Goal: Task Accomplishment & Management: Complete application form

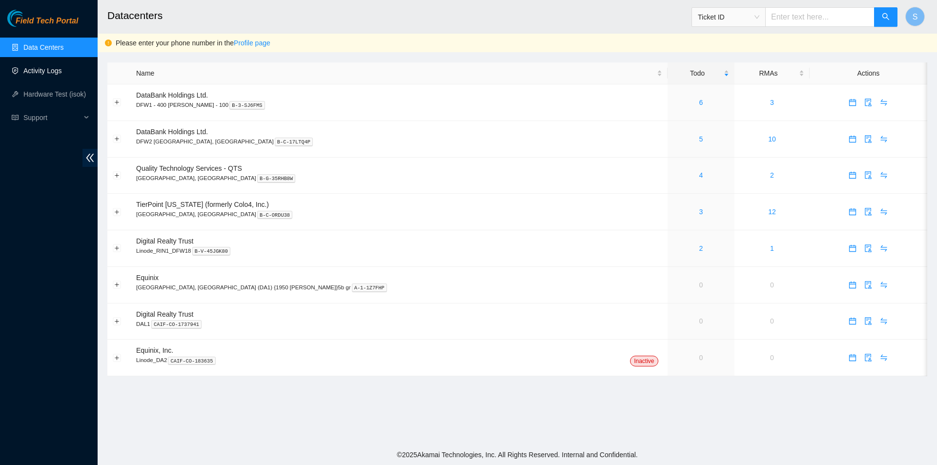
click at [53, 71] on link "Activity Logs" at bounding box center [42, 71] width 39 height 8
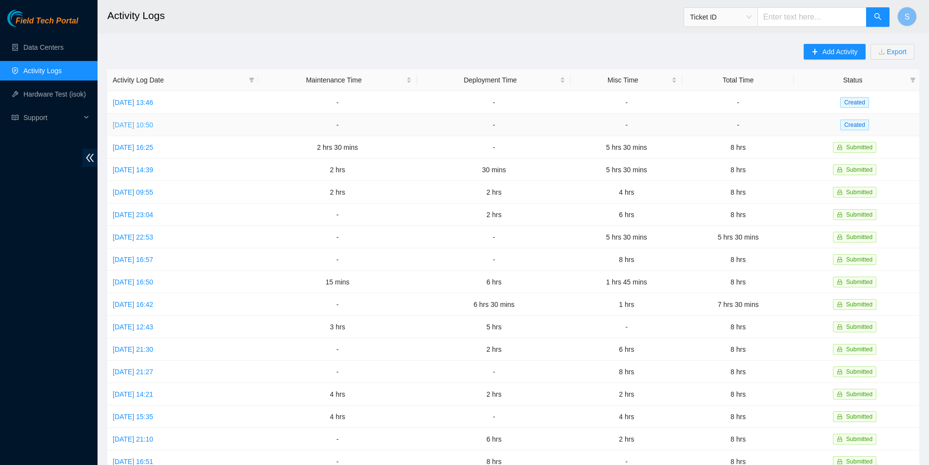
click at [143, 126] on link "[DATE] 10:50" at bounding box center [133, 125] width 40 height 8
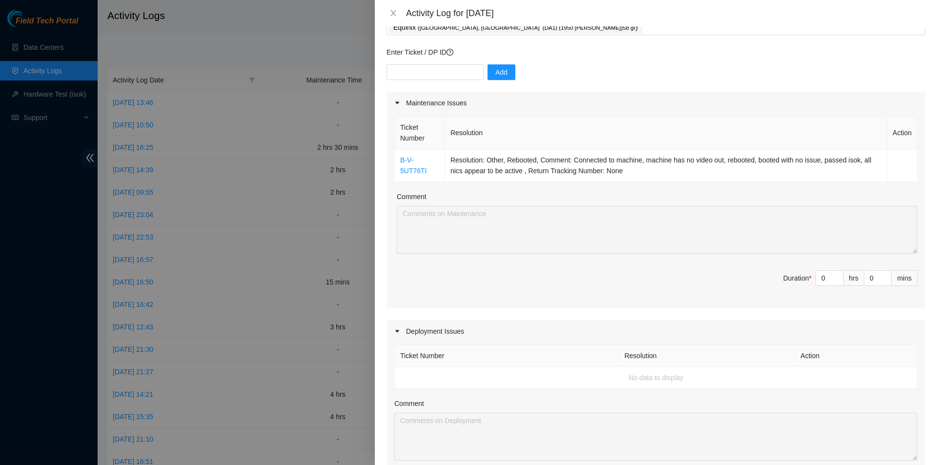
scroll to position [146, 0]
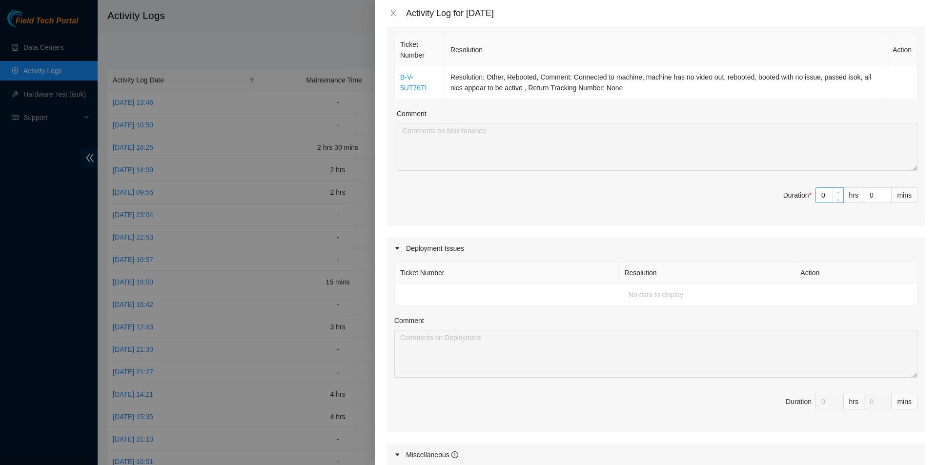
type input "1"
click at [835, 190] on span "up" at bounding box center [838, 193] width 6 height 6
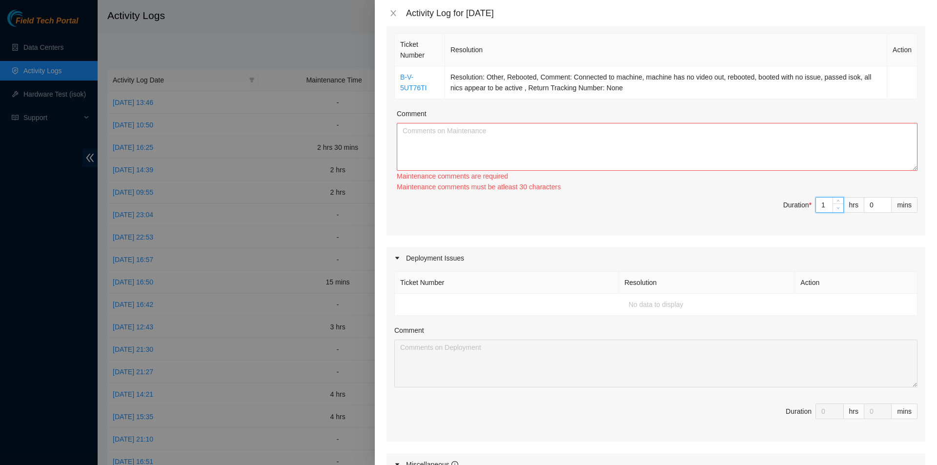
type input "0"
click at [835, 211] on span "down" at bounding box center [838, 208] width 6 height 6
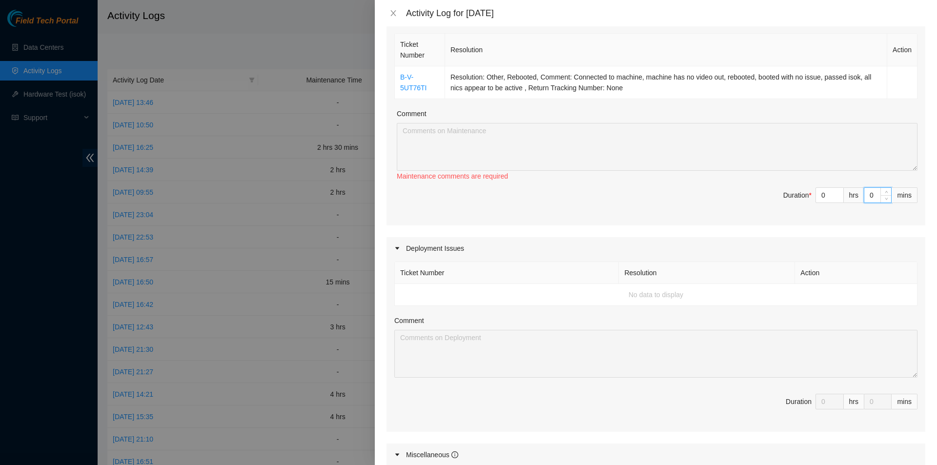
drag, startPoint x: 861, startPoint y: 194, endPoint x: 841, endPoint y: 199, distance: 20.1
click at [841, 199] on span "Duration * 0 hrs 0 mins" at bounding box center [655, 200] width 523 height 27
type input "30"
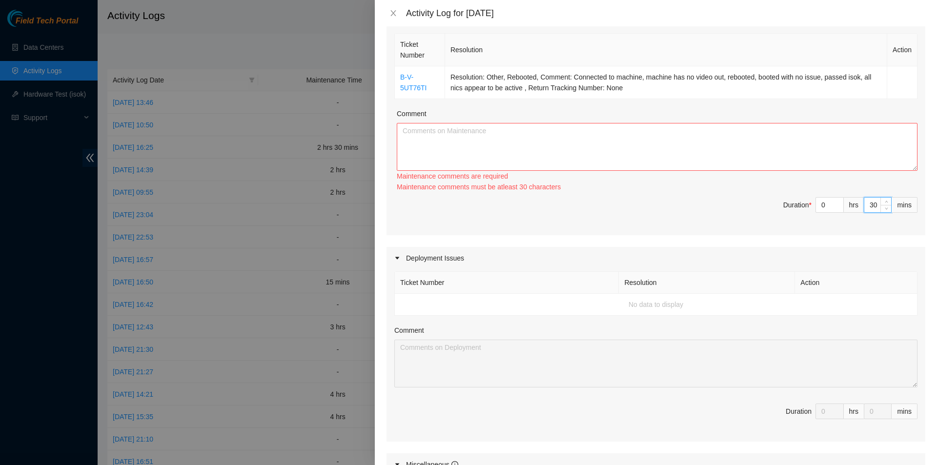
type input "30"
click at [764, 136] on textarea "Comment" at bounding box center [657, 147] width 520 height 48
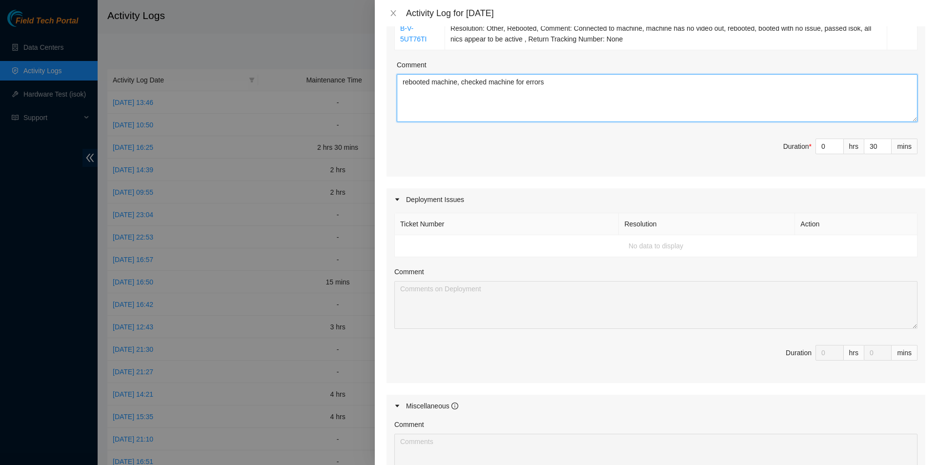
scroll to position [244, 0]
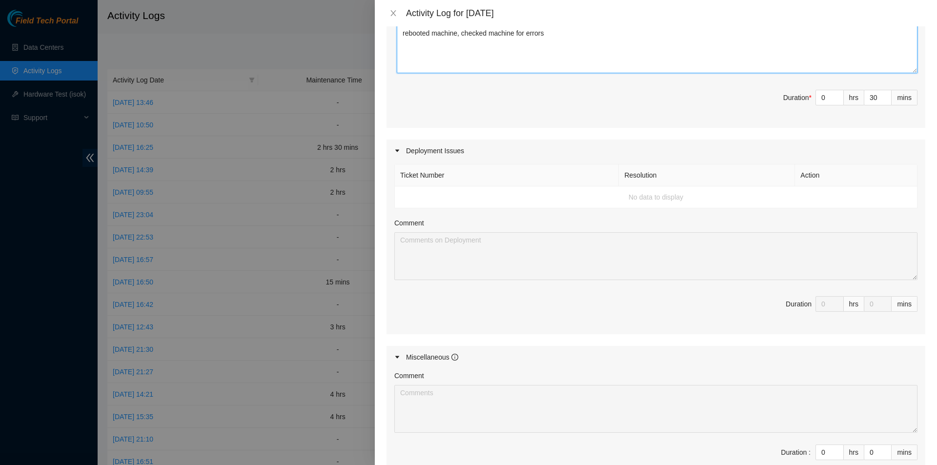
type textarea "rebooted machine, checked machine for errors"
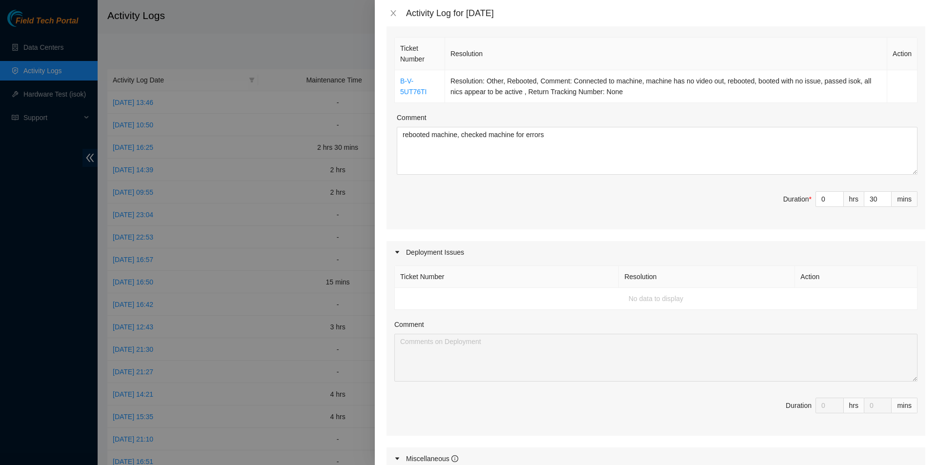
scroll to position [49, 0]
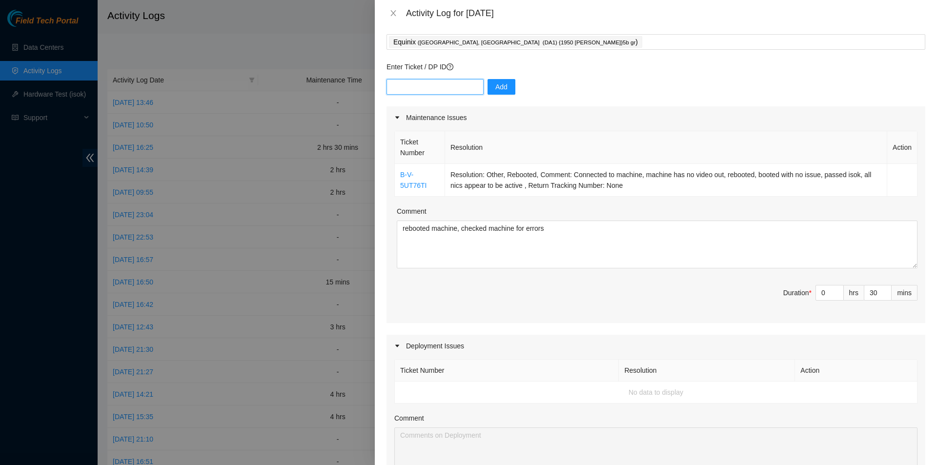
click at [428, 80] on input "text" at bounding box center [434, 87] width 97 height 16
type input "dp78265"
click at [495, 86] on span "Add" at bounding box center [501, 86] width 12 height 11
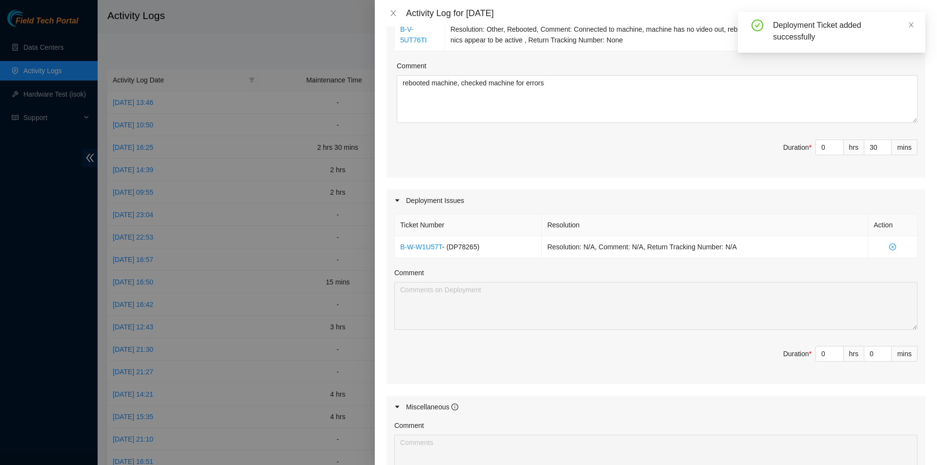
scroll to position [195, 0]
type input "1"
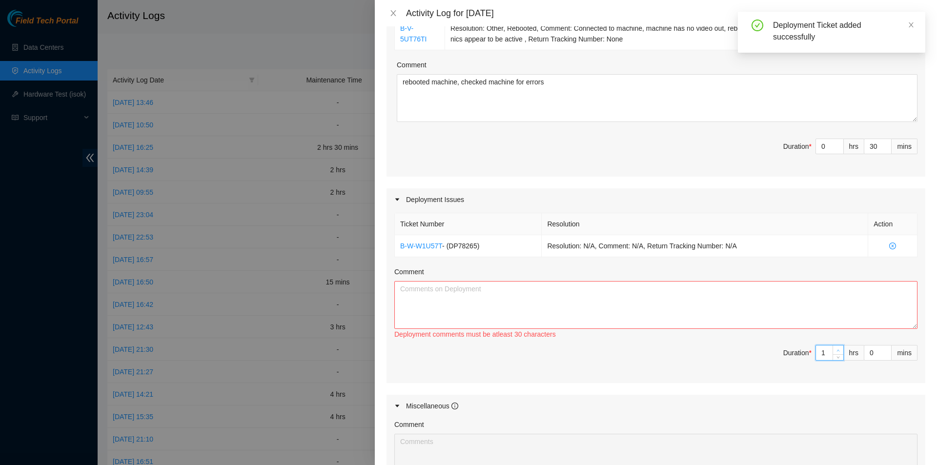
click at [836, 349] on icon "up" at bounding box center [837, 350] width 3 height 3
click at [864, 353] on input "0" at bounding box center [877, 352] width 27 height 15
type input "30"
type input "2"
type input "0"
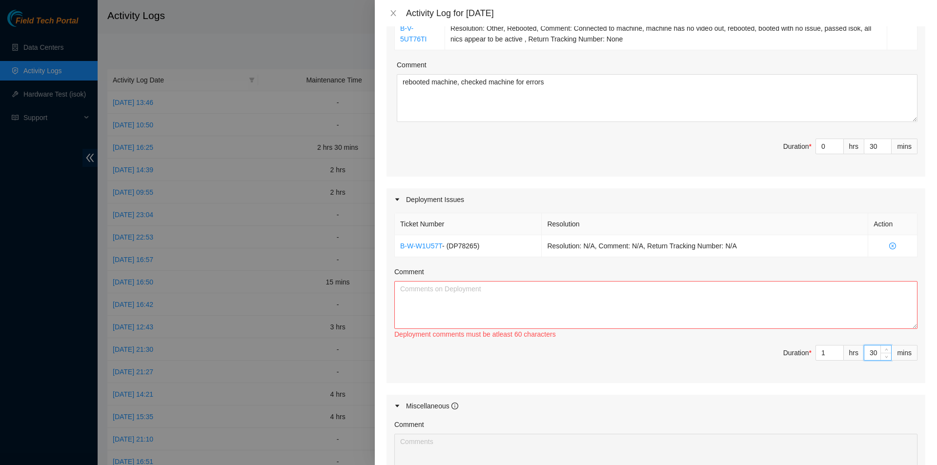
type input "30"
click at [562, 315] on textarea "Comment" at bounding box center [655, 305] width 523 height 48
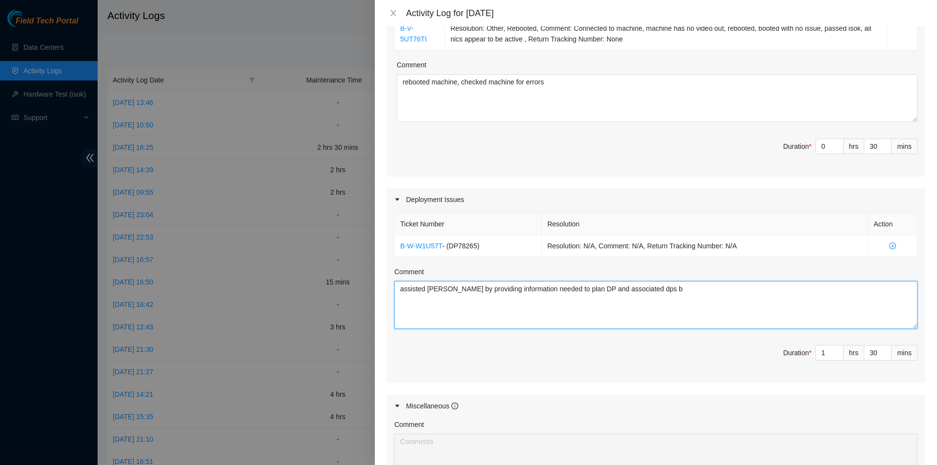
click at [739, 297] on textarea "assisted [PERSON_NAME] by providing information needed to plan DP and associate…" at bounding box center [655, 305] width 523 height 48
type textarea "assisted [PERSON_NAME] by providing information needed to plan DP and associate…"
type input "0"
type input "1"
click at [833, 351] on span "Decrease Value" at bounding box center [837, 355] width 11 height 9
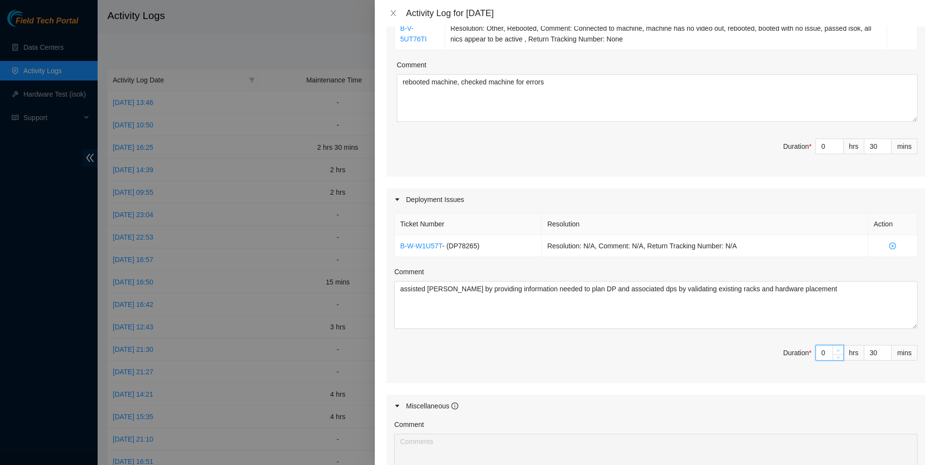
type input "1"
type input "2"
click at [832, 346] on span "Increase Value" at bounding box center [837, 349] width 11 height 9
type input "2"
type input "3"
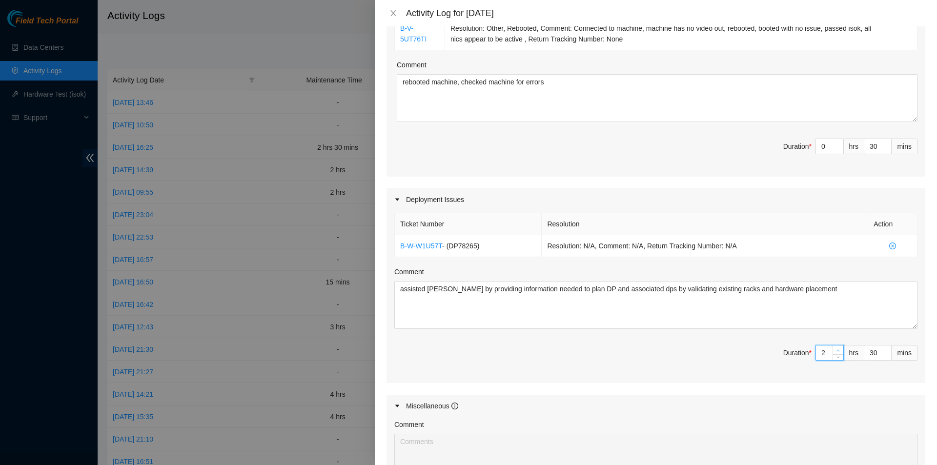
click at [832, 346] on span "Increase Value" at bounding box center [837, 349] width 11 height 9
type input "3"
type input "4"
click at [832, 346] on span "Increase Value" at bounding box center [837, 349] width 11 height 9
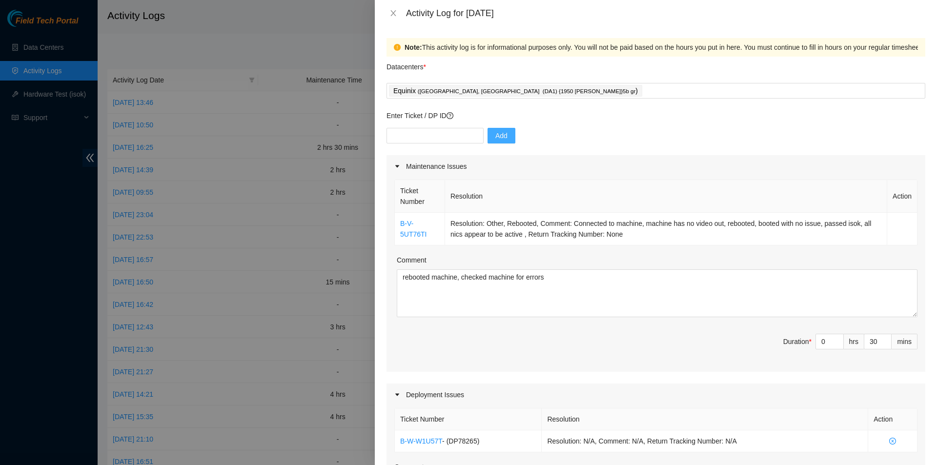
click at [446, 152] on div "Add" at bounding box center [655, 141] width 539 height 27
click at [450, 142] on input "text" at bounding box center [434, 136] width 97 height 16
type input "dp64851"
click at [496, 133] on span "Add" at bounding box center [501, 135] width 12 height 11
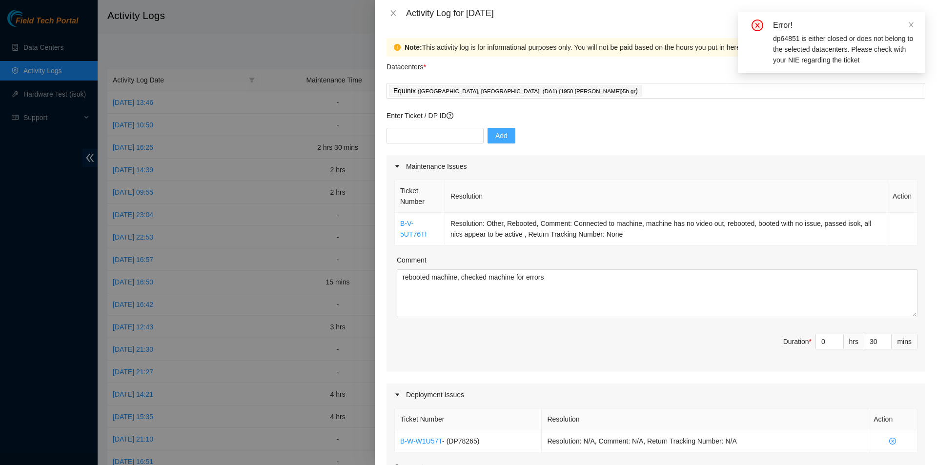
scroll to position [49, 0]
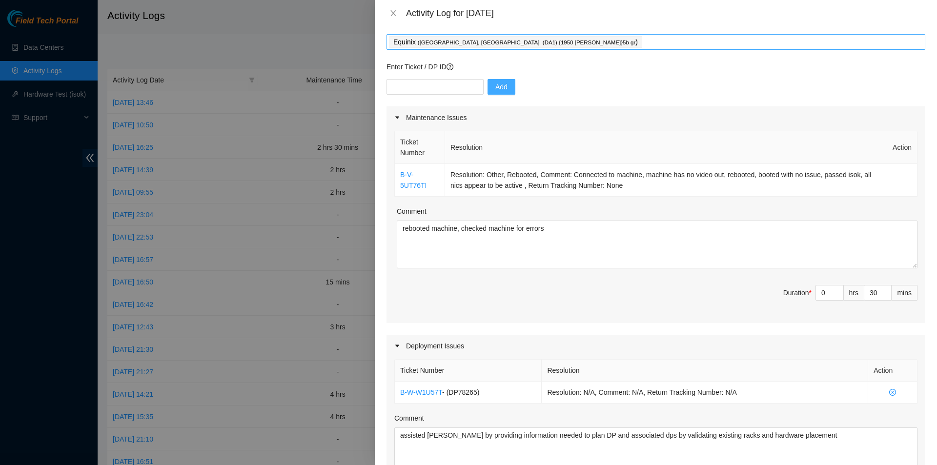
click at [580, 49] on div "Equinix ( [GEOGRAPHIC_DATA], [GEOGRAPHIC_DATA] (DA1) {1950 [PERSON_NAME]}5b gr )" at bounding box center [655, 42] width 539 height 16
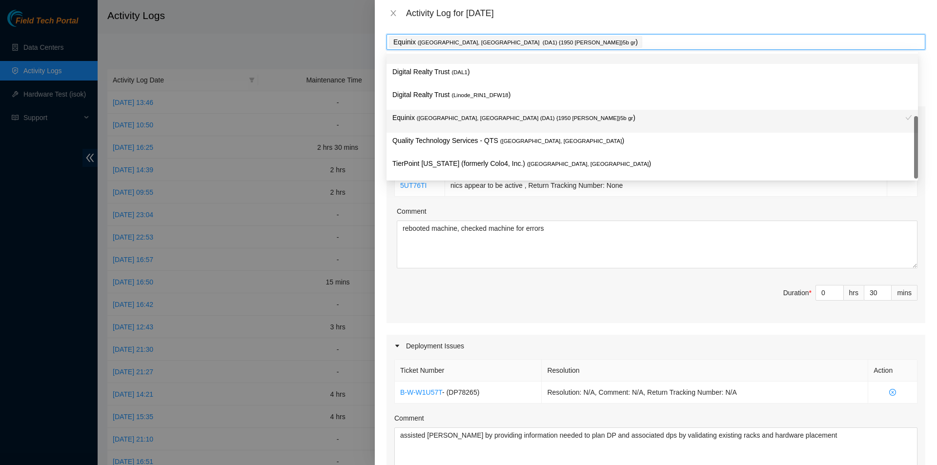
scroll to position [0, 0]
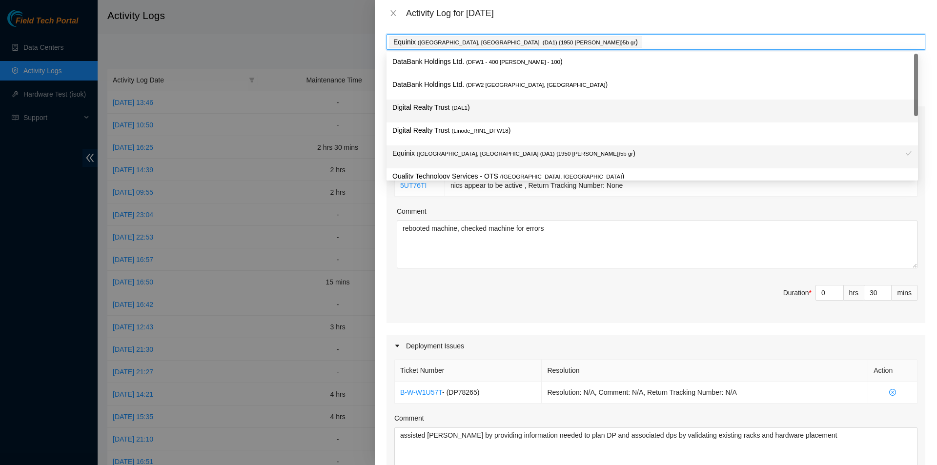
click at [463, 107] on span "( DAL1" at bounding box center [459, 108] width 16 height 6
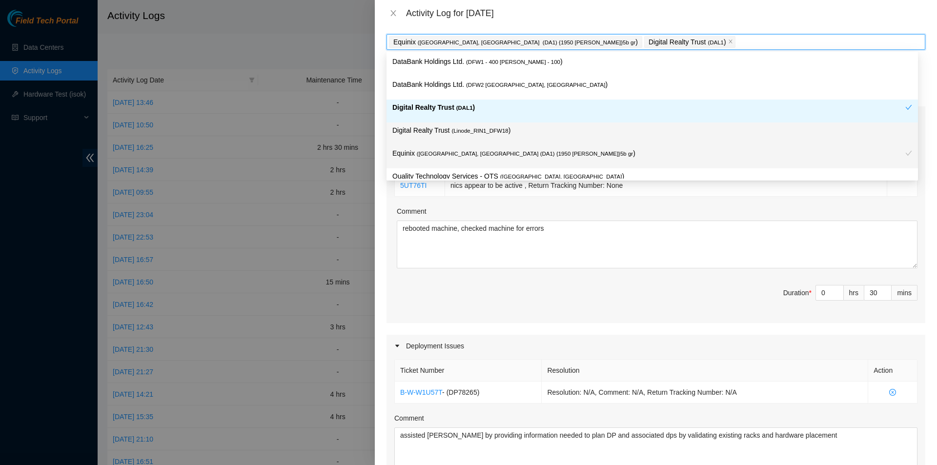
click at [492, 317] on div "Ticket Number Resolution Action B-V-5UT76TI Resolution: Other, Rebooted, Commen…" at bounding box center [655, 226] width 539 height 194
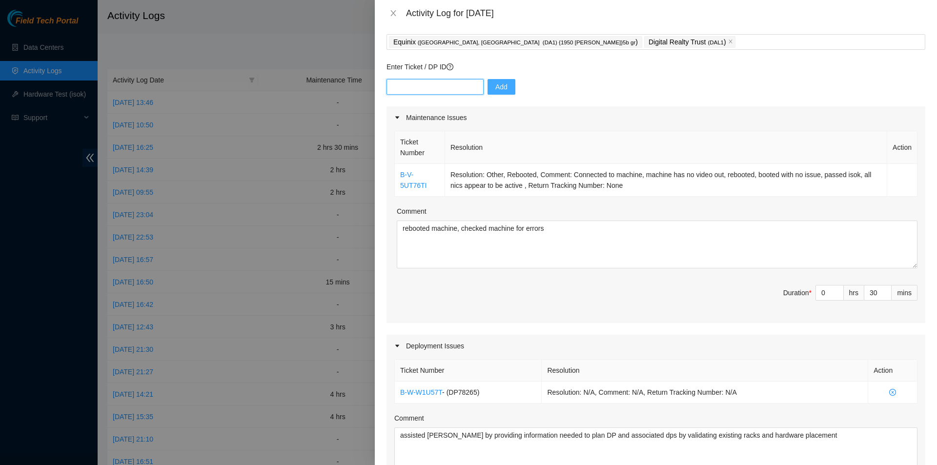
click at [429, 87] on input "text" at bounding box center [434, 87] width 97 height 16
type input "dp64851"
click at [498, 89] on span "Add" at bounding box center [501, 86] width 12 height 11
click at [439, 82] on input "text" at bounding box center [434, 87] width 97 height 16
type input "dp64852"
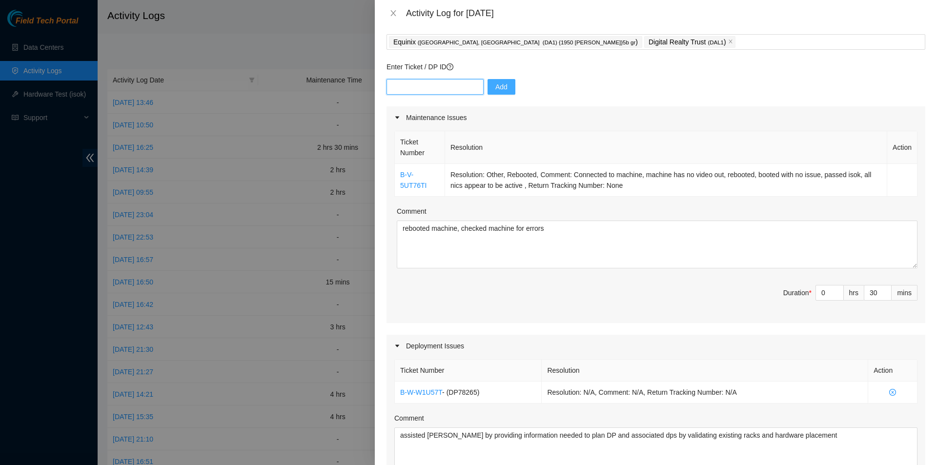
paste input "dp64852"
type input "dp64852"
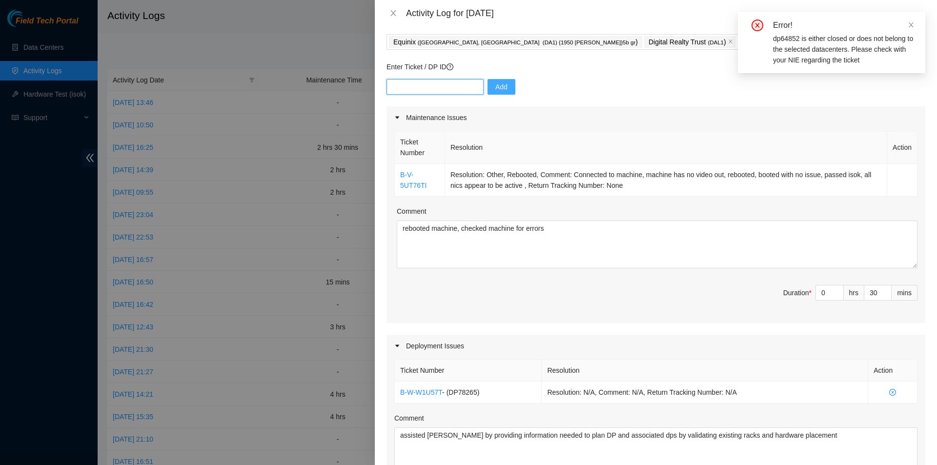
click at [448, 83] on input "text" at bounding box center [434, 87] width 97 height 16
paste input "dp64852"
type input "dp64853"
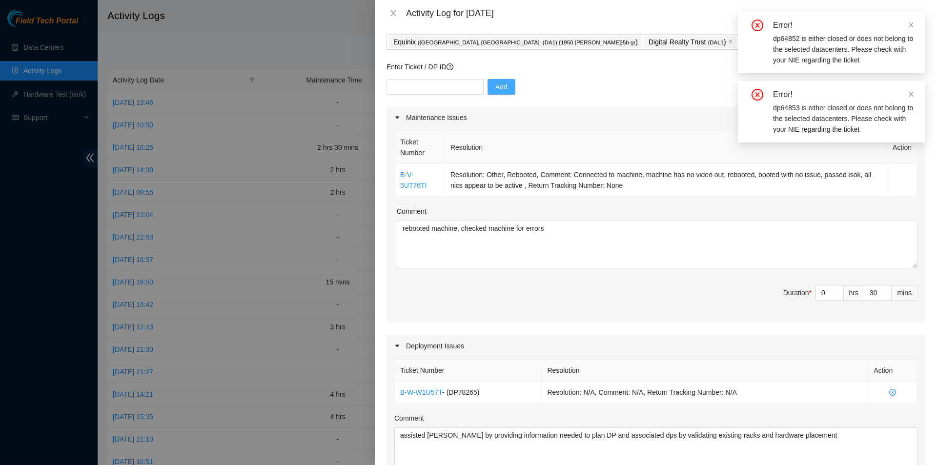
click at [445, 96] on div "Add" at bounding box center [655, 92] width 539 height 27
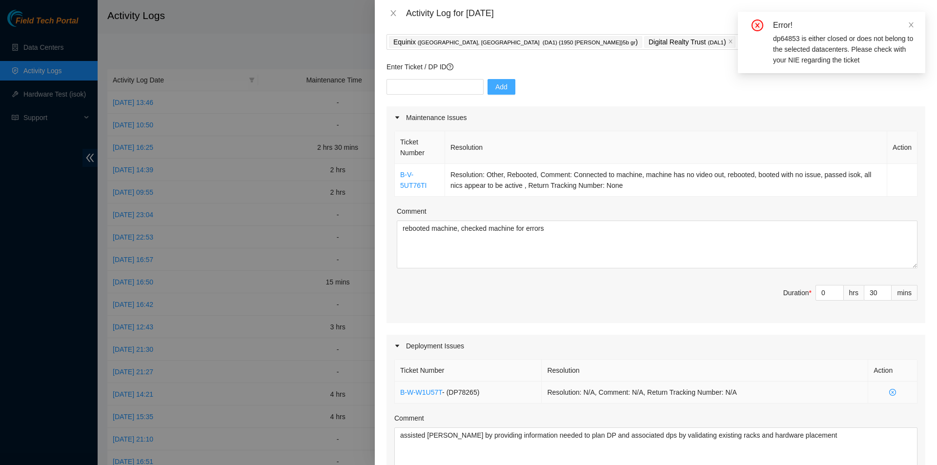
scroll to position [195, 0]
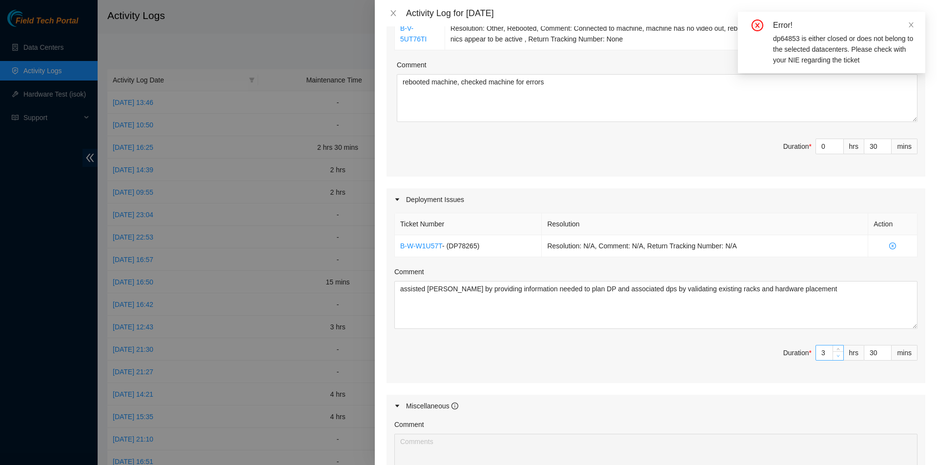
type input "2"
type input "3"
click at [836, 358] on icon "down" at bounding box center [837, 355] width 3 height 3
type input "1"
type input "2"
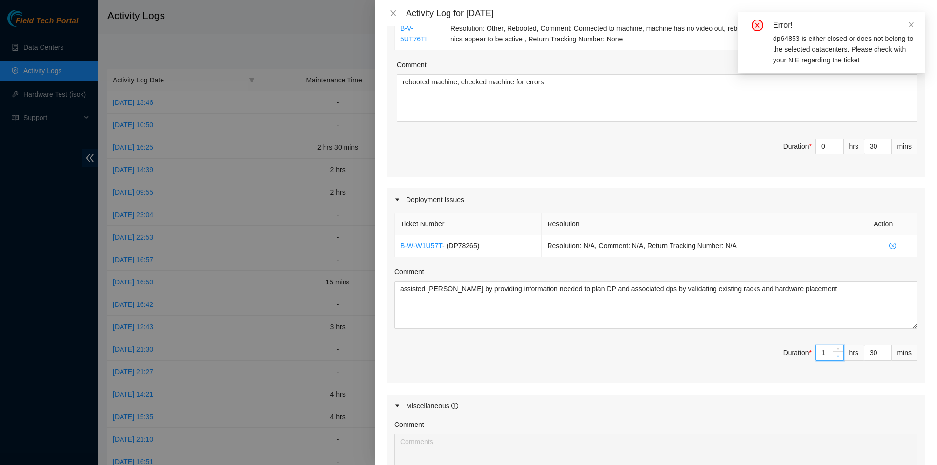
click at [836, 358] on icon "down" at bounding box center [837, 355] width 3 height 3
click at [765, 375] on div "Ticket Number Resolution Action B-W-W1U57T - ( DP78265 ) Resolution: N/A, Comme…" at bounding box center [655, 297] width 539 height 173
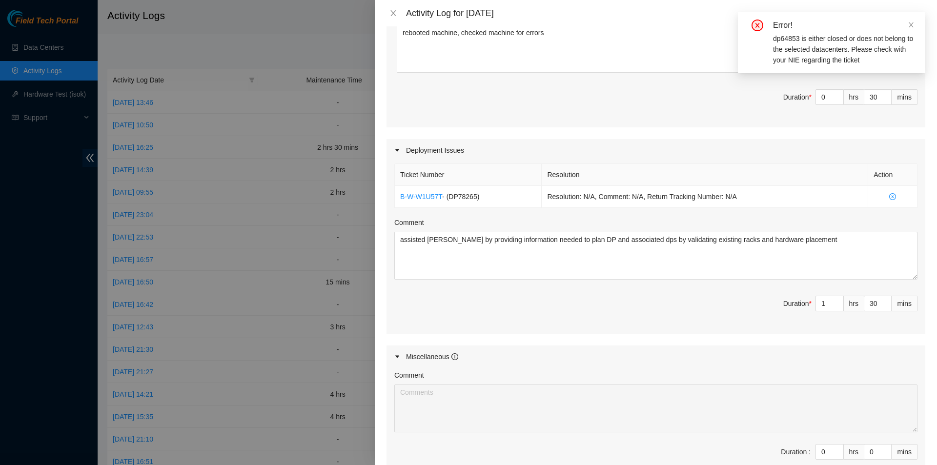
scroll to position [341, 0]
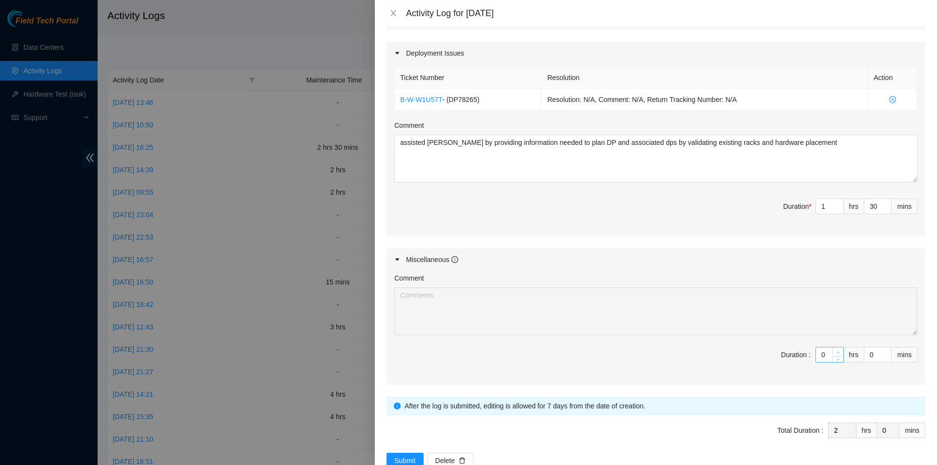
type input "1"
type input "3"
click at [836, 351] on icon "up" at bounding box center [837, 352] width 3 height 3
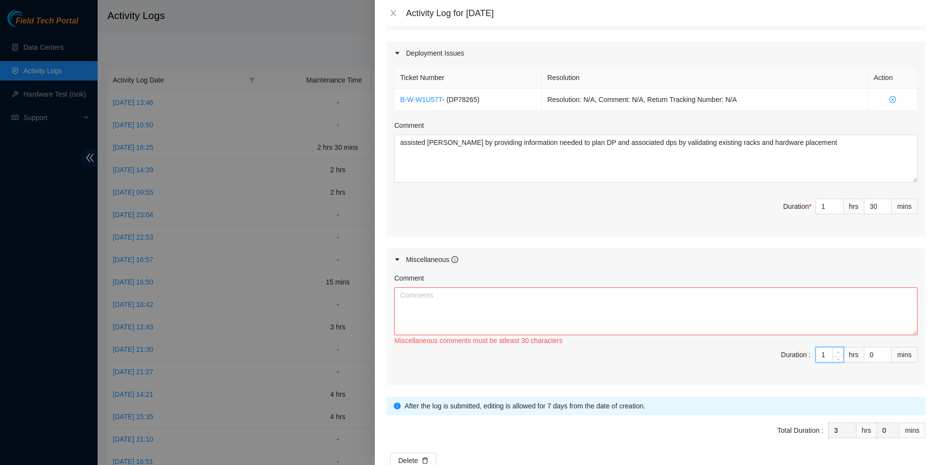
type input "2"
type input "4"
click at [836, 351] on icon "up" at bounding box center [837, 352] width 3 height 3
type input "3"
type input "5"
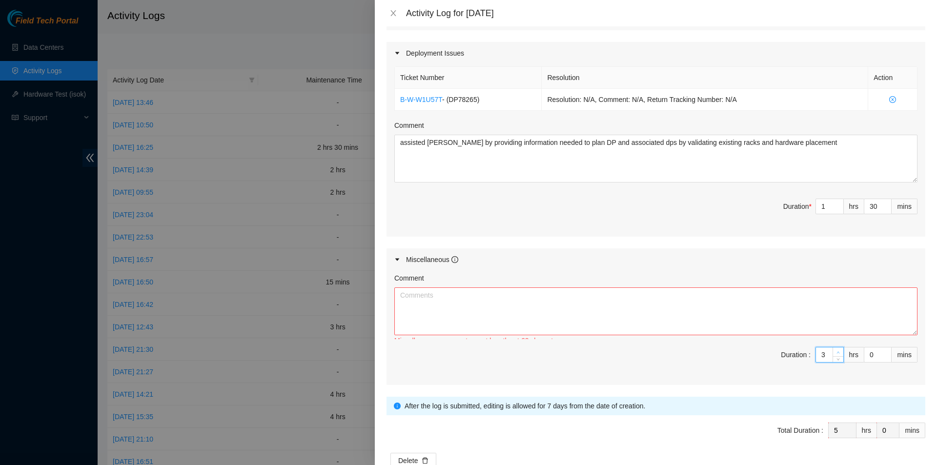
click at [836, 351] on icon "up" at bounding box center [837, 352] width 3 height 3
type input "4"
type input "6"
click at [836, 351] on icon "up" at bounding box center [837, 352] width 3 height 3
type input "5"
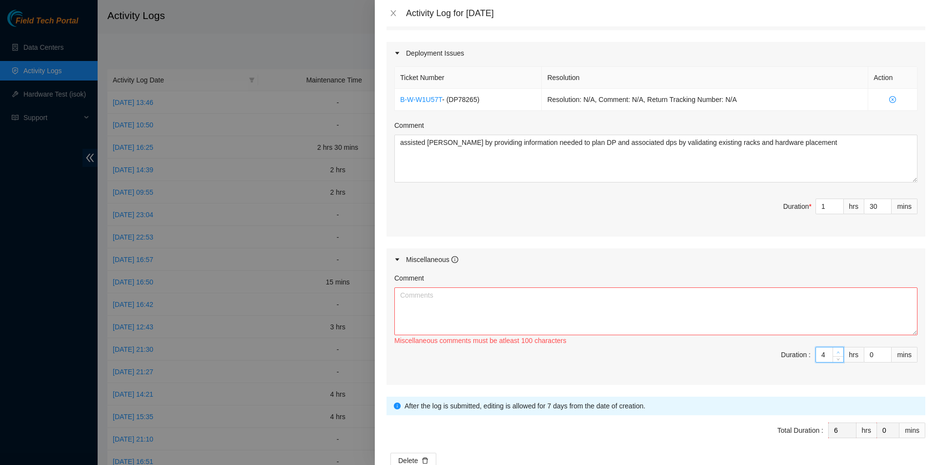
type input "7"
click at [836, 351] on icon "up" at bounding box center [837, 352] width 3 height 3
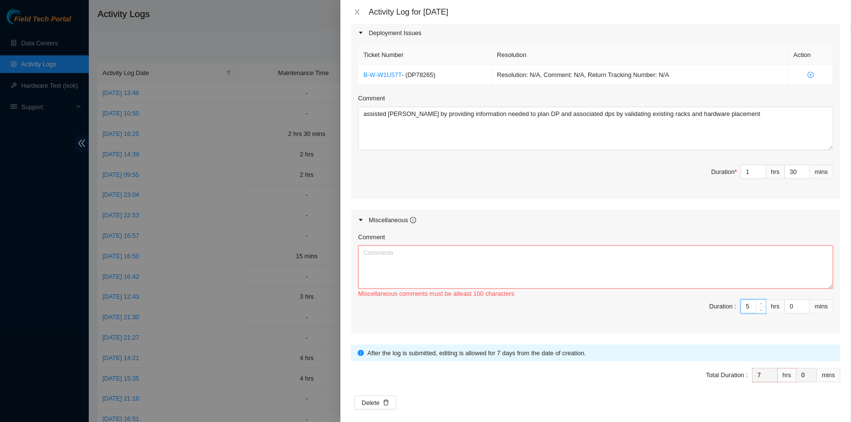
scroll to position [368, 0]
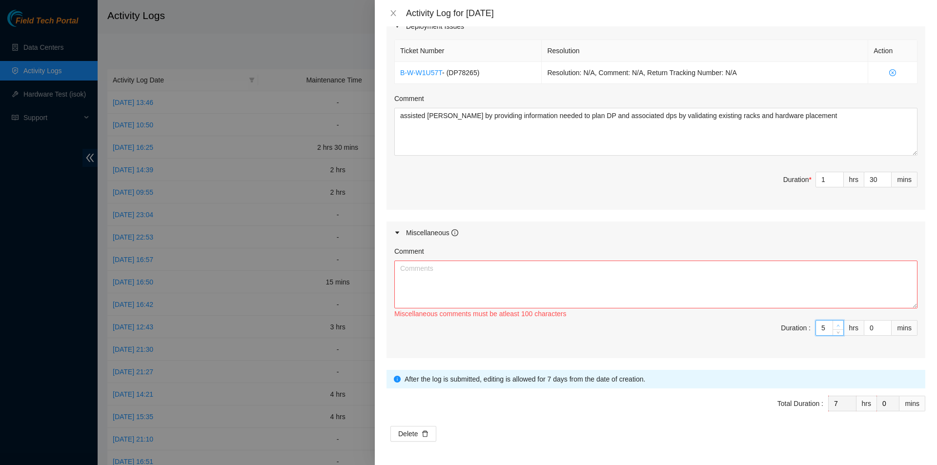
type input "6"
type input "8"
click at [836, 324] on icon "up" at bounding box center [837, 325] width 3 height 3
click at [672, 285] on textarea "Comment" at bounding box center [655, 284] width 523 height 48
paste textarea "dp64852"
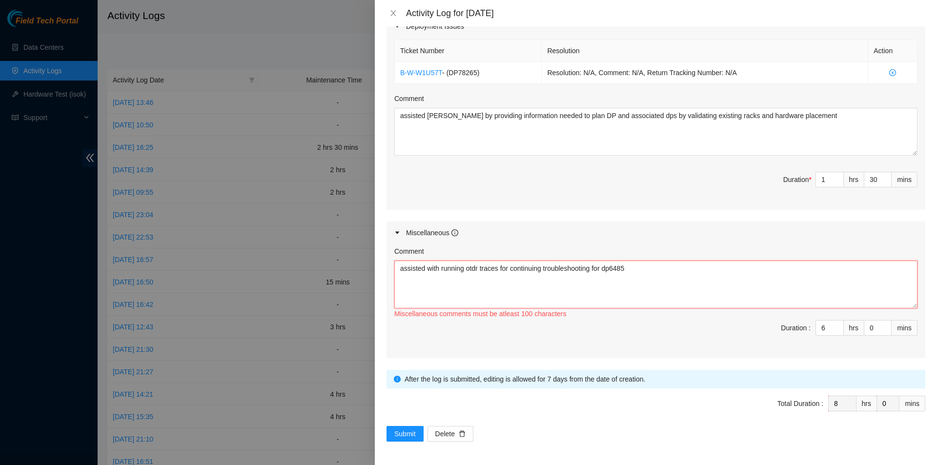
type textarea "assisted with running otdr traces for continuing troubleshooting for dp64851"
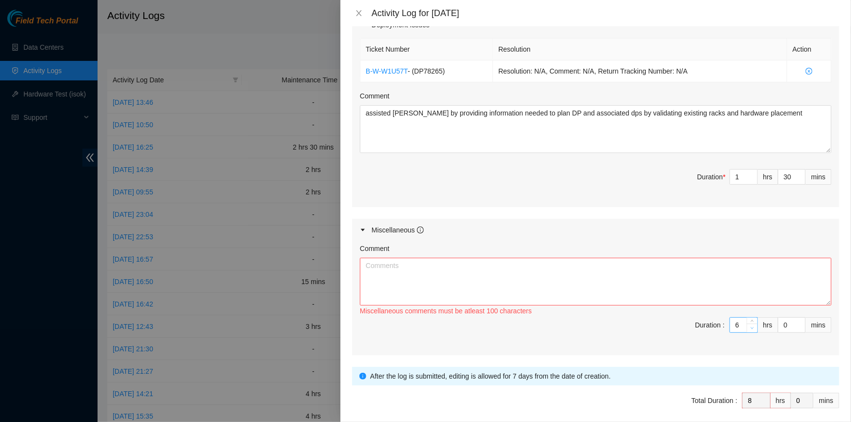
type input "5"
type input "7"
click at [751, 327] on icon "down" at bounding box center [752, 328] width 3 height 3
type input "2"
type input "8"
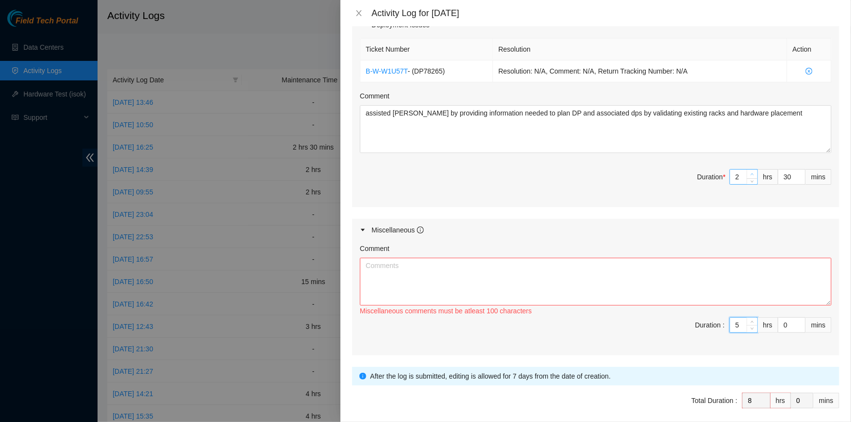
click at [747, 170] on span "Increase Value" at bounding box center [752, 174] width 11 height 9
type input "3"
type input "9"
click at [750, 172] on span "up" at bounding box center [753, 175] width 6 height 6
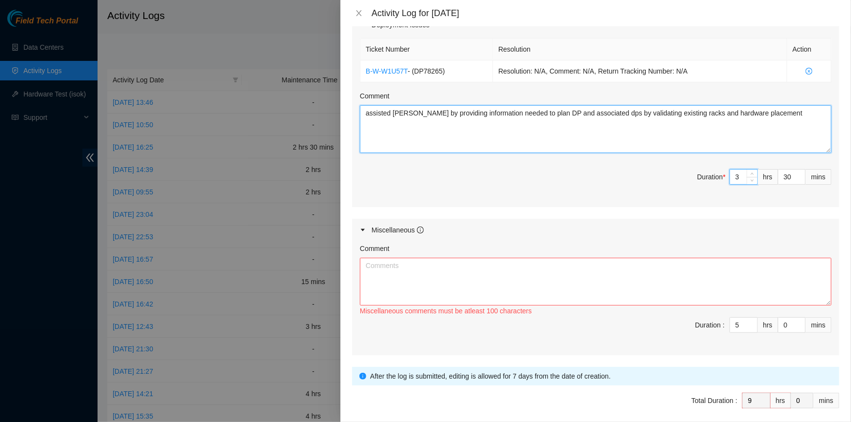
click at [773, 117] on textarea "assisted [PERSON_NAME] by providing information needed to plan DP and associate…" at bounding box center [596, 129] width 472 height 48
paste textarea "assisted with running otdr traces for continuing troubleshooting for dp64851"
drag, startPoint x: 605, startPoint y: 132, endPoint x: 571, endPoint y: 138, distance: 34.6
click at [571, 138] on textarea "assisted [PERSON_NAME] by providing information needed to plan DP and associate…" at bounding box center [596, 129] width 472 height 48
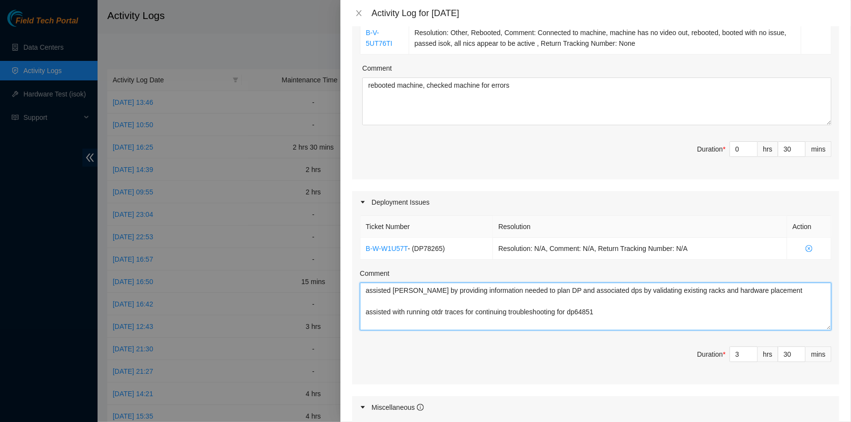
scroll to position [14, 0]
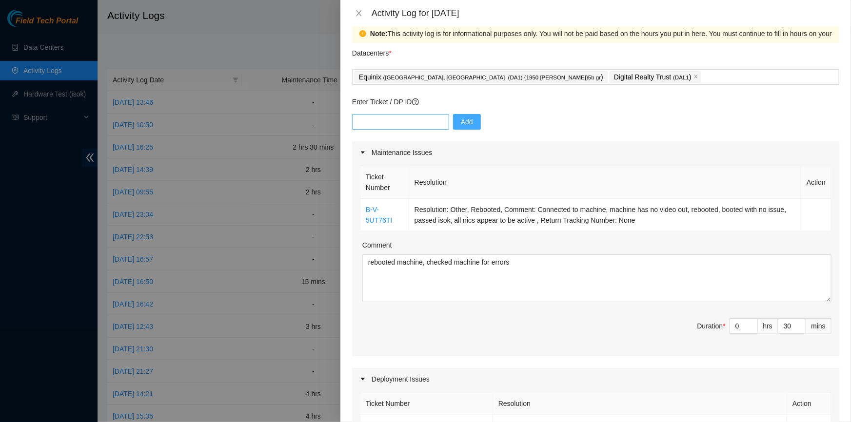
type textarea "assisted [PERSON_NAME] by providing information needed to plan DP and associate…"
click at [403, 115] on input "text" at bounding box center [400, 122] width 97 height 16
type input "b-w-147pfq4"
click at [458, 129] on button "Add" at bounding box center [467, 122] width 28 height 16
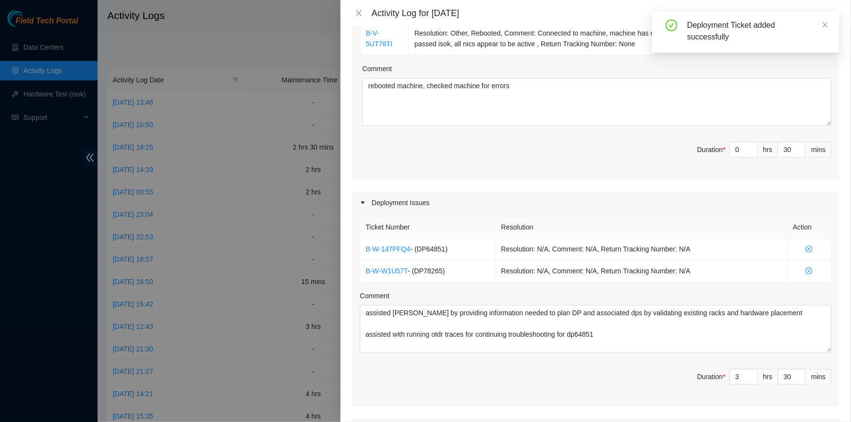
scroll to position [191, 0]
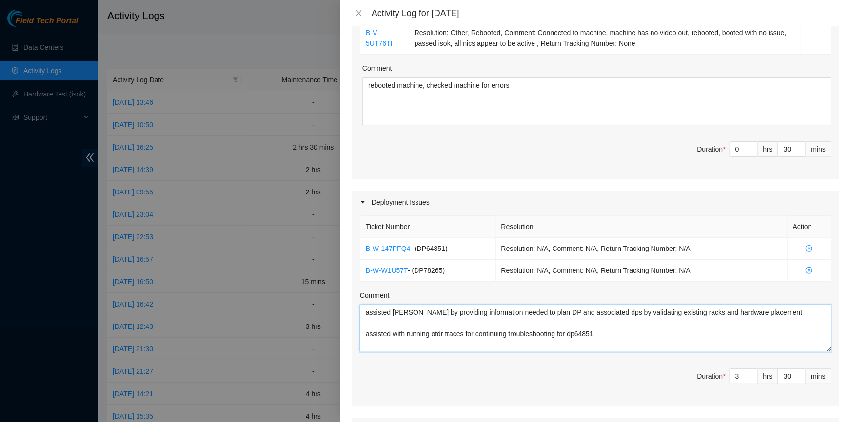
drag, startPoint x: 623, startPoint y: 336, endPoint x: 615, endPoint y: 334, distance: 8.0
drag, startPoint x: 615, startPoint y: 334, endPoint x: 607, endPoint y: 333, distance: 8.3
click at [607, 333] on textarea "assisted [PERSON_NAME] by providing information needed to plan DP and associate…" at bounding box center [596, 329] width 472 height 48
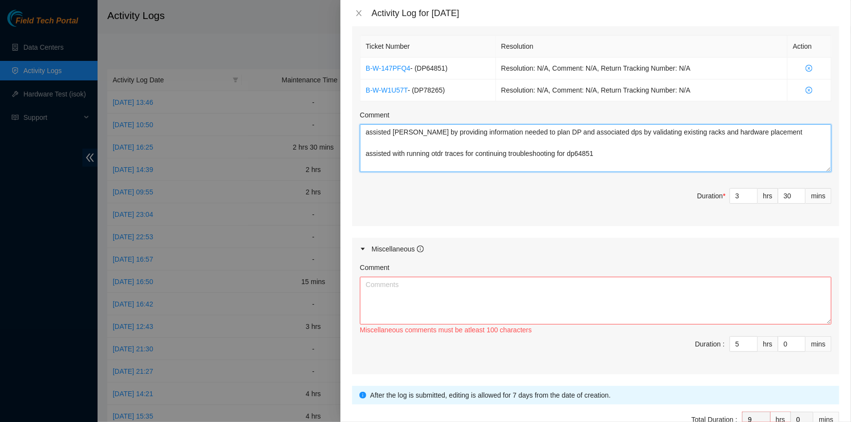
scroll to position [428, 0]
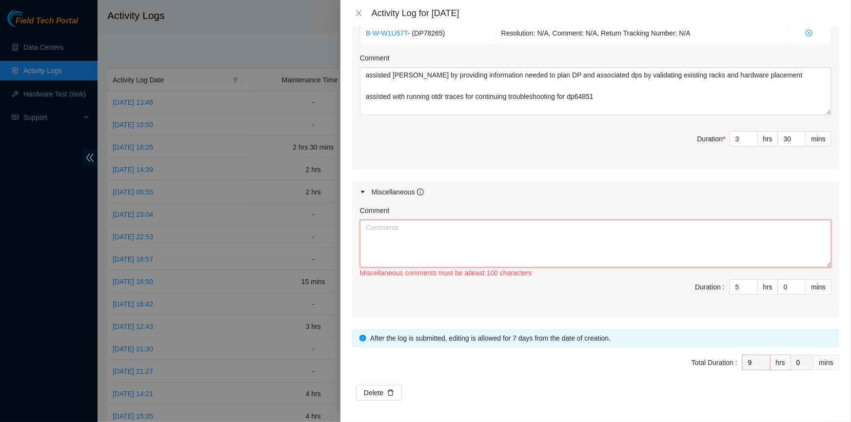
click at [599, 264] on textarea "Comment" at bounding box center [596, 244] width 472 height 48
type input "4"
type input "8"
click at [750, 292] on span "down" at bounding box center [753, 290] width 6 height 6
click at [429, 223] on textarea "Comment" at bounding box center [596, 244] width 472 height 48
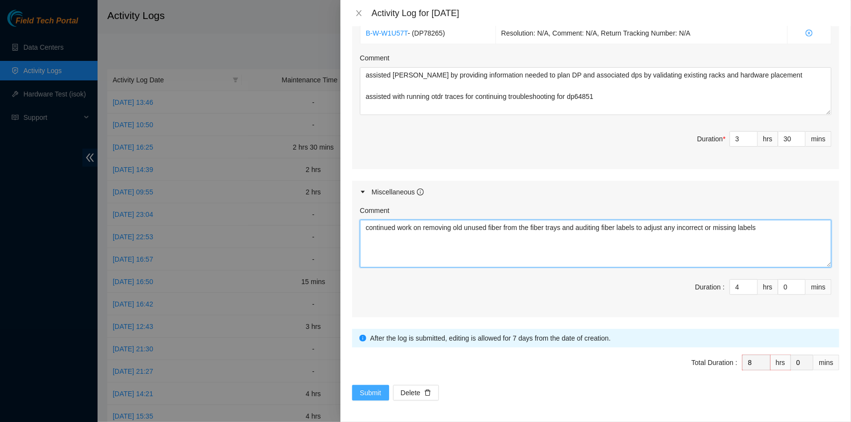
type textarea "continued work on removing old unused fiber from the fiber trays and auditing f…"
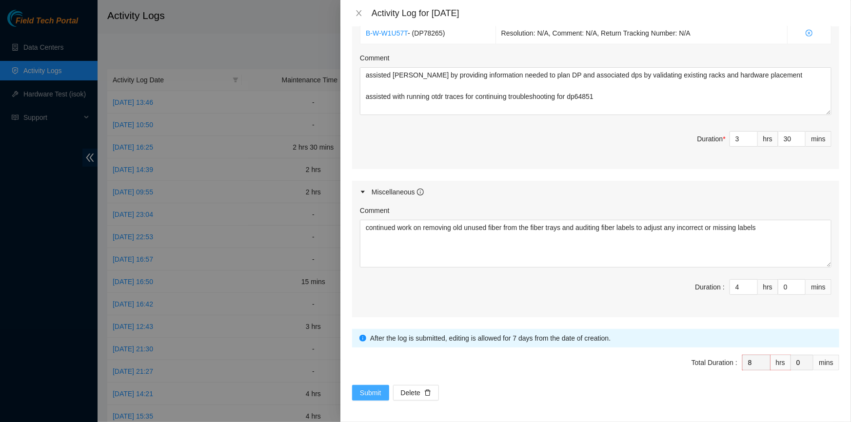
click at [372, 389] on span "Submit" at bounding box center [370, 393] width 21 height 11
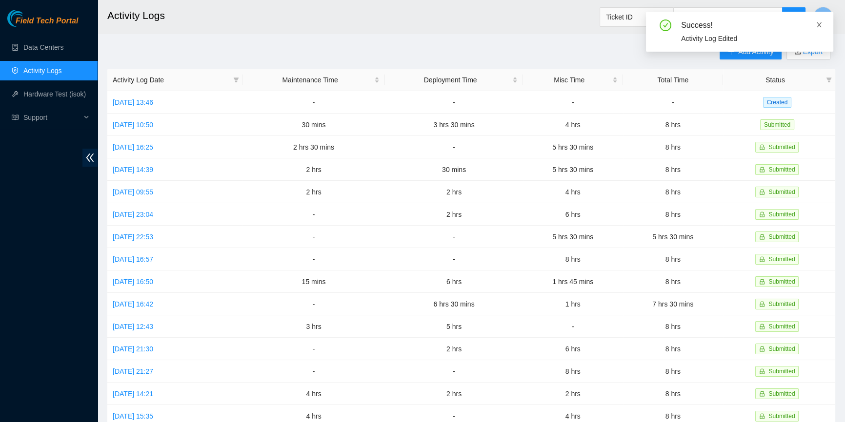
click at [820, 25] on icon "close" at bounding box center [819, 24] width 7 height 7
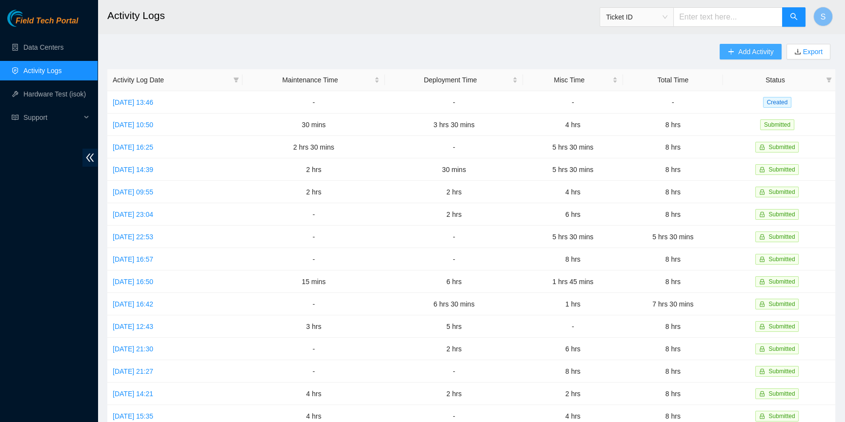
click at [739, 58] on button "Add Activity" at bounding box center [749, 52] width 61 height 16
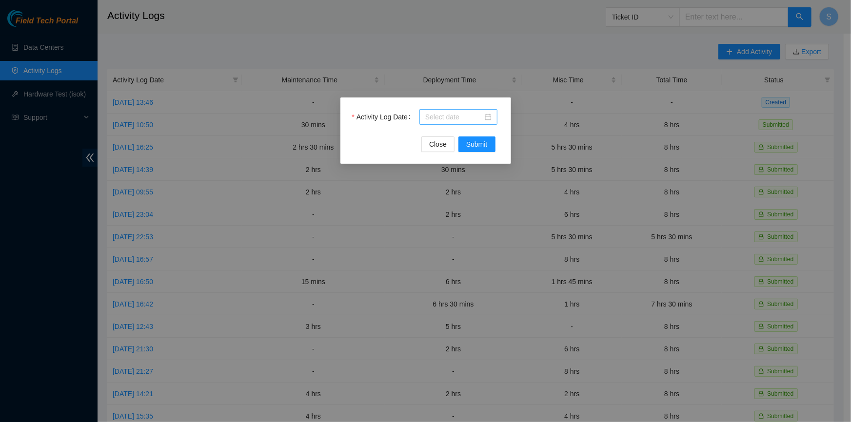
click at [448, 114] on input "Activity Log Date" at bounding box center [454, 117] width 58 height 11
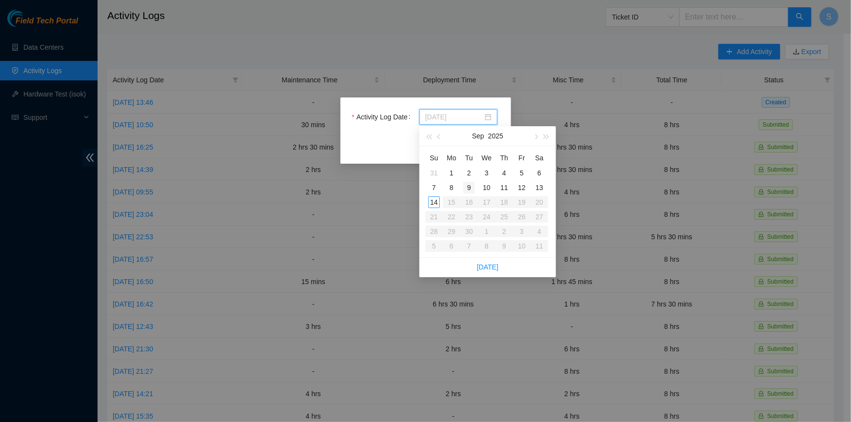
type input "[DATE]"
click at [467, 188] on div "9" at bounding box center [469, 188] width 12 height 12
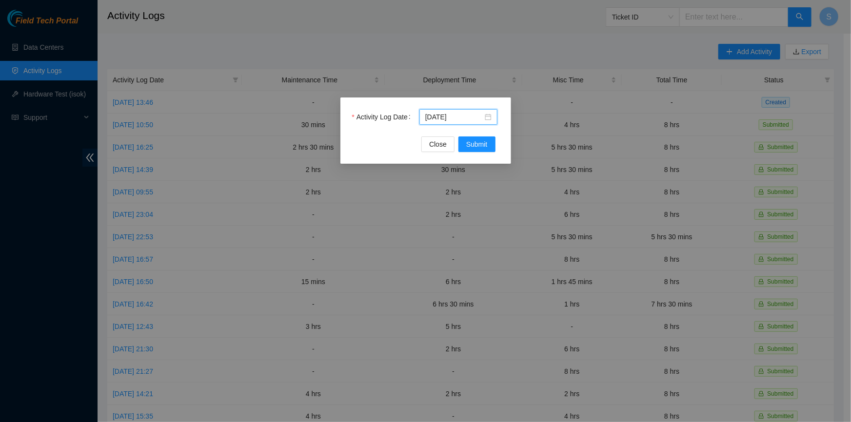
click at [481, 134] on div "Activity Log Date [DATE]" at bounding box center [425, 122] width 147 height 27
click at [481, 140] on span "Submit" at bounding box center [476, 144] width 21 height 11
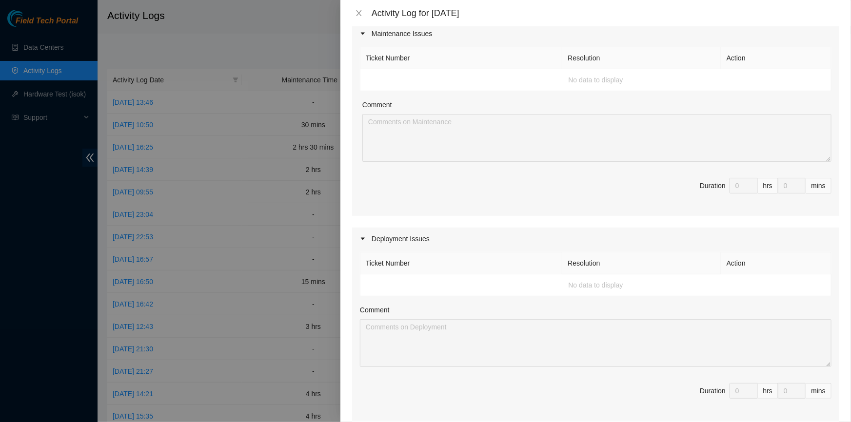
scroll to position [0, 0]
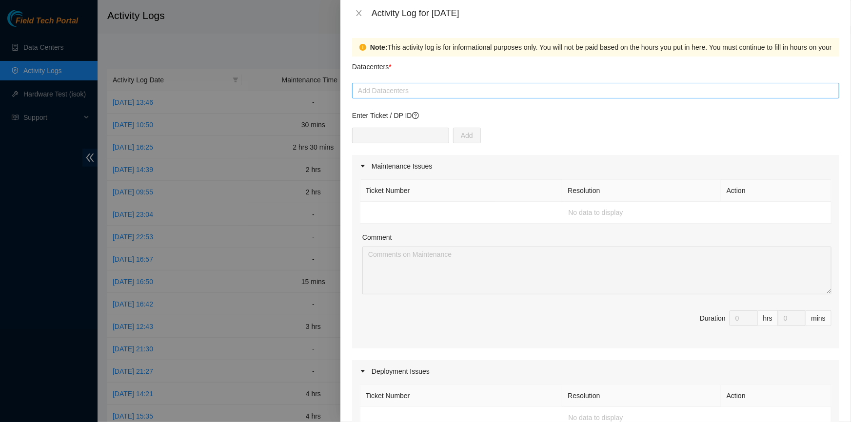
click at [410, 85] on div at bounding box center [596, 91] width 482 height 12
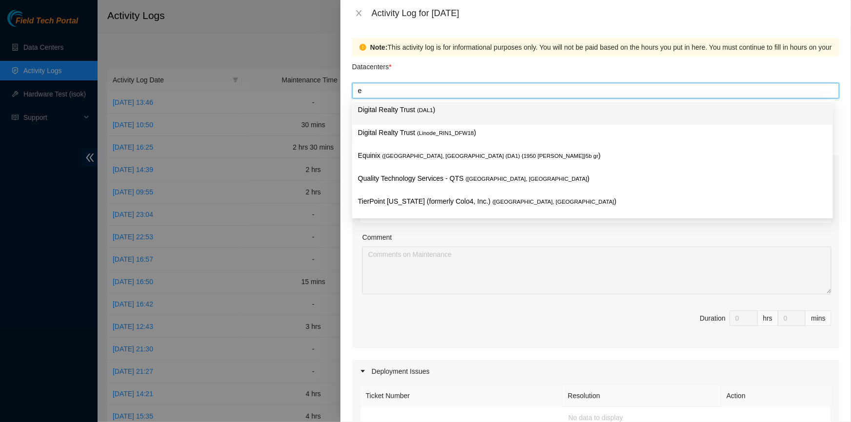
type input "eq"
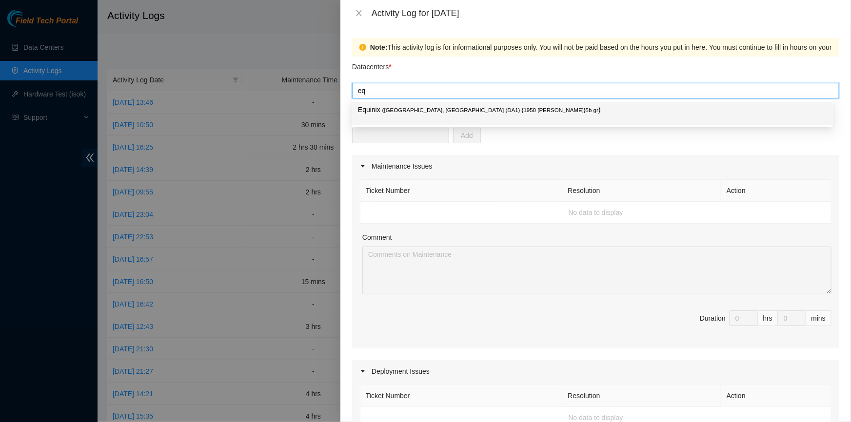
click at [410, 113] on span "( [GEOGRAPHIC_DATA], [GEOGRAPHIC_DATA] (DA1) {1950 [PERSON_NAME]}5b gr" at bounding box center [490, 110] width 216 height 6
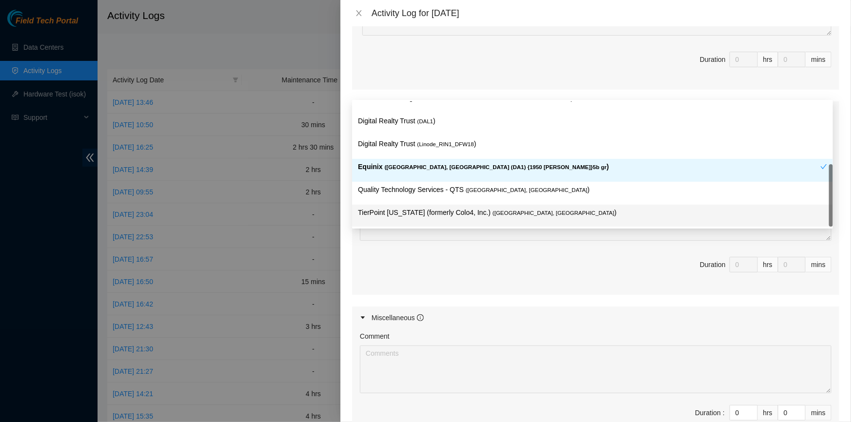
scroll to position [355, 0]
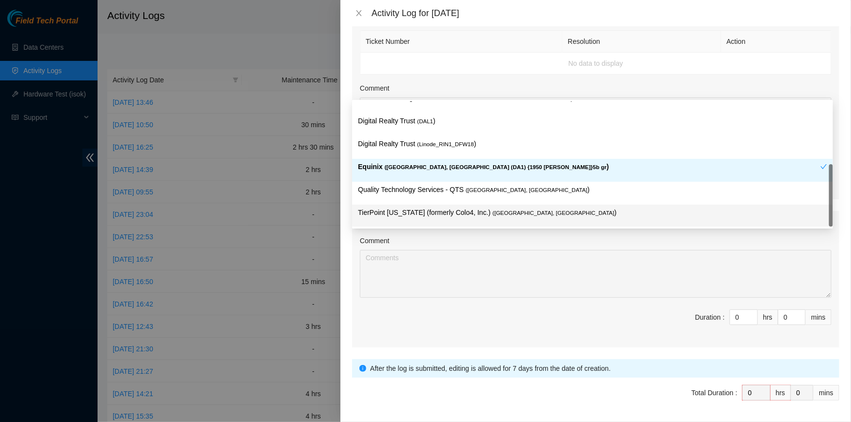
click at [652, 312] on span "Duration : 0 hrs 0 mins" at bounding box center [596, 323] width 472 height 27
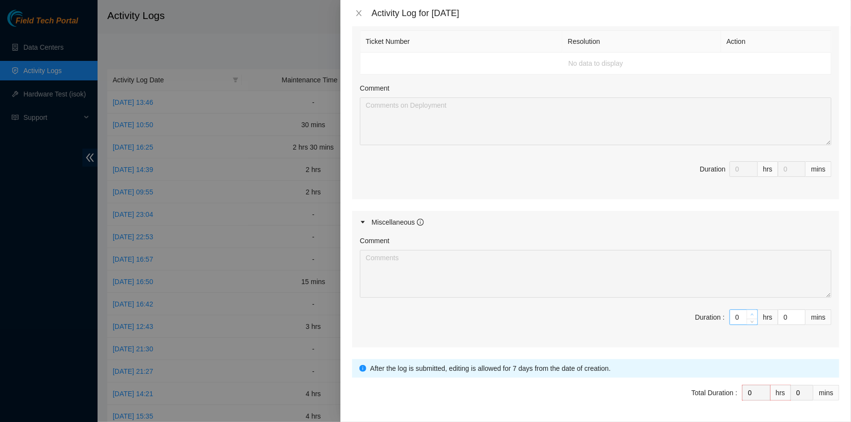
type input "1"
click at [750, 312] on span "up" at bounding box center [753, 315] width 6 height 6
type input "2"
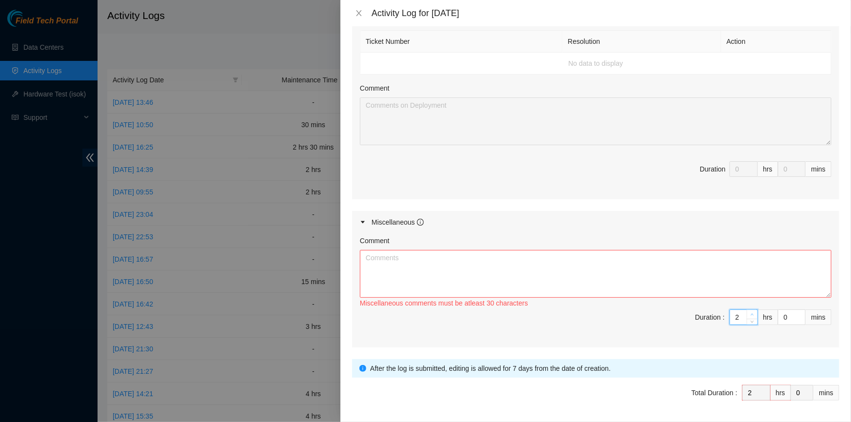
click at [750, 312] on span "up" at bounding box center [753, 315] width 6 height 6
type input "3"
click at [750, 312] on span "up" at bounding box center [753, 315] width 6 height 6
type input "4"
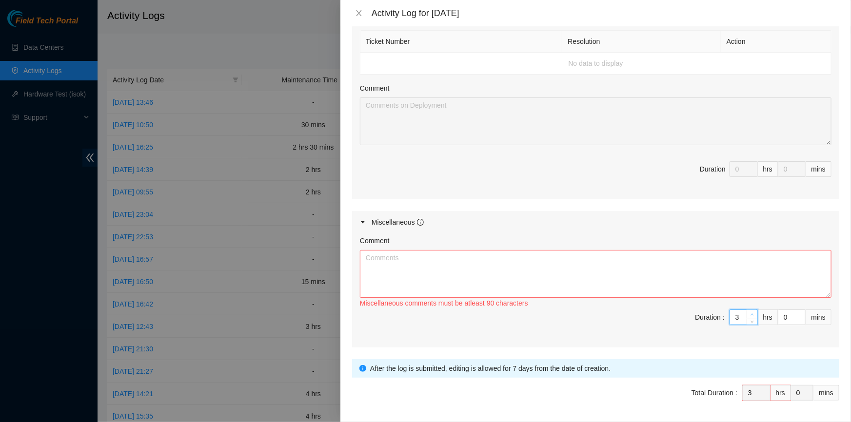
type input "4"
click at [750, 312] on span "up" at bounding box center [753, 315] width 6 height 6
click at [683, 275] on textarea "Comment" at bounding box center [596, 274] width 472 height 48
type textarea "assisted [PERSON_NAME] with site badge access and provided him with a site tour…"
drag, startPoint x: 419, startPoint y: 184, endPoint x: 419, endPoint y: 173, distance: 11.2
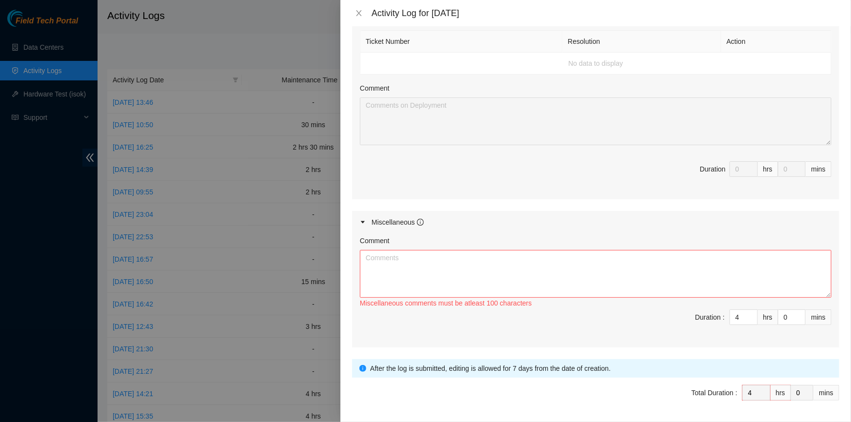
click at [419, 184] on span "Duration 0 hrs 0 mins" at bounding box center [596, 174] width 472 height 27
click at [354, 10] on button "Close" at bounding box center [359, 13] width 14 height 9
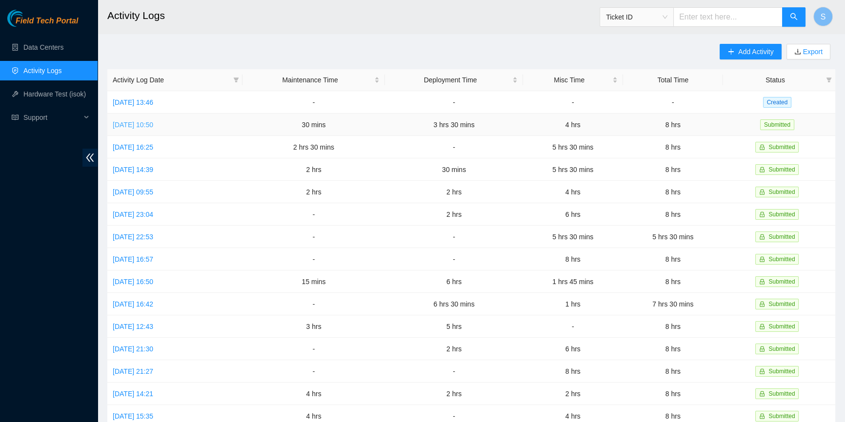
click at [146, 121] on link "[DATE] 10:50" at bounding box center [133, 125] width 40 height 8
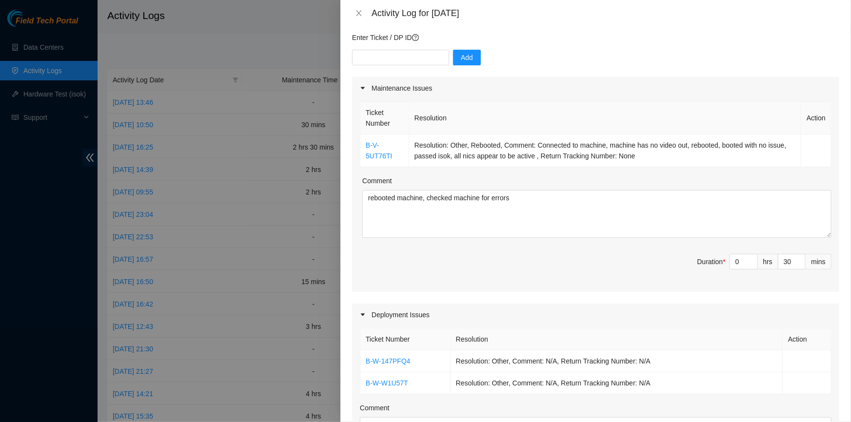
scroll to position [177, 0]
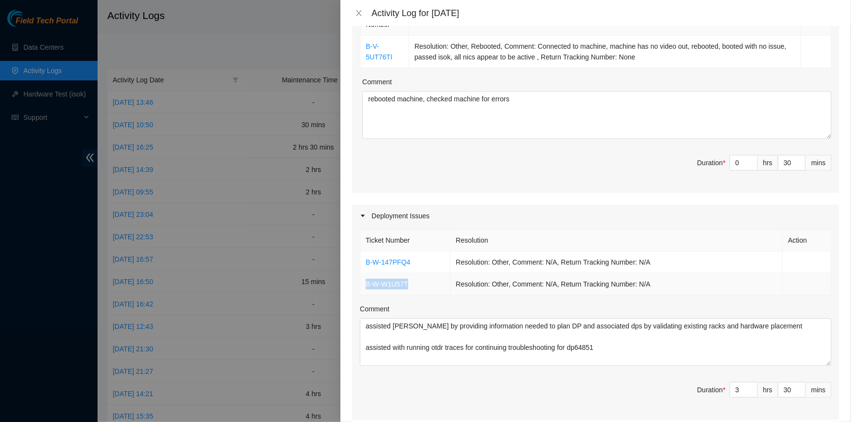
drag, startPoint x: 411, startPoint y: 284, endPoint x: 364, endPoint y: 281, distance: 47.4
click at [364, 281] on td "B-W-W1U57T" at bounding box center [405, 285] width 90 height 22
click at [396, 284] on link "B-W-W1U57T" at bounding box center [387, 284] width 42 height 8
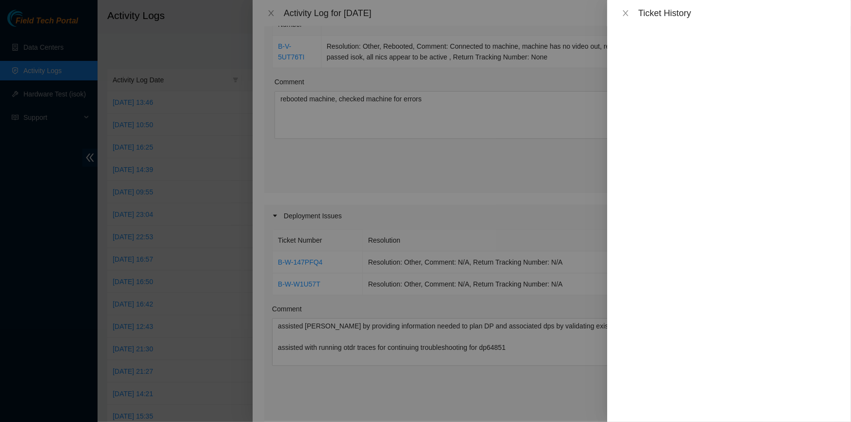
click at [365, 229] on div at bounding box center [425, 211] width 851 height 422
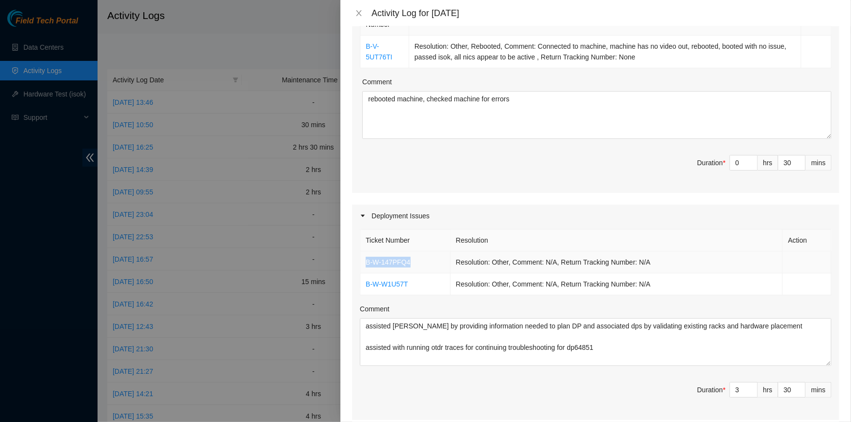
drag, startPoint x: 419, startPoint y: 263, endPoint x: 363, endPoint y: 261, distance: 55.6
click at [363, 261] on td "B-W-147PFQ4" at bounding box center [405, 263] width 90 height 22
copy link "B-W-147PFQ4"
click at [358, 15] on icon "close" at bounding box center [359, 13] width 8 height 8
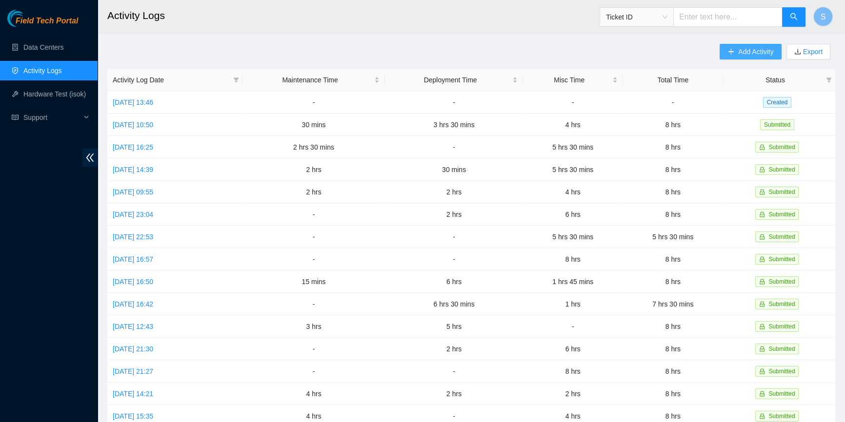
click at [719, 44] on button "Add Activity" at bounding box center [749, 52] width 61 height 16
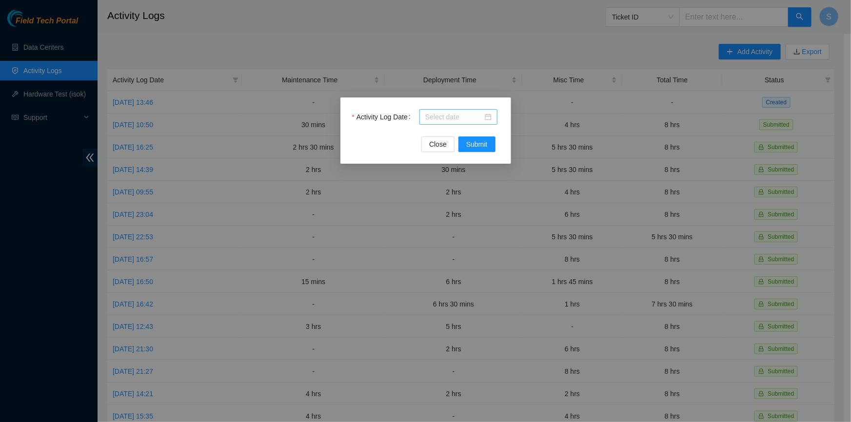
click at [436, 117] on input "Activity Log Date" at bounding box center [454, 117] width 58 height 11
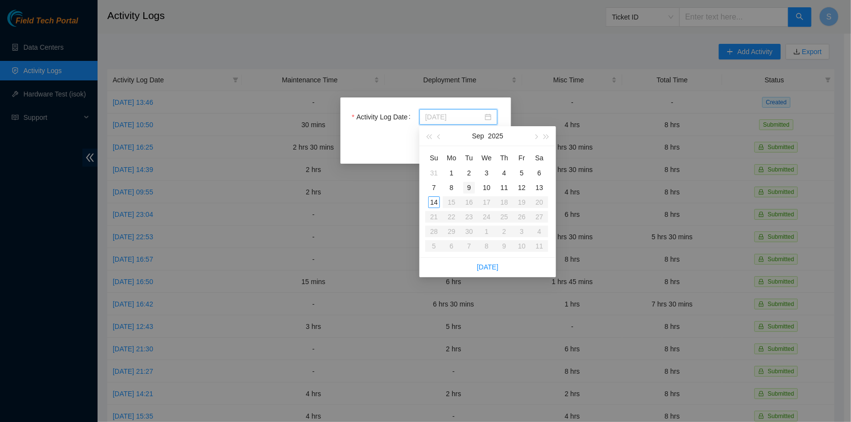
type input "[DATE]"
click at [470, 189] on div "9" at bounding box center [469, 188] width 12 height 12
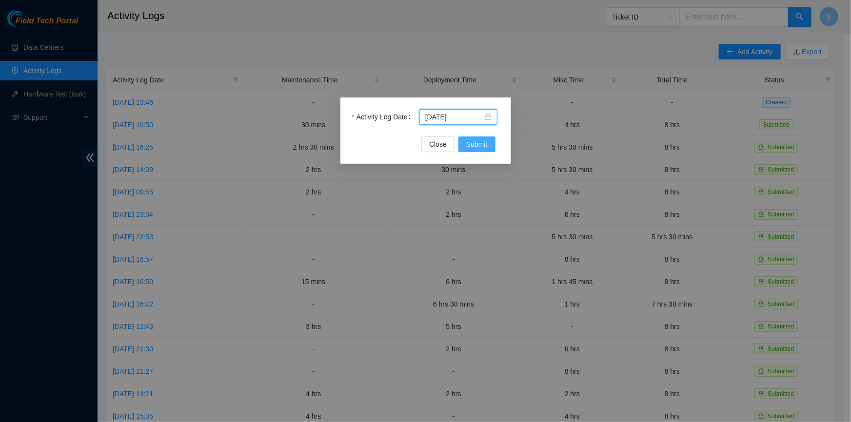
click at [486, 146] on span "Submit" at bounding box center [476, 144] width 21 height 11
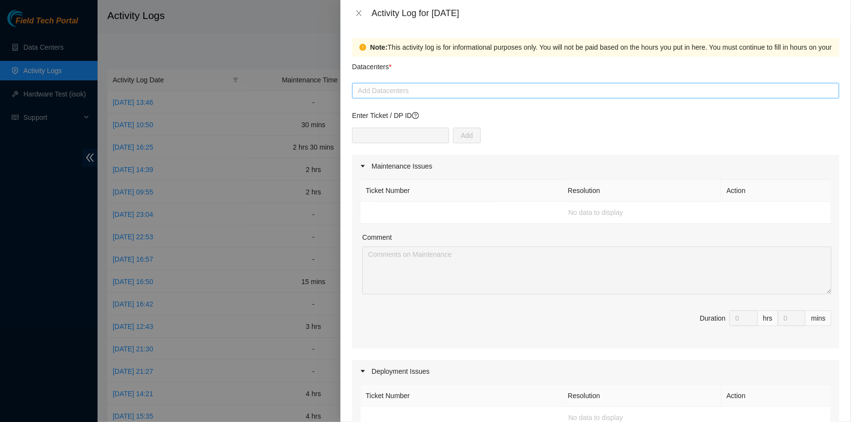
click at [435, 88] on div at bounding box center [596, 91] width 482 height 12
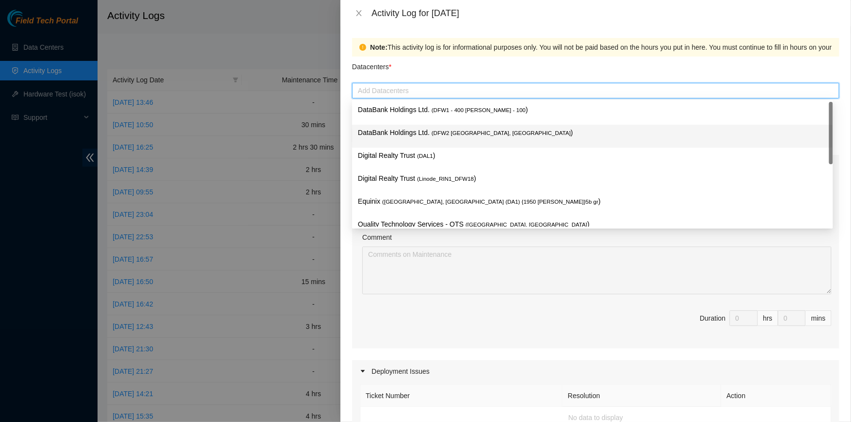
type input "e"
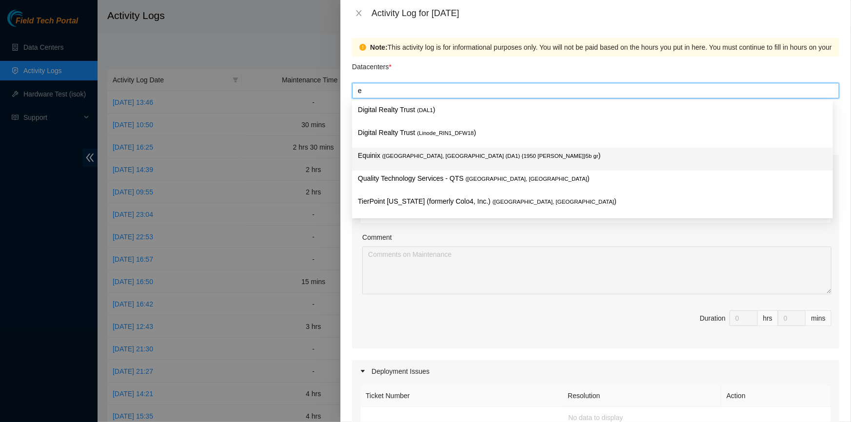
click at [400, 149] on div "Equinix ( [GEOGRAPHIC_DATA], [GEOGRAPHIC_DATA] (DA1) {1950 [PERSON_NAME]}5b gr )" at bounding box center [592, 159] width 481 height 23
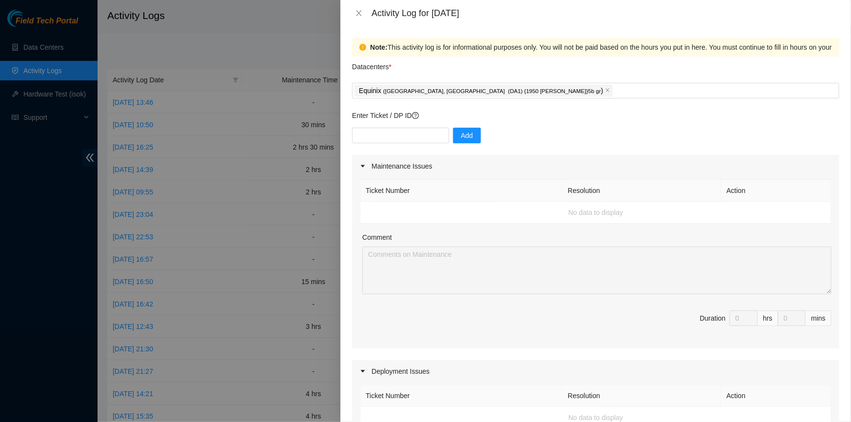
click at [429, 42] on div "Note: This activity log is for informational purposes only. You will not be pai…" at bounding box center [673, 47] width 606 height 11
click at [413, 141] on input "text" at bounding box center [400, 136] width 97 height 16
paste input "B-W-147PFQ4"
type input "B-W-147PFQ4"
click at [461, 137] on span "Add" at bounding box center [467, 135] width 12 height 11
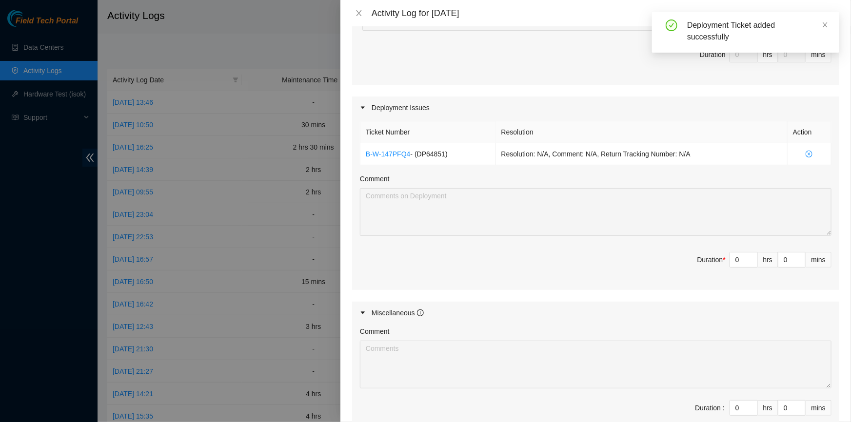
scroll to position [266, 0]
click at [758, 403] on div "hrs" at bounding box center [768, 407] width 20 height 16
type input "1"
click at [751, 402] on icon "up" at bounding box center [752, 403] width 3 height 3
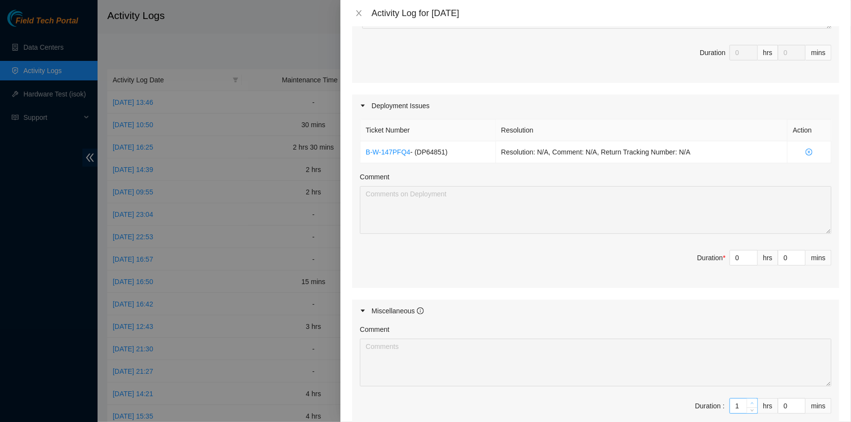
type input "2"
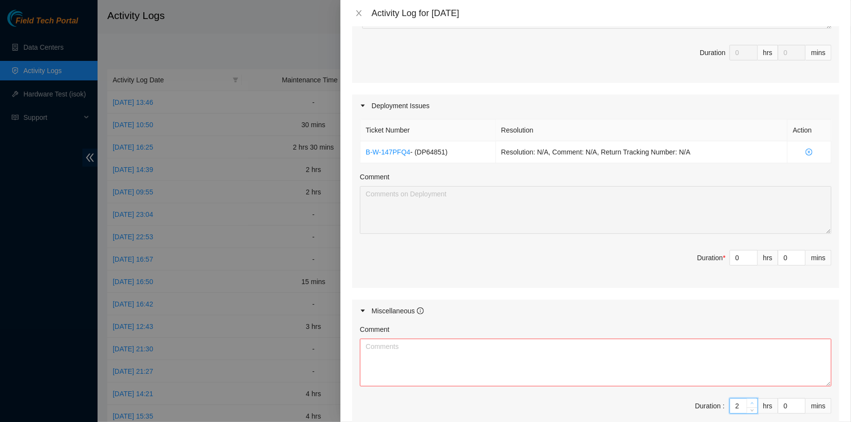
click at [751, 402] on icon "up" at bounding box center [752, 403] width 3 height 3
type input "3"
click at [751, 402] on icon "up" at bounding box center [752, 403] width 3 height 3
type input "4"
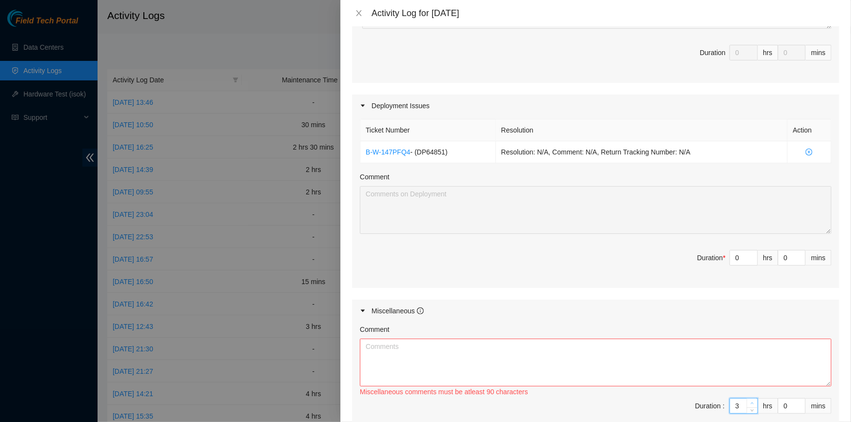
type input "4"
click at [751, 402] on icon "up" at bounding box center [752, 403] width 3 height 3
click at [709, 371] on textarea "Comment" at bounding box center [596, 363] width 472 height 48
paste textarea "assisted [PERSON_NAME] with site badge access and provided him with a site tour…"
type textarea "assisted [PERSON_NAME] with site badge access and provided him with a site tour…"
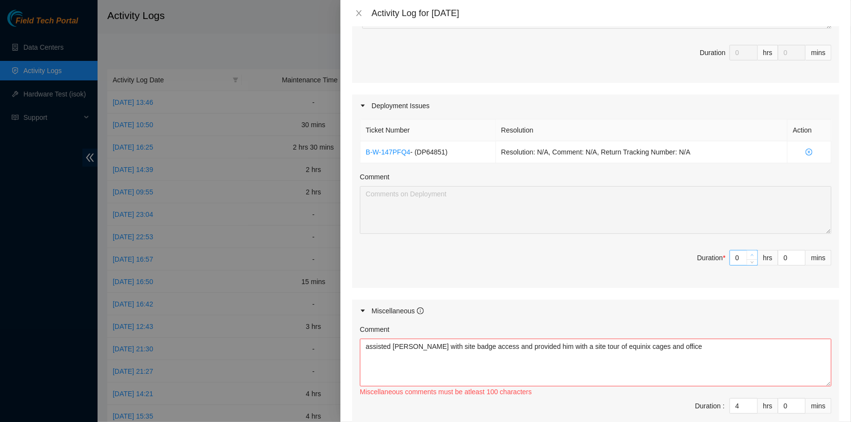
type input "1"
type input "5"
click at [751, 254] on icon "up" at bounding box center [752, 255] width 3 height 3
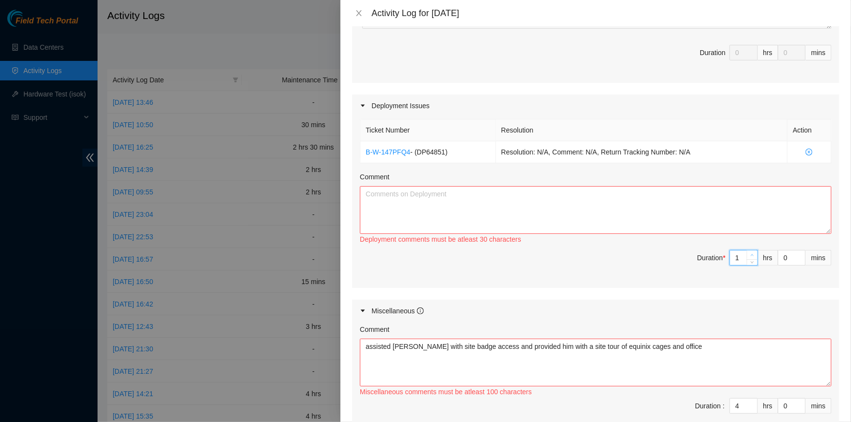
type input "2"
type input "6"
click at [751, 254] on icon "up" at bounding box center [752, 255] width 3 height 3
click at [479, 191] on textarea "Comment" at bounding box center [596, 210] width 472 height 48
click at [490, 207] on textarea "provided [PERSON_NAME] with" at bounding box center [596, 210] width 472 height 48
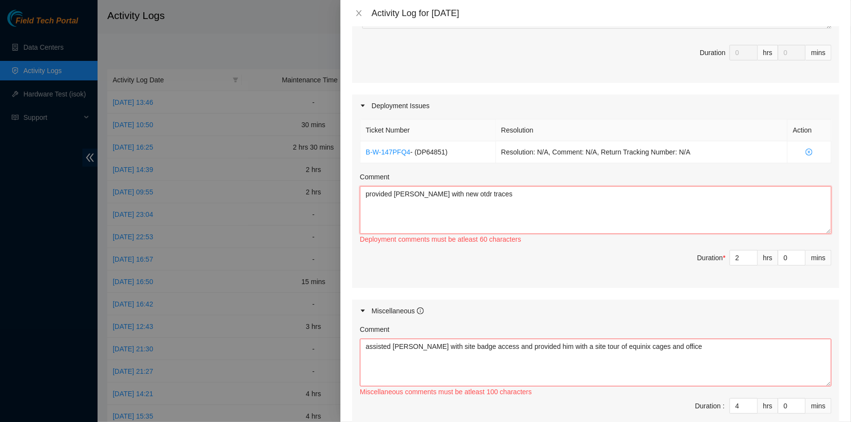
click at [509, 200] on textarea "provided [PERSON_NAME] with new otdr traces" at bounding box center [596, 210] width 472 height 48
type textarea "provided [PERSON_NAME] with new otdr traces for dwdm-dfw14 darkfiber"
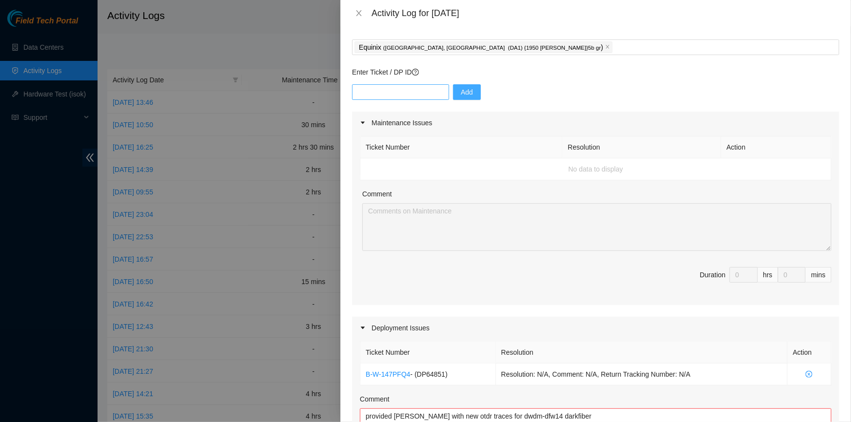
scroll to position [0, 0]
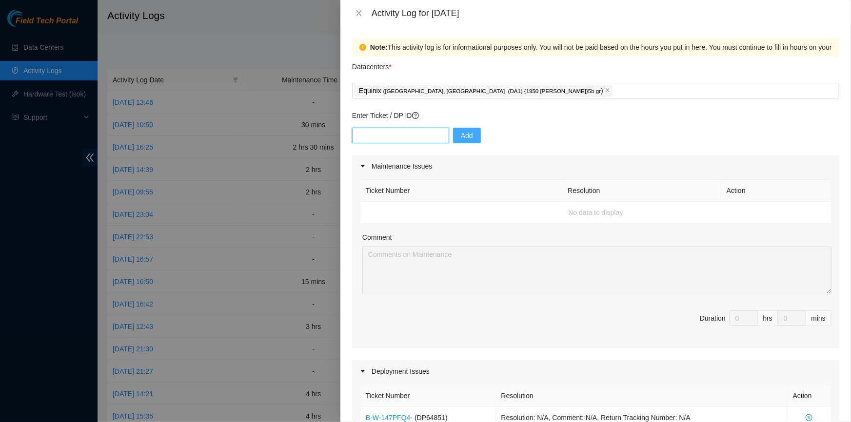
click at [388, 135] on input "text" at bounding box center [400, 136] width 97 height 16
paste input "DP83980"
type input "DP83980"
click at [481, 134] on div "DP83980 Add" at bounding box center [595, 141] width 487 height 27
click at [467, 137] on button "Add" at bounding box center [467, 136] width 28 height 16
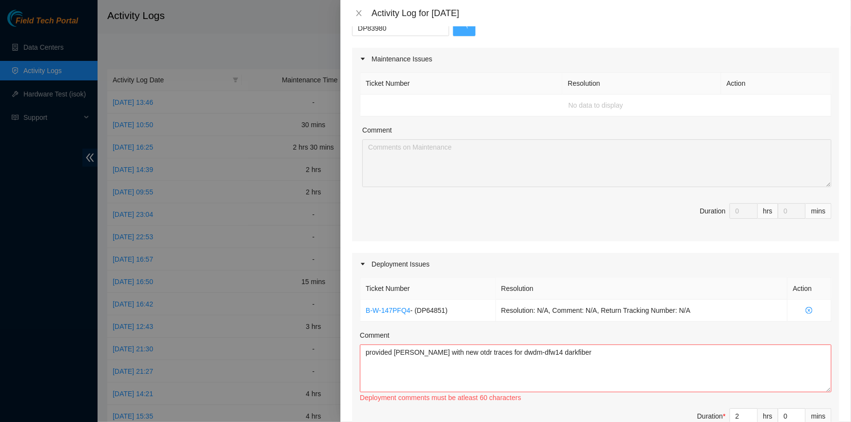
scroll to position [177, 0]
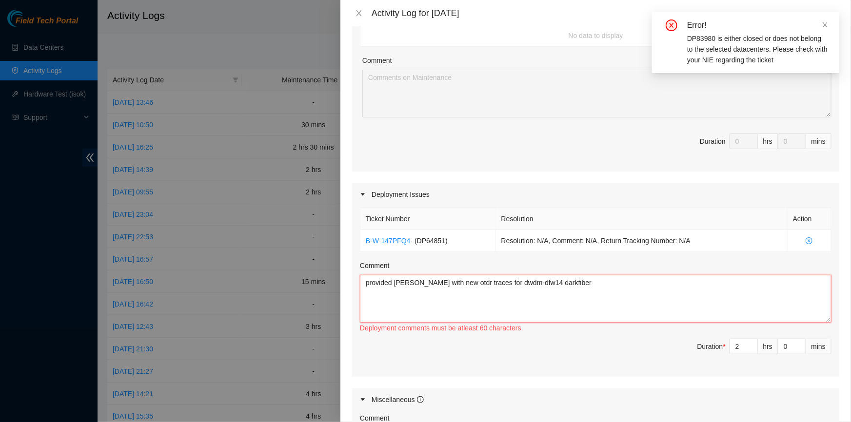
drag, startPoint x: 616, startPoint y: 291, endPoint x: 610, endPoint y: 302, distance: 12.5
click at [610, 302] on textarea "provided [PERSON_NAME] with new otdr traces for dwdm-dfw14 darkfiber" at bounding box center [596, 299] width 472 height 48
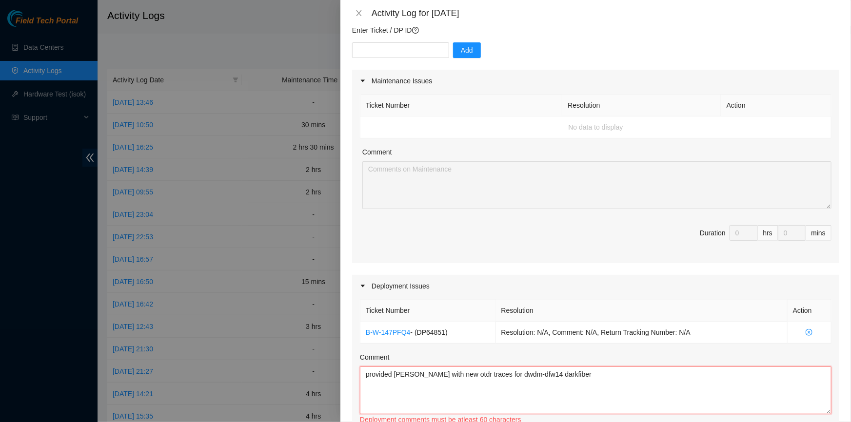
scroll to position [0, 0]
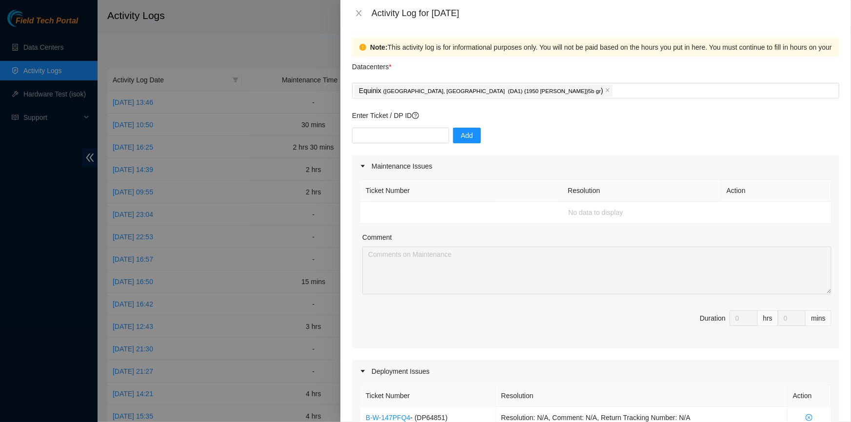
click at [464, 81] on div "Datacenters *" at bounding box center [595, 70] width 487 height 26
click at [473, 86] on p "Equinix ( [GEOGRAPHIC_DATA], [GEOGRAPHIC_DATA] (DA1) {1950 [PERSON_NAME]}5b gr )" at bounding box center [481, 90] width 244 height 11
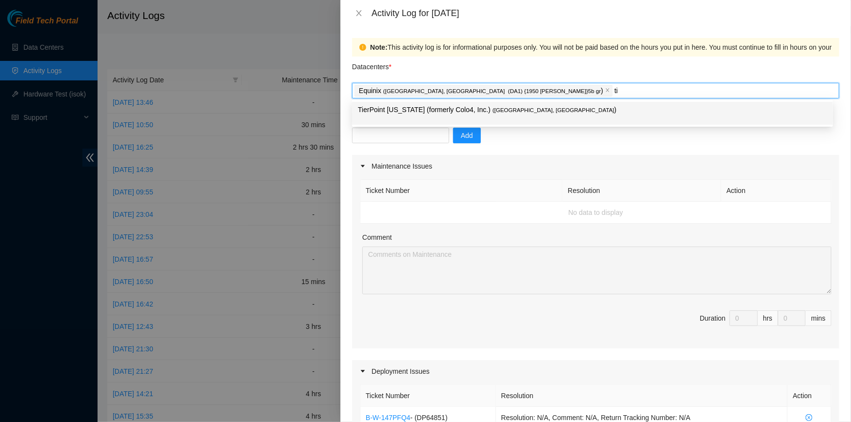
type input "t"
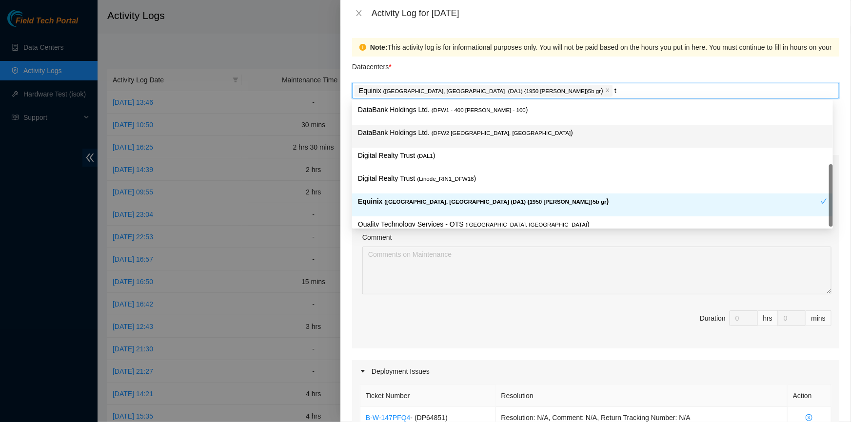
scroll to position [35, 0]
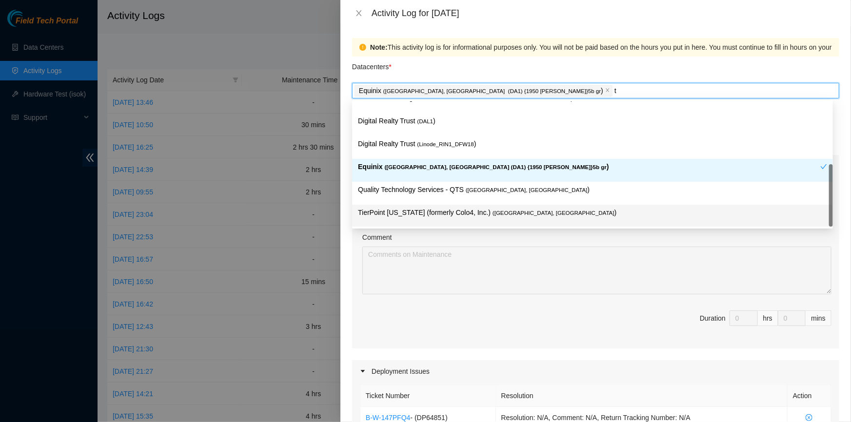
click at [419, 220] on div "TierPoint [US_STATE] (formerly Colo4, Inc.) ( [GEOGRAPHIC_DATA], [GEOGRAPHIC_DA…" at bounding box center [592, 216] width 469 height 18
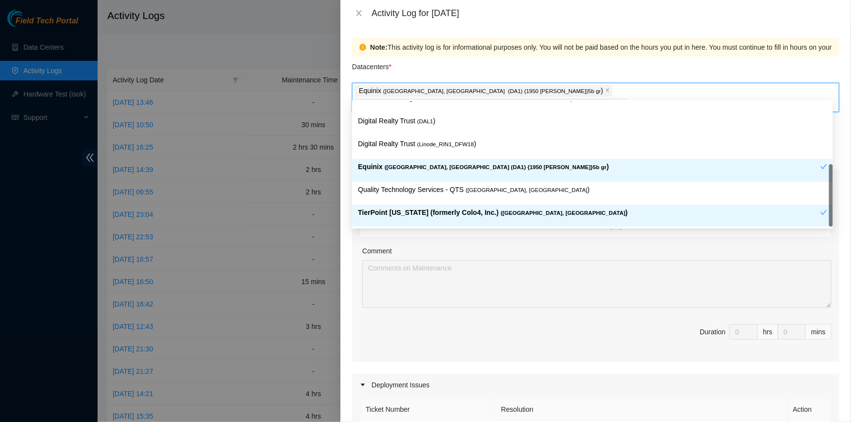
click at [504, 326] on span "Duration 0 hrs 0 mins" at bounding box center [596, 337] width 472 height 27
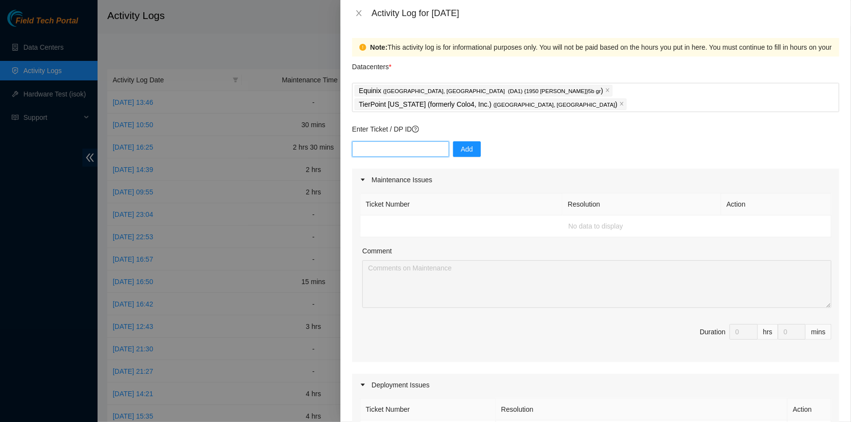
click at [404, 141] on input "text" at bounding box center [400, 149] width 97 height 16
paste input "DP83980"
type input "DP83980"
click at [477, 141] on div "DP83980 Add" at bounding box center [595, 154] width 487 height 27
click at [464, 141] on button "Add" at bounding box center [467, 149] width 28 height 16
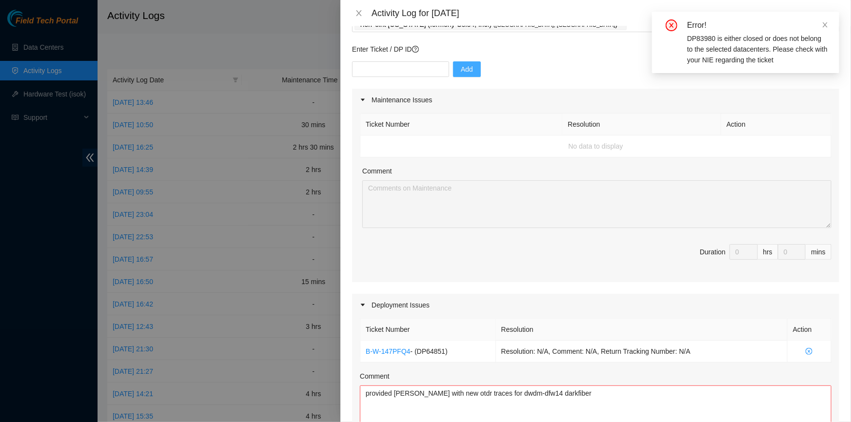
scroll to position [221, 0]
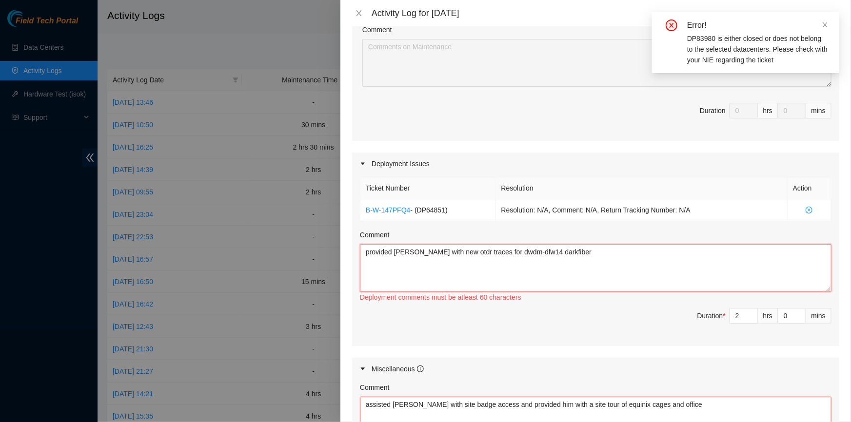
click at [719, 271] on textarea "provided [PERSON_NAME] with new otdr traces for dwdm-dfw14 darkfiber" at bounding box center [596, 268] width 472 height 48
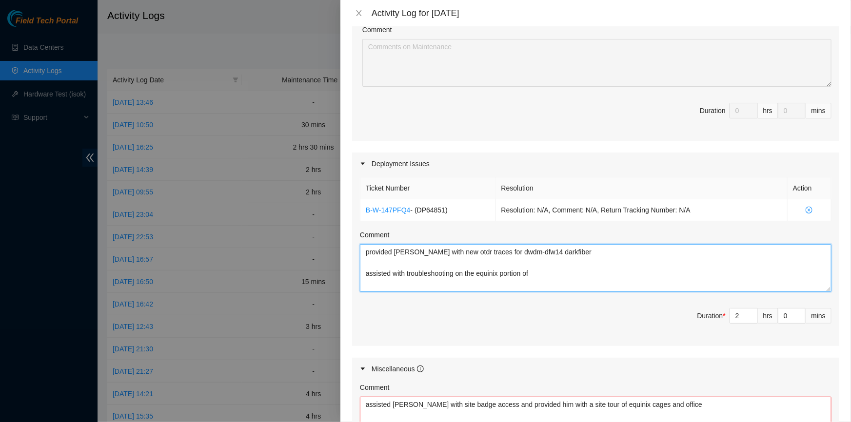
paste textarea "DP83980"
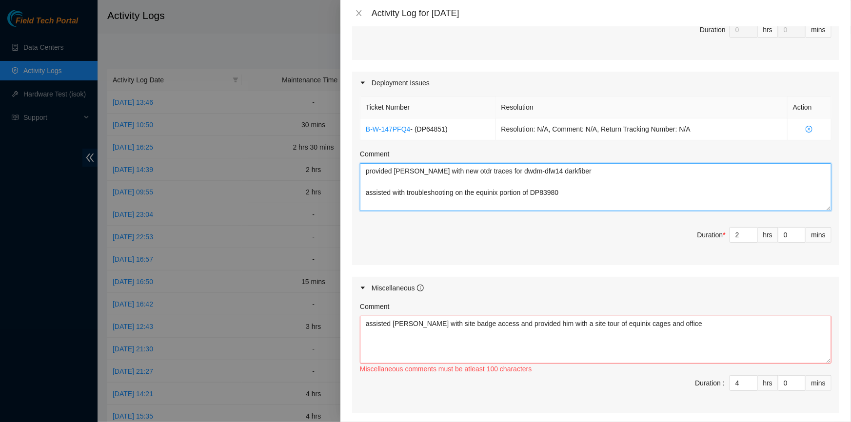
scroll to position [310, 0]
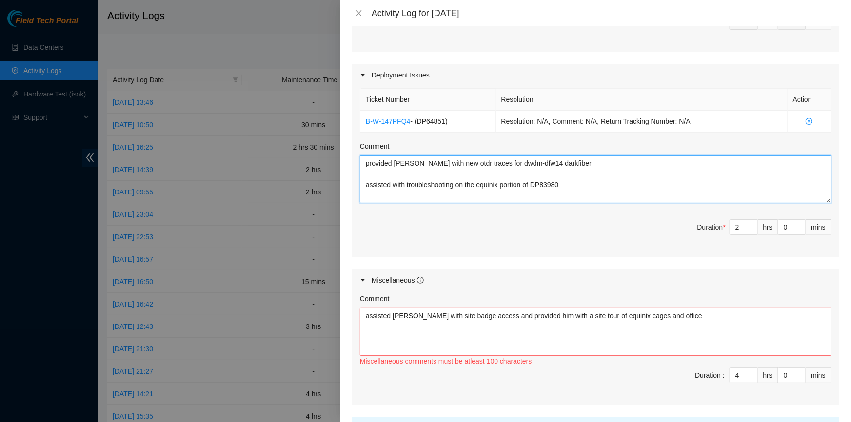
type textarea "provided [PERSON_NAME] with new otdr traces for dwdm-dfw14 darkfiber assisted w…"
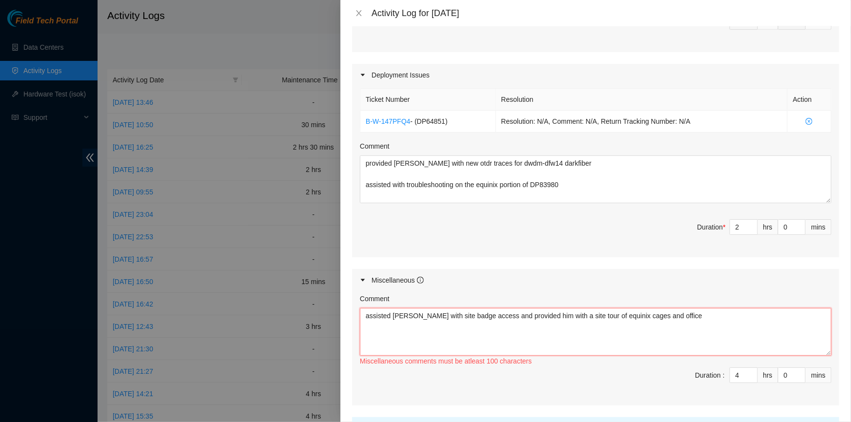
click at [722, 308] on textarea "assisted [PERSON_NAME] with site badge access and provided him with a site tour…" at bounding box center [596, 332] width 472 height 48
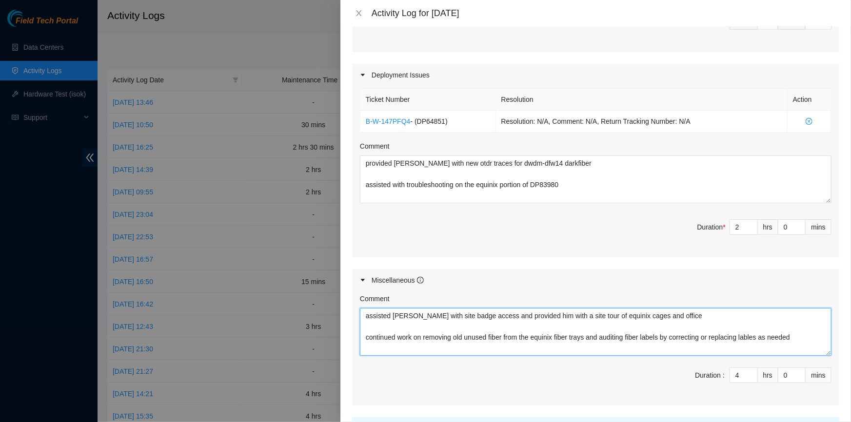
click at [809, 325] on textarea "assisted [PERSON_NAME] with site badge access and provided him with a site tour…" at bounding box center [596, 332] width 472 height 48
drag, startPoint x: 762, startPoint y: 322, endPoint x: 753, endPoint y: 321, distance: 9.3
type textarea "assisted [PERSON_NAME] with site badge access and provided him with a site tour…"
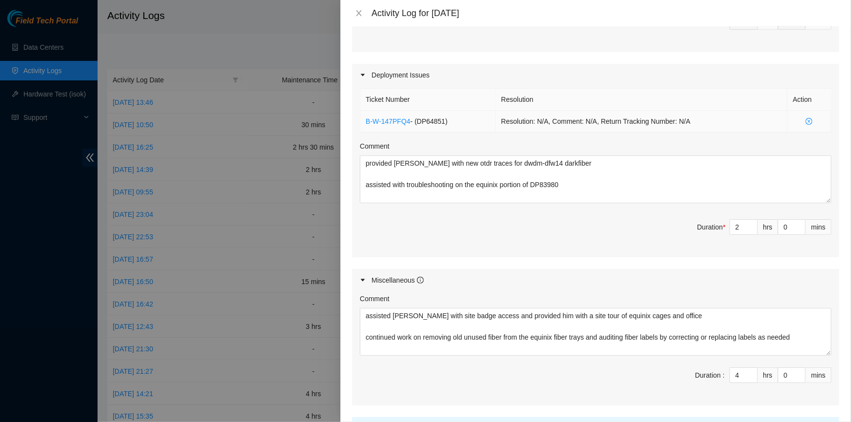
click at [649, 115] on td "Resolution: N/A, Comment: N/A, Return Tracking Number: N/A" at bounding box center [642, 122] width 292 height 22
type input "5"
type input "7"
click at [750, 370] on span "up" at bounding box center [753, 373] width 6 height 6
type input "6"
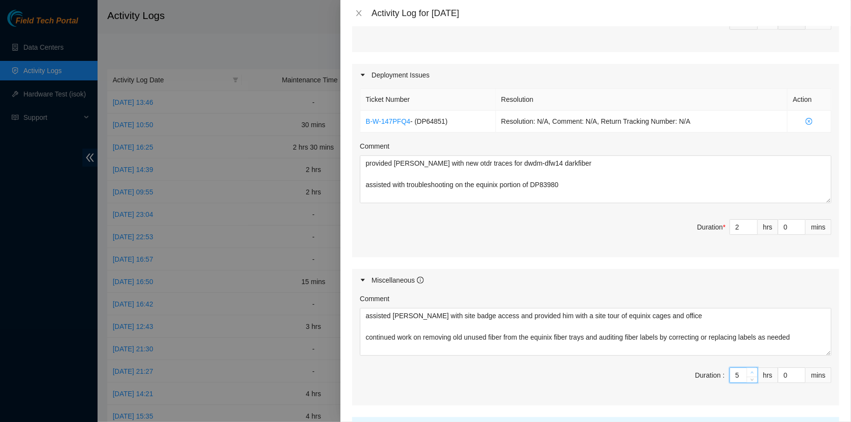
type input "8"
click at [750, 370] on span "up" at bounding box center [753, 373] width 6 height 6
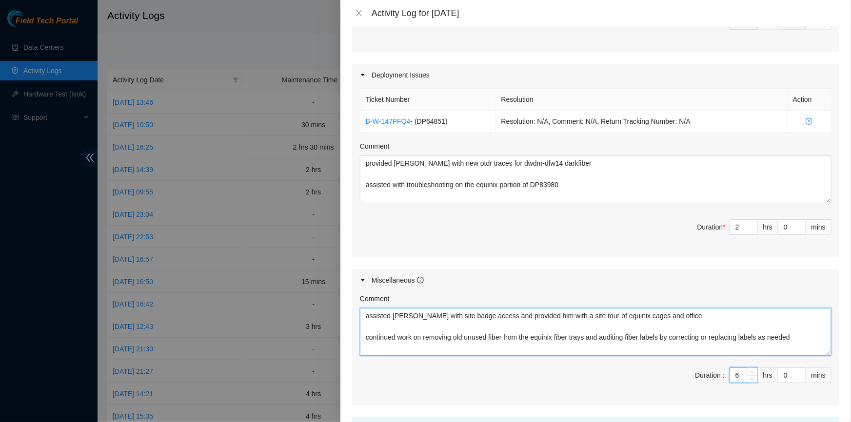
click at [793, 325] on textarea "assisted [PERSON_NAME] with site badge access and provided him with a site tour…" at bounding box center [596, 332] width 472 height 48
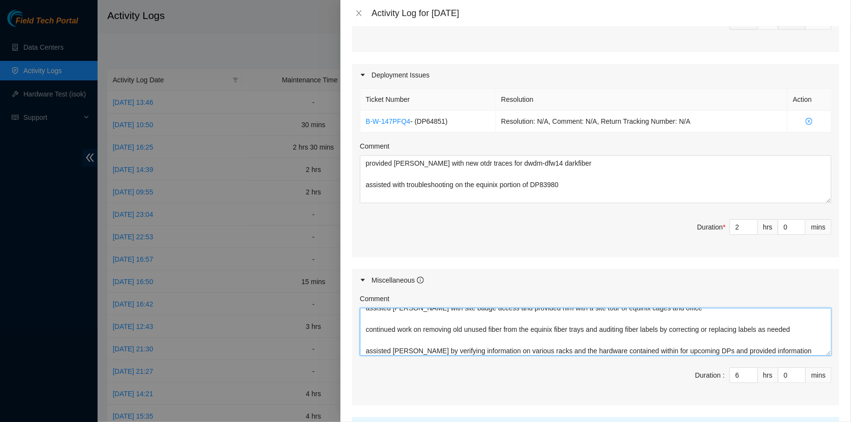
scroll to position [19, 0]
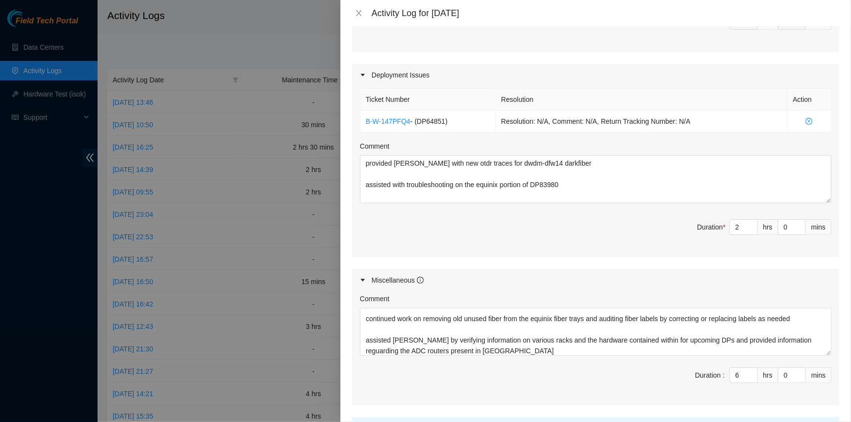
drag, startPoint x: 788, startPoint y: 321, endPoint x: 706, endPoint y: 128, distance: 209.8
click at [706, 141] on div "Comment" at bounding box center [596, 148] width 472 height 15
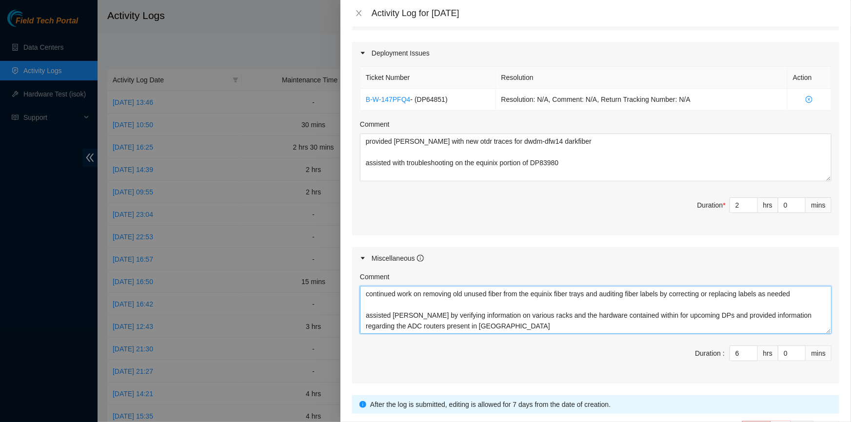
scroll to position [252, 0]
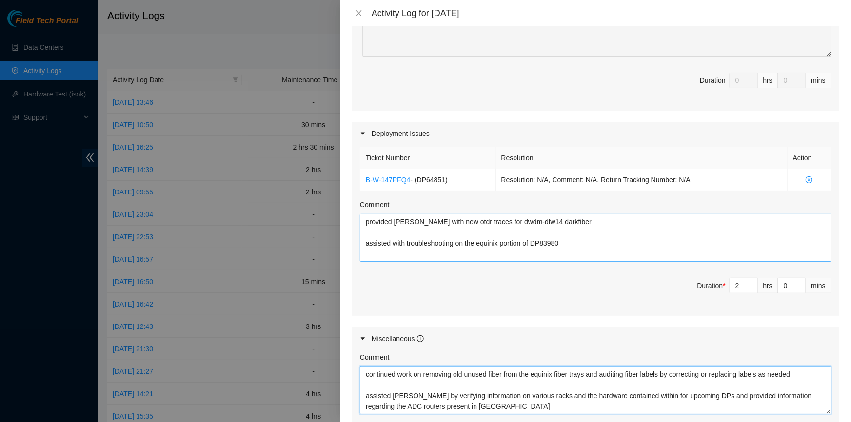
type textarea "assisted [PERSON_NAME] with site badge access and provided him with a site tour…"
drag, startPoint x: 561, startPoint y: 225, endPoint x: 533, endPoint y: 225, distance: 28.3
click at [533, 225] on textarea "provided [PERSON_NAME] with new otdr traces for dwdm-dfw14 darkfiber assisted w…" at bounding box center [596, 238] width 472 height 48
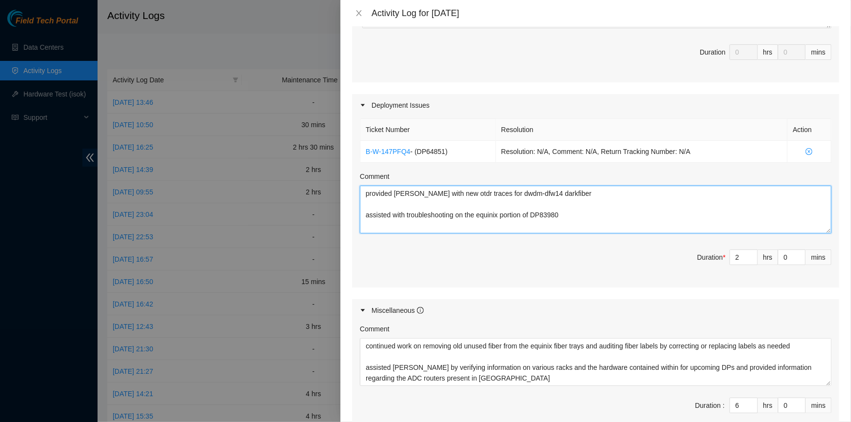
scroll to position [385, 0]
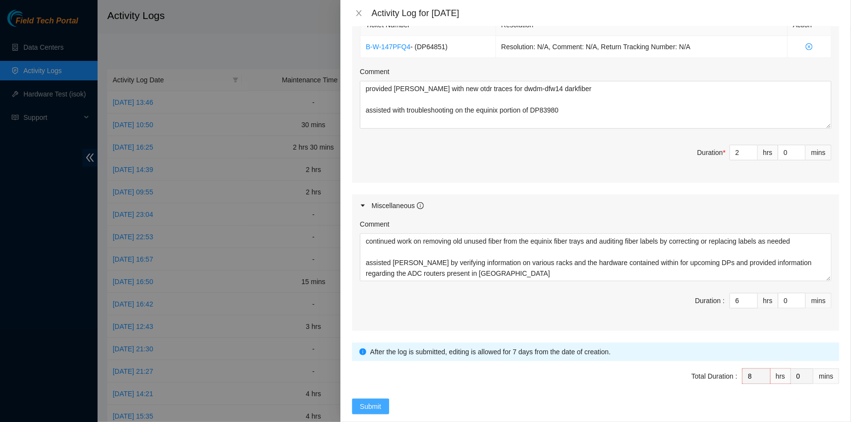
click at [384, 399] on button "Submit" at bounding box center [370, 407] width 37 height 16
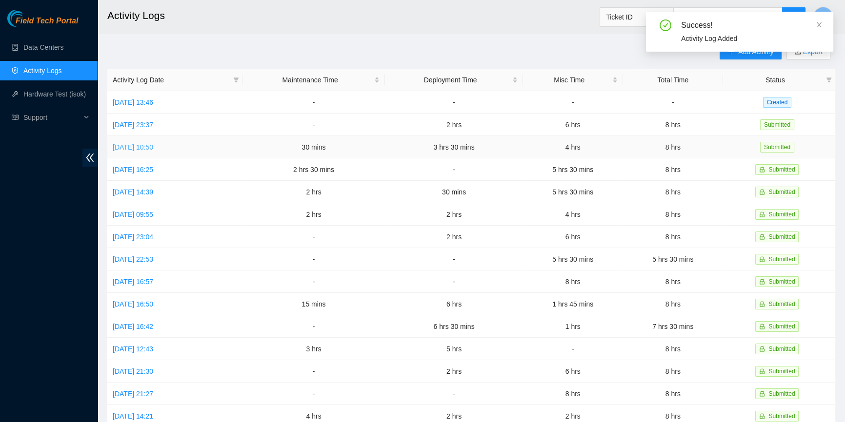
click at [153, 145] on link "[DATE] 10:50" at bounding box center [133, 147] width 40 height 8
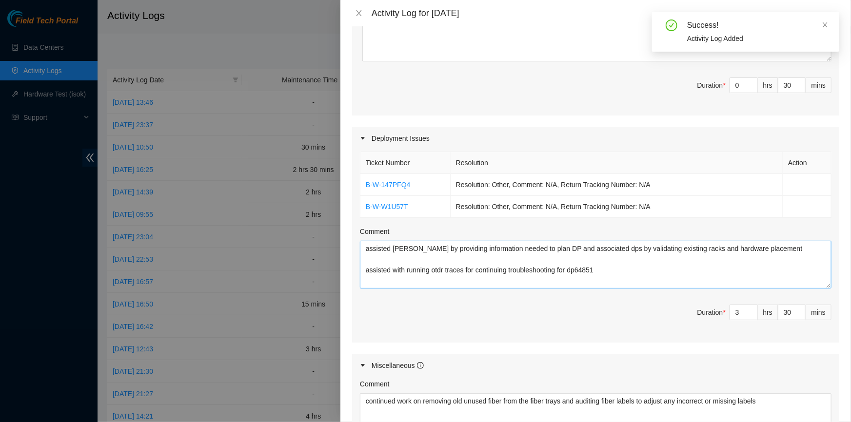
scroll to position [266, 0]
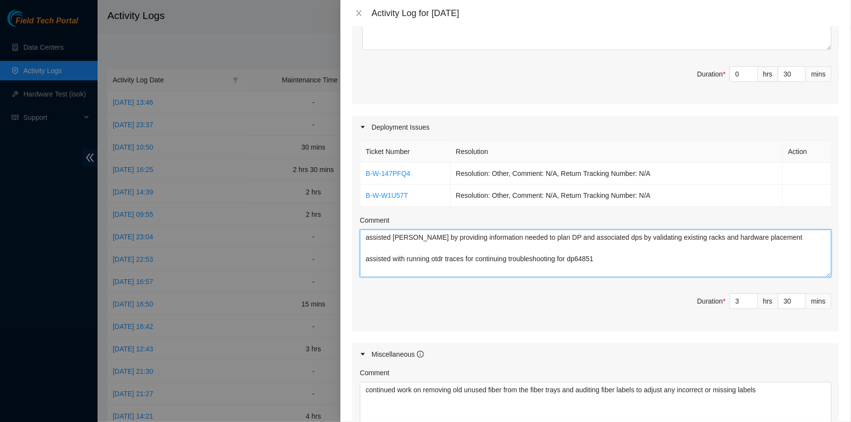
click at [618, 263] on textarea "assisted [PERSON_NAME] by providing information needed to plan DP and associate…" at bounding box center [596, 254] width 472 height 48
type textarea "assisted [PERSON_NAME] by providing information needed to plan DP and associate…"
type input "8"
type input "0"
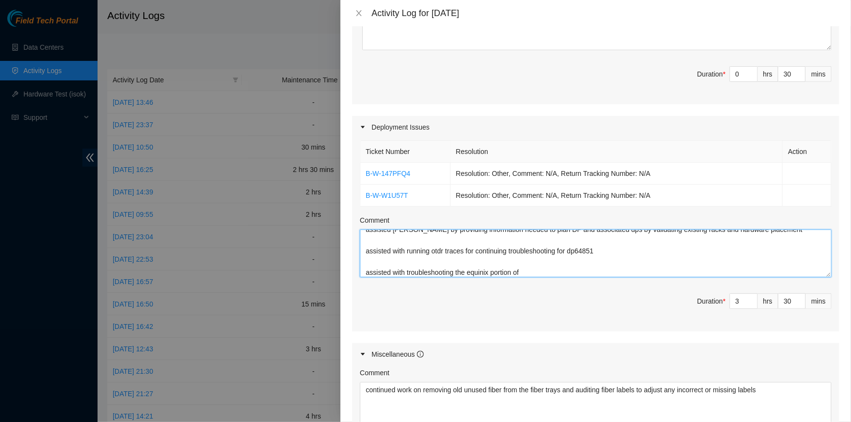
paste textarea "DP83980"
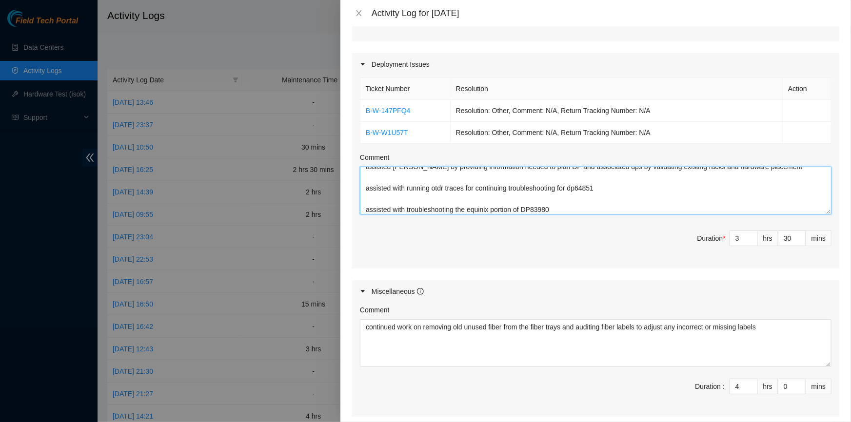
scroll to position [428, 0]
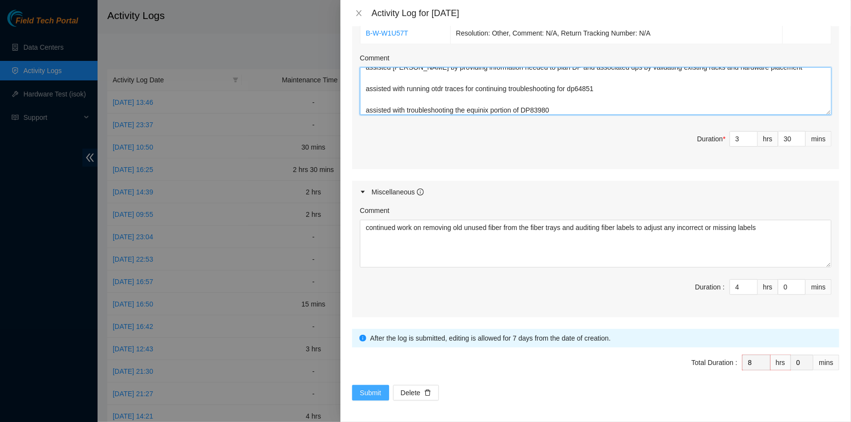
type textarea "assisted [PERSON_NAME] by providing information needed to plan DP and associate…"
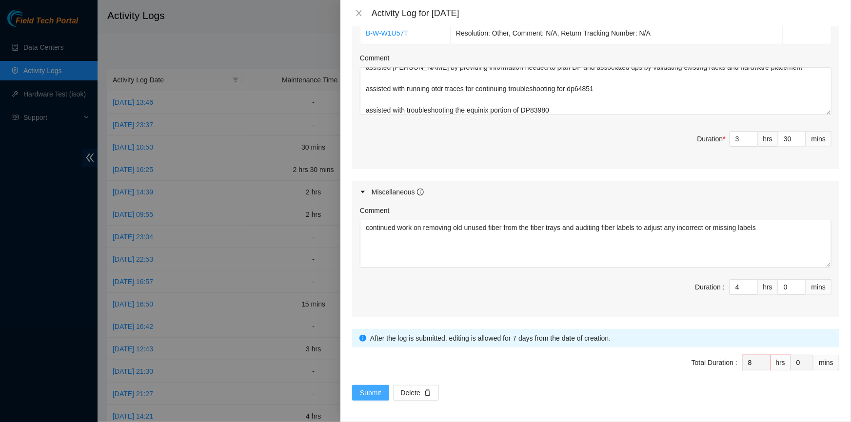
click at [366, 390] on span "Submit" at bounding box center [370, 393] width 21 height 11
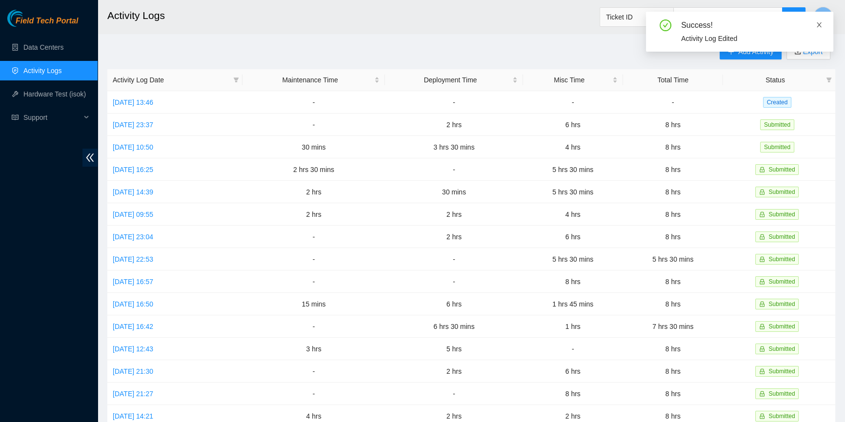
click at [820, 24] on icon "close" at bounding box center [819, 24] width 7 height 7
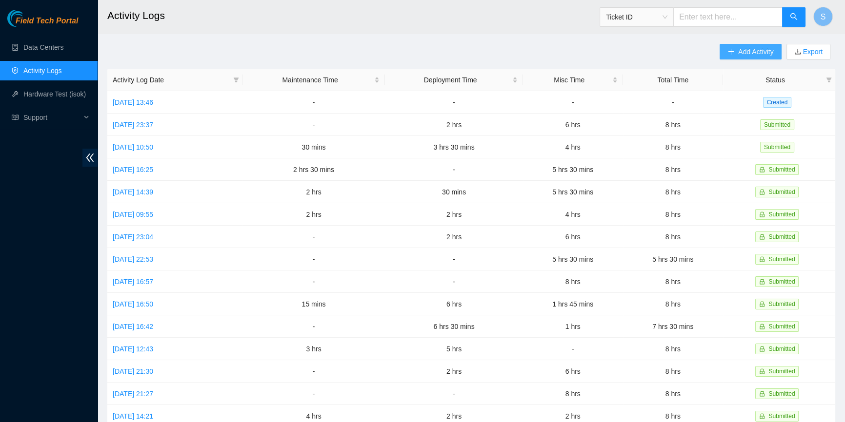
click at [750, 49] on span "Add Activity" at bounding box center [755, 51] width 35 height 11
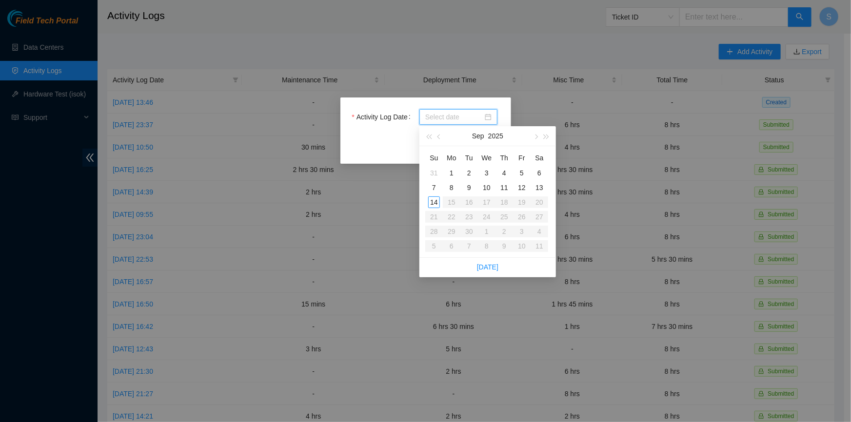
click at [474, 113] on input "Activity Log Date" at bounding box center [454, 117] width 58 height 11
type input "[DATE]"
click at [487, 187] on div "10" at bounding box center [487, 188] width 12 height 12
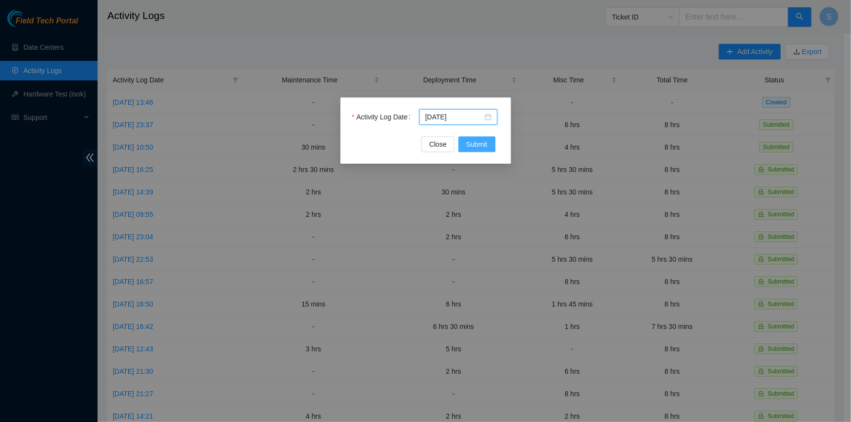
click at [472, 151] on button "Submit" at bounding box center [477, 145] width 37 height 16
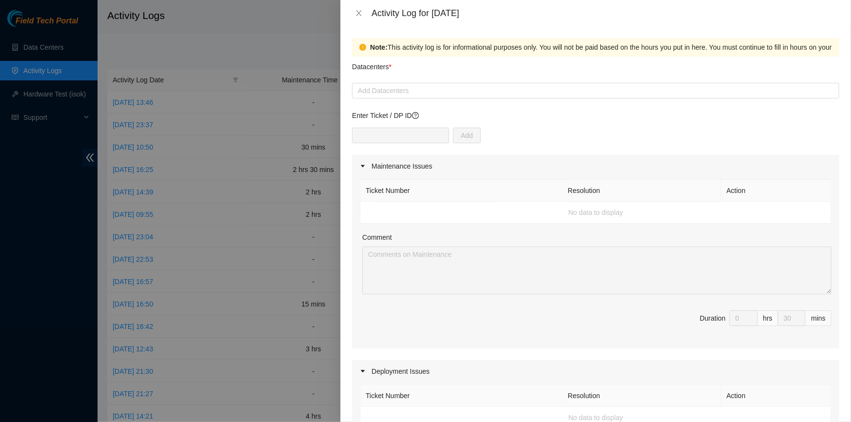
click at [493, 81] on div "Datacenters *" at bounding box center [595, 70] width 487 height 26
click at [494, 90] on div at bounding box center [596, 91] width 482 height 12
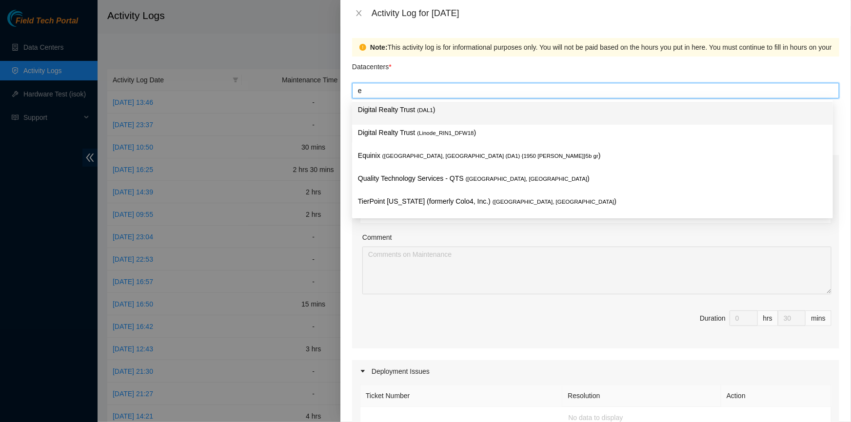
type input "eq"
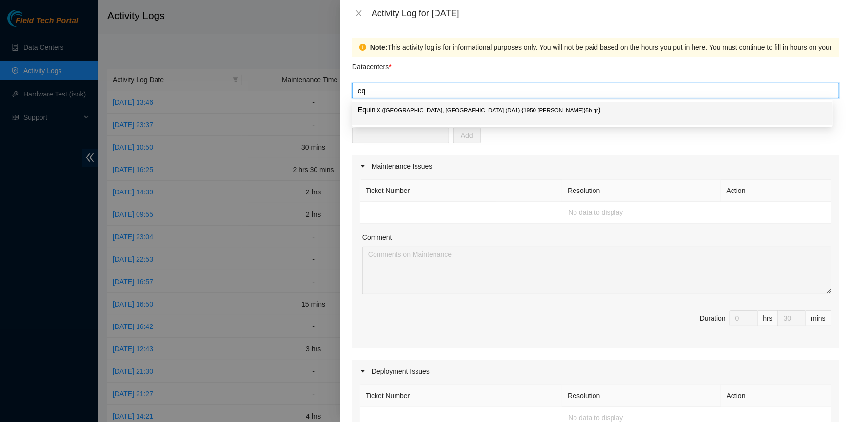
click at [405, 110] on span "( [GEOGRAPHIC_DATA], [GEOGRAPHIC_DATA] (DA1) {1950 [PERSON_NAME]}5b gr" at bounding box center [490, 110] width 216 height 6
type input "8"
type input "0"
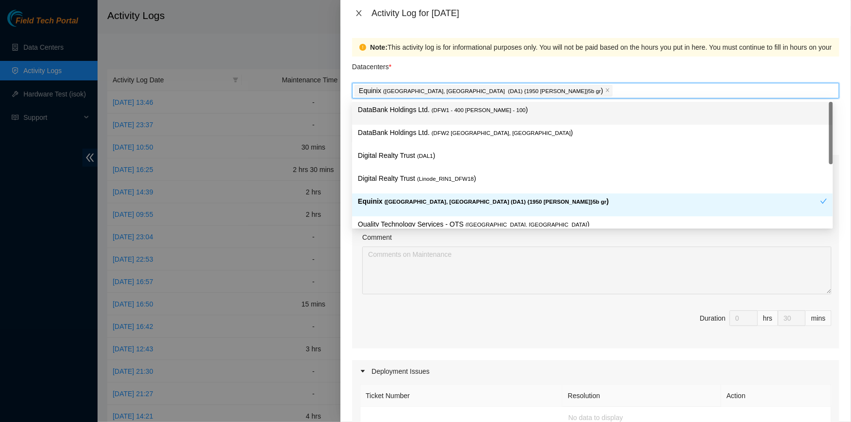
click at [356, 12] on icon "close" at bounding box center [359, 13] width 8 height 8
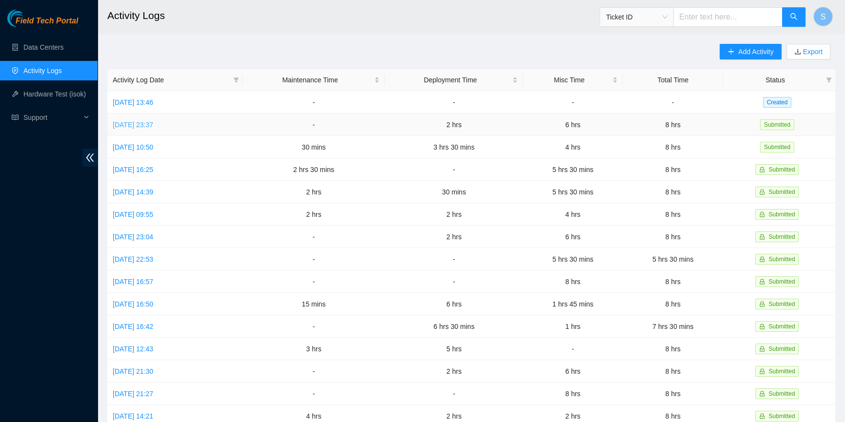
click at [137, 122] on link "[DATE] 23:37" at bounding box center [133, 125] width 40 height 8
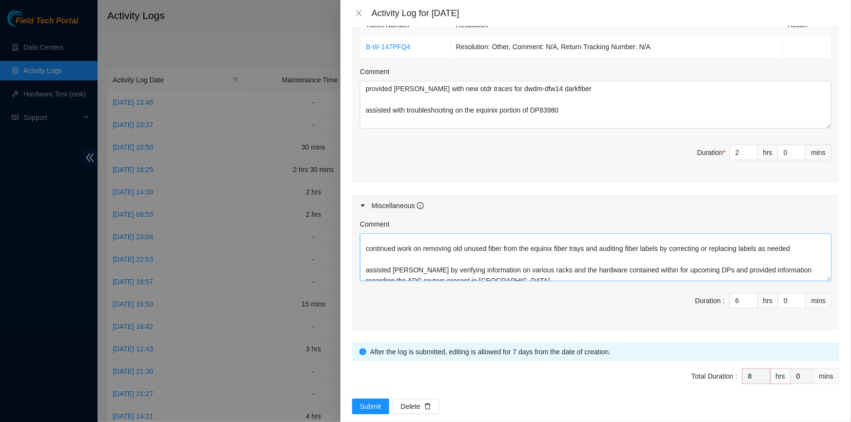
scroll to position [21, 0]
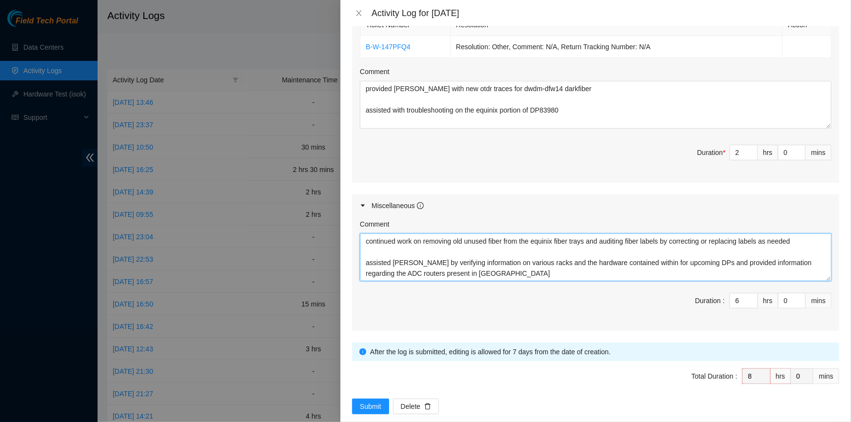
drag, startPoint x: 370, startPoint y: 248, endPoint x: 493, endPoint y: 263, distance: 123.8
click at [493, 263] on textarea "assisted [PERSON_NAME] with site badge access and provided him with a site tour…" at bounding box center [596, 258] width 472 height 48
drag, startPoint x: 493, startPoint y: 263, endPoint x: 396, endPoint y: 246, distance: 98.2
click at [351, 250] on div "Note: This activity log is for informational purposes only. You will not be pai…" at bounding box center [595, 224] width 511 height 396
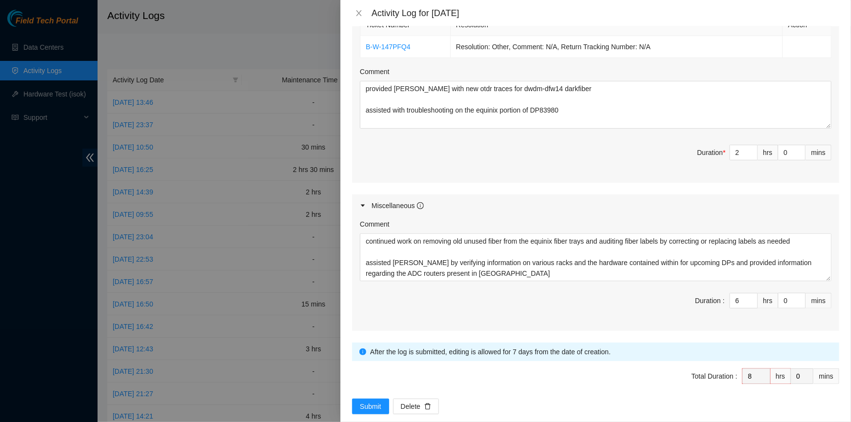
click at [368, 10] on div "Activity Log for [DATE]" at bounding box center [595, 13] width 487 height 11
click at [366, 10] on div "Activity Log for [DATE]" at bounding box center [595, 13] width 487 height 11
click at [359, 12] on icon "close" at bounding box center [359, 13] width 8 height 8
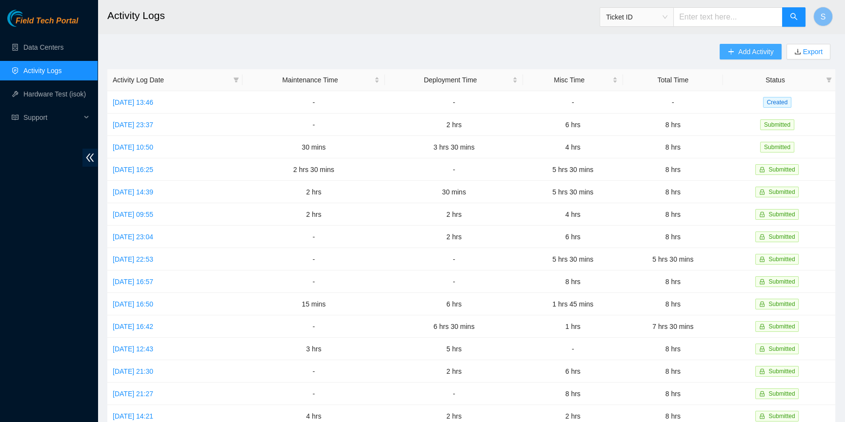
click at [739, 49] on span "Add Activity" at bounding box center [755, 51] width 35 height 11
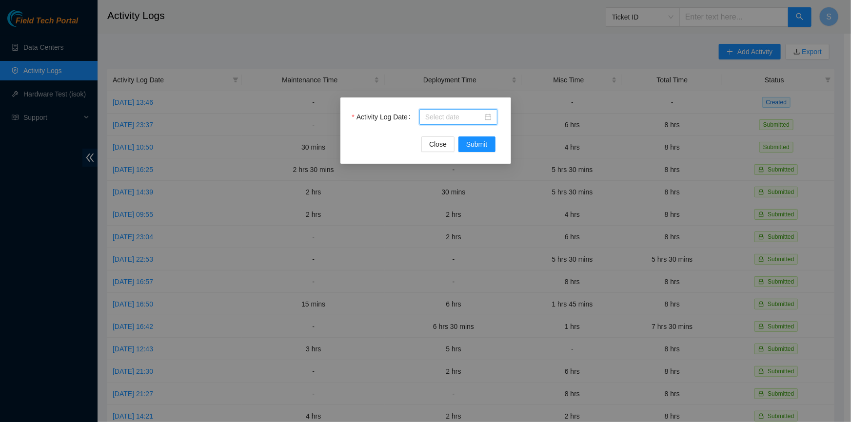
click at [460, 116] on input "Activity Log Date" at bounding box center [454, 117] width 58 height 11
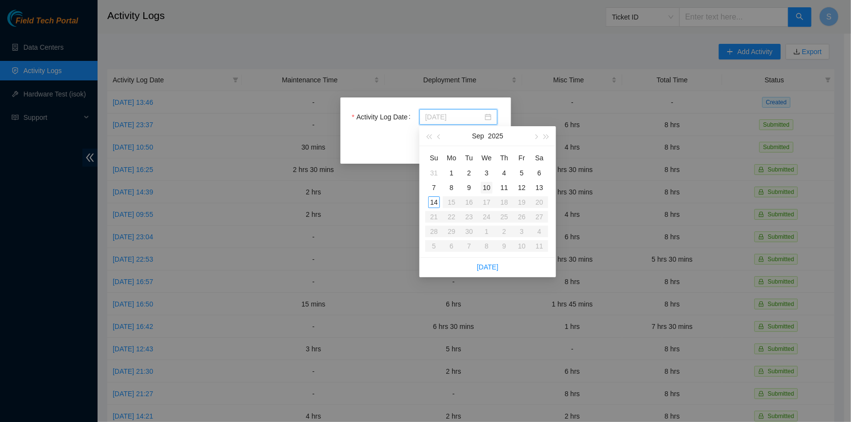
type input "[DATE]"
click at [486, 188] on div "10" at bounding box center [487, 188] width 12 height 12
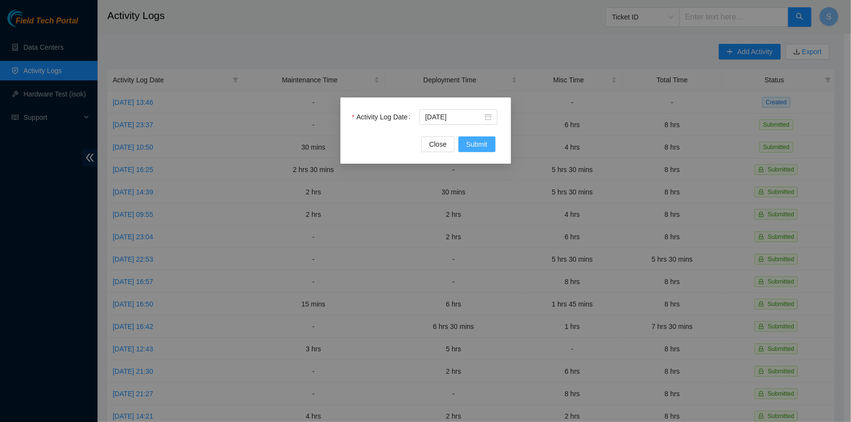
click at [481, 143] on span "Submit" at bounding box center [476, 144] width 21 height 11
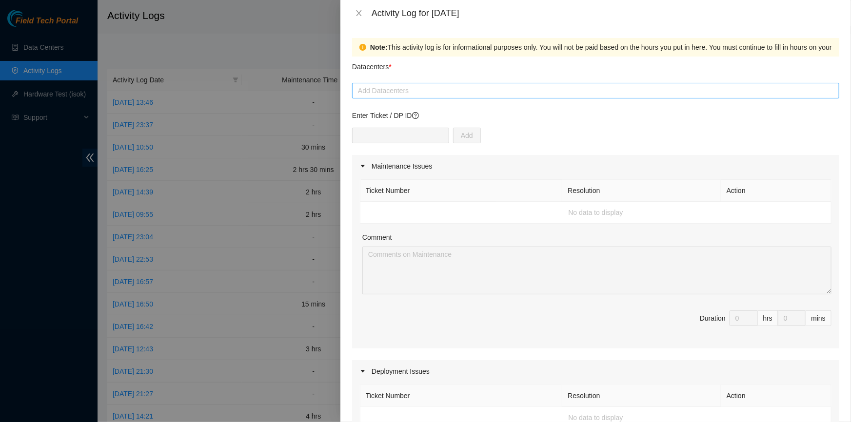
click at [392, 89] on div at bounding box center [596, 91] width 482 height 12
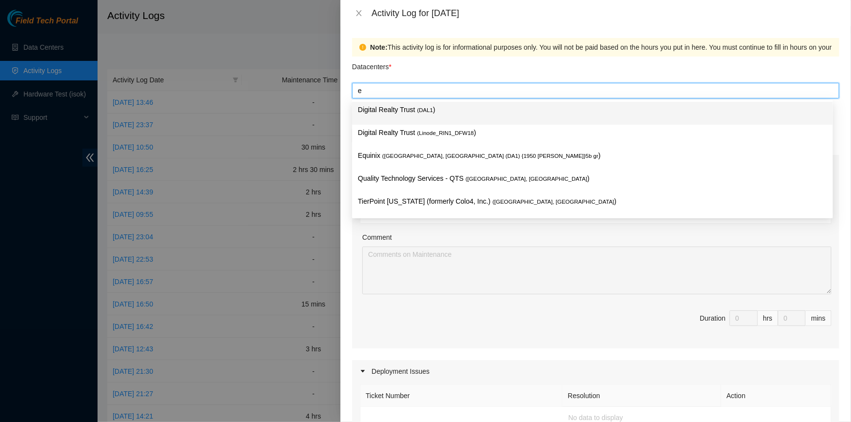
type input "eq"
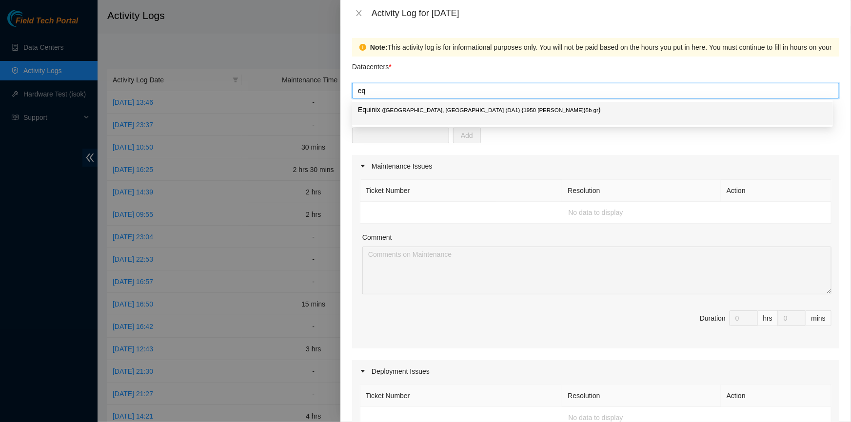
click at [402, 115] on p "Equinix ( [GEOGRAPHIC_DATA], [GEOGRAPHIC_DATA] (DA1) {1950 [PERSON_NAME]}5b gr )" at bounding box center [592, 109] width 469 height 11
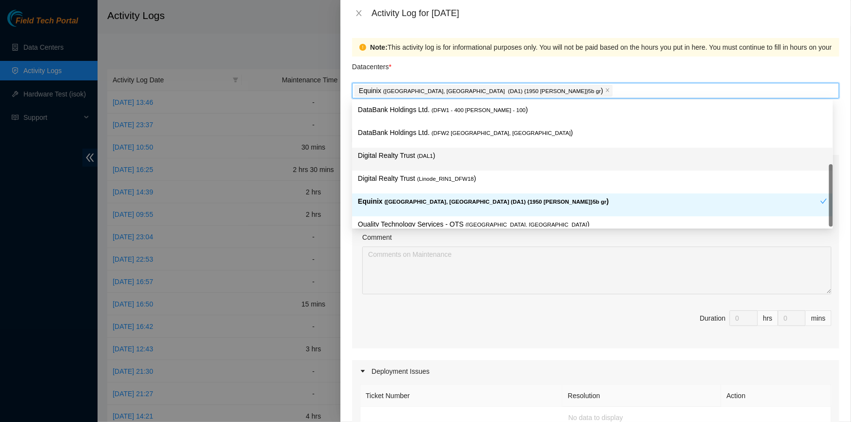
scroll to position [35, 0]
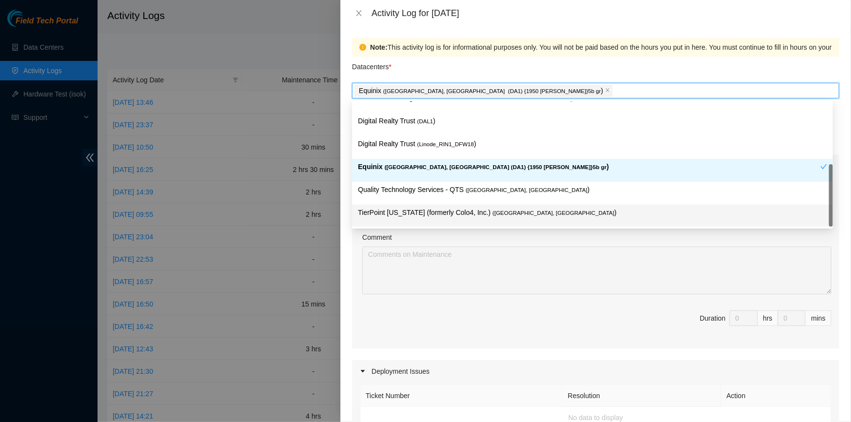
drag, startPoint x: 318, startPoint y: 272, endPoint x: 347, endPoint y: 267, distance: 30.1
click at [320, 272] on div at bounding box center [425, 211] width 851 height 422
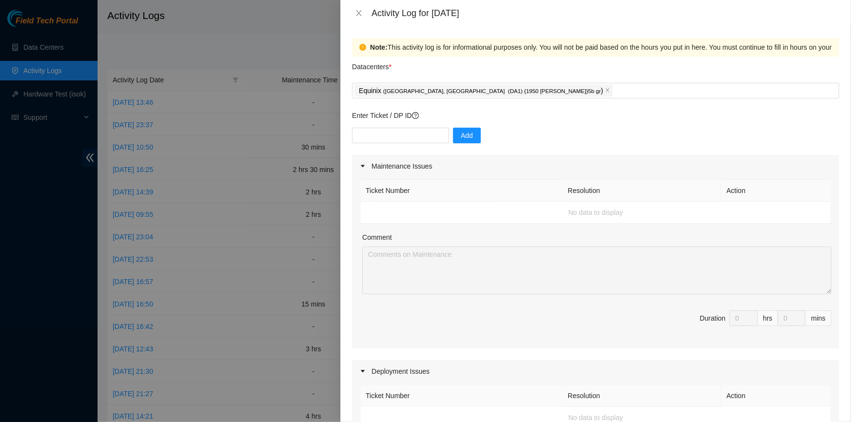
click at [350, 265] on div "Note: This activity log is for informational purposes only. You will not be pai…" at bounding box center [595, 224] width 511 height 396
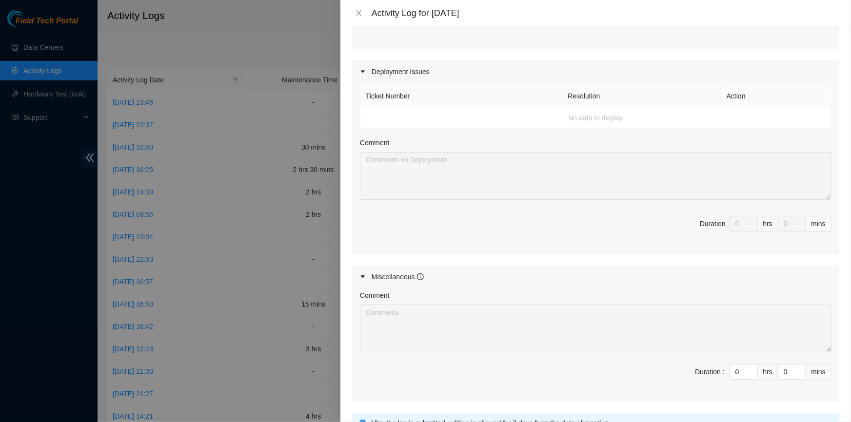
scroll to position [385, 0]
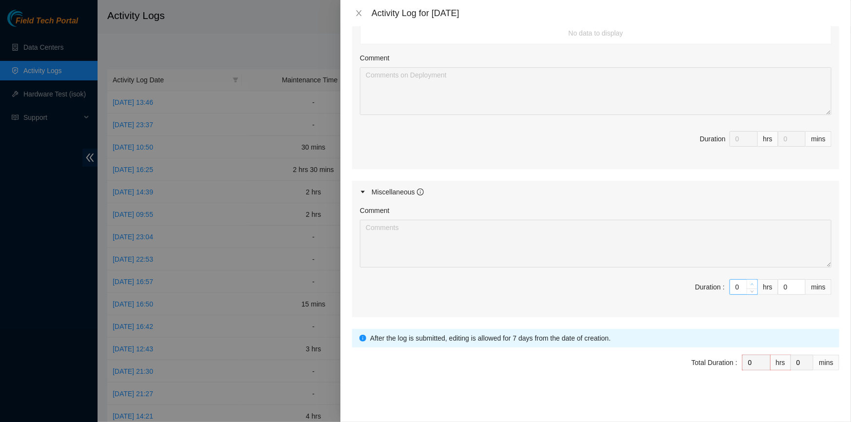
type input "1"
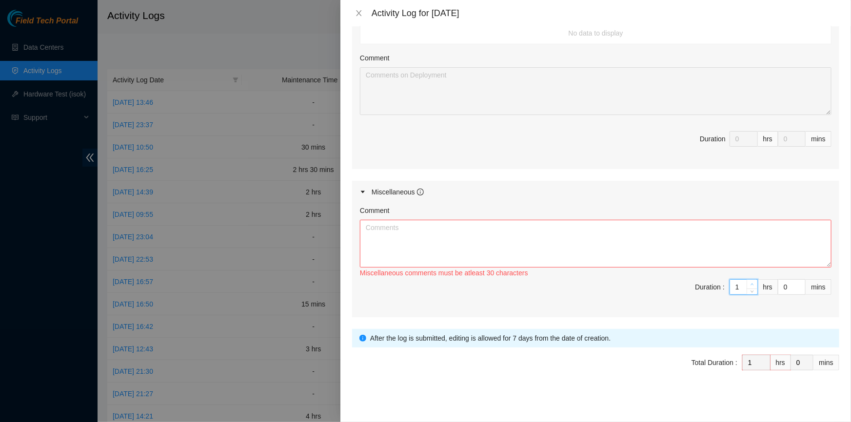
click at [750, 282] on span "up" at bounding box center [753, 285] width 6 height 6
type input "2"
click at [750, 282] on span "up" at bounding box center [753, 285] width 6 height 6
type input "3"
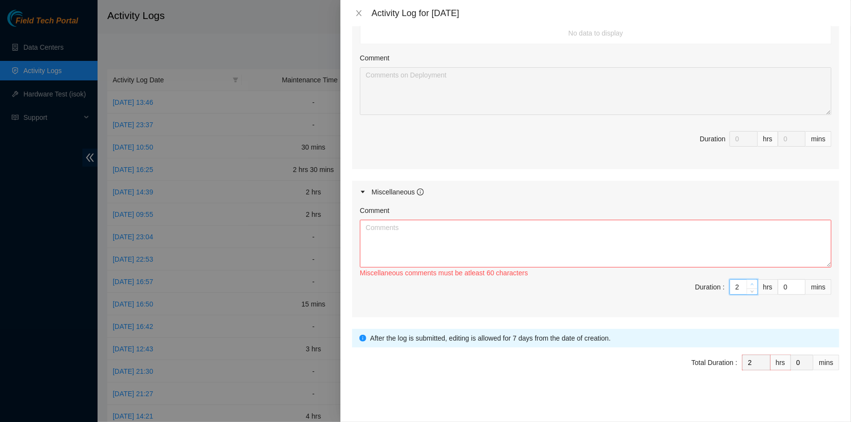
type input "3"
click at [750, 282] on span "up" at bounding box center [753, 285] width 6 height 6
type input "4"
click at [750, 282] on span "up" at bounding box center [753, 285] width 6 height 6
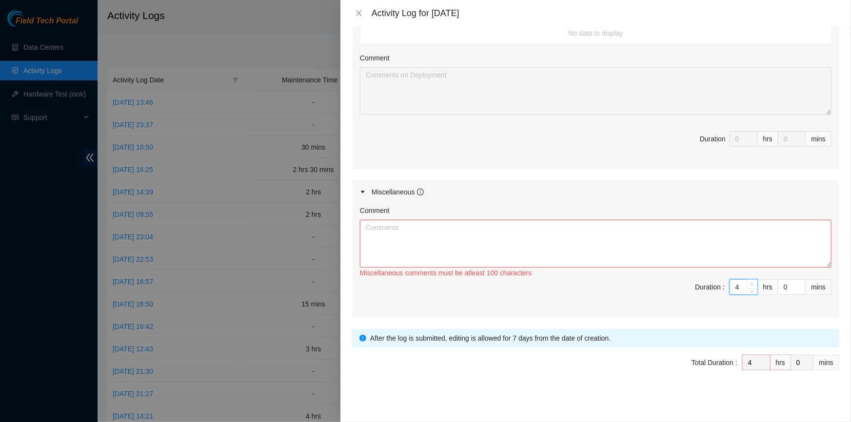
type input "5"
click at [750, 282] on span "up" at bounding box center [753, 285] width 6 height 6
click at [699, 246] on textarea "Comment" at bounding box center [596, 244] width 472 height 48
paste textarea "assisted [PERSON_NAME] by verifying information on various racks and the hardwa…"
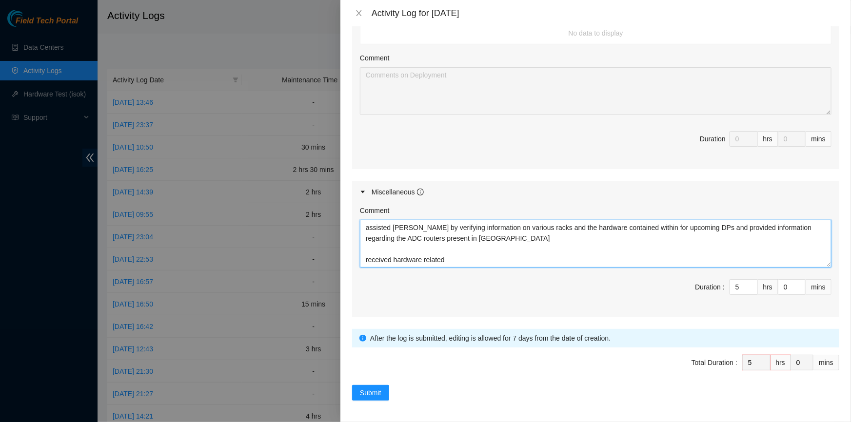
click at [482, 256] on textarea "assisted [PERSON_NAME] by verifying information on various racks and the hardwa…" at bounding box center [596, 244] width 472 height 48
drag, startPoint x: 443, startPoint y: 258, endPoint x: 424, endPoint y: 254, distance: 19.9
click at [424, 254] on textarea "assisted [PERSON_NAME] by verifying information on various racks and the hardwa…" at bounding box center [596, 244] width 472 height 48
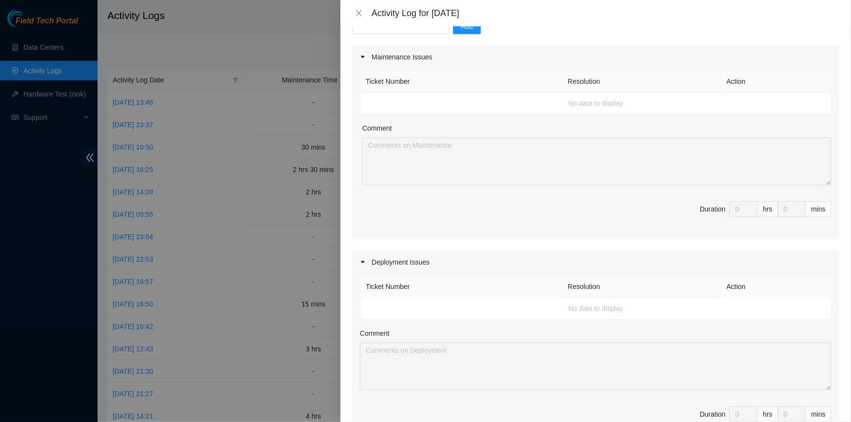
scroll to position [30, 0]
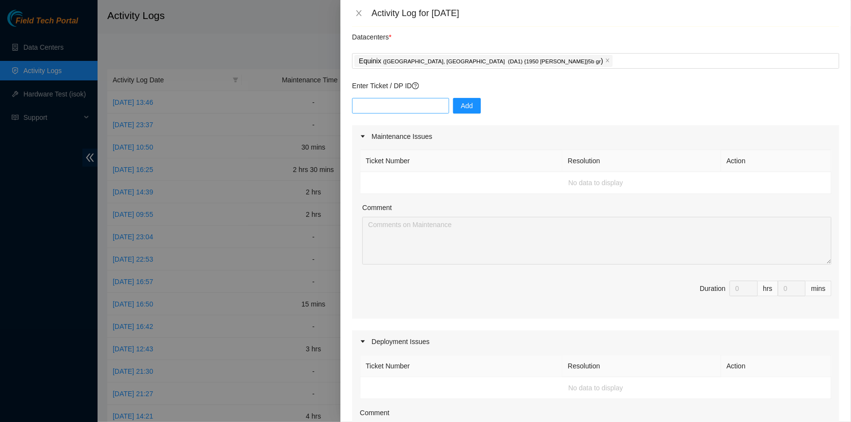
type textarea "assisted [PERSON_NAME] by verifying information on various racks and the hardwa…"
click at [395, 105] on input "text" at bounding box center [400, 106] width 97 height 16
type input "dp78265"
click at [462, 104] on span "Add" at bounding box center [467, 105] width 12 height 11
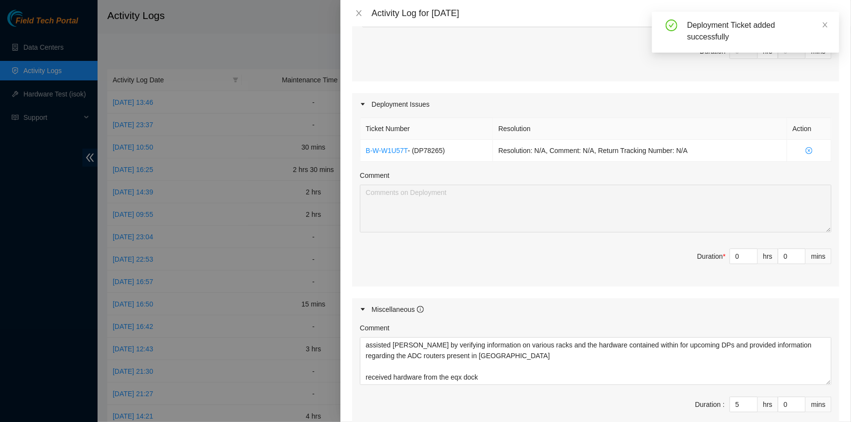
scroll to position [340, 0]
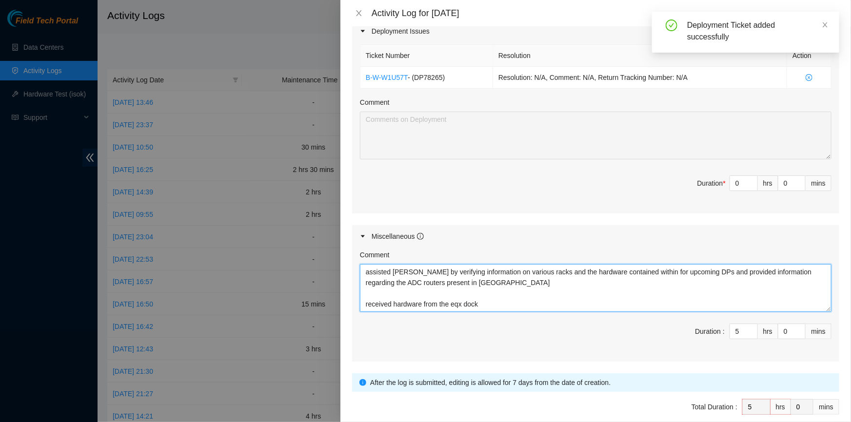
drag, startPoint x: 482, startPoint y: 285, endPoint x: 487, endPoint y: 302, distance: 17.8
click at [487, 302] on textarea "assisted [PERSON_NAME] by verifying information on various racks and the hardwa…" at bounding box center [596, 288] width 472 height 48
type textarea "assisted [PERSON_NAME] by verifying information on various racks and the hardwa…"
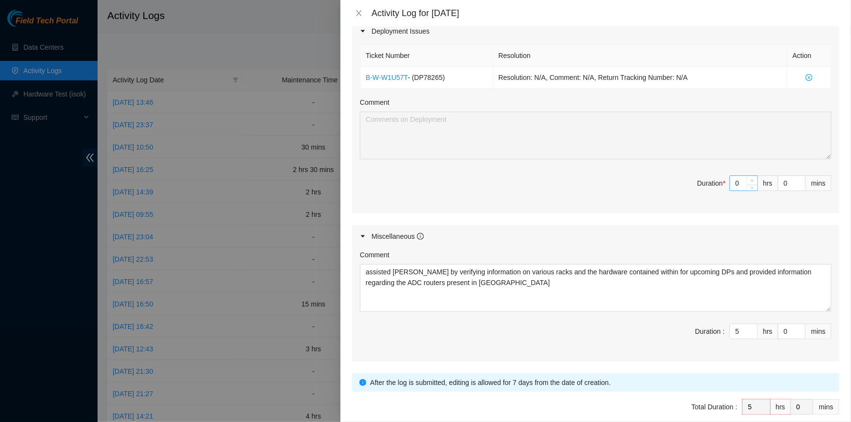
type input "1"
type input "6"
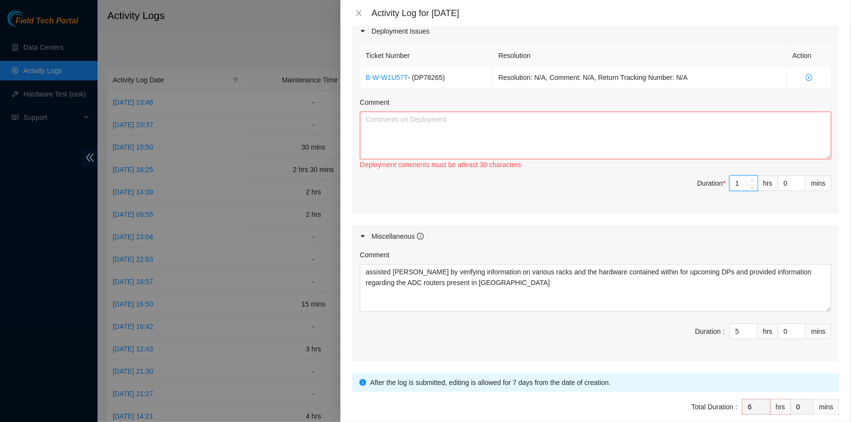
click at [751, 180] on icon "up" at bounding box center [752, 180] width 3 height 3
click at [559, 128] on textarea "Comment" at bounding box center [596, 136] width 472 height 48
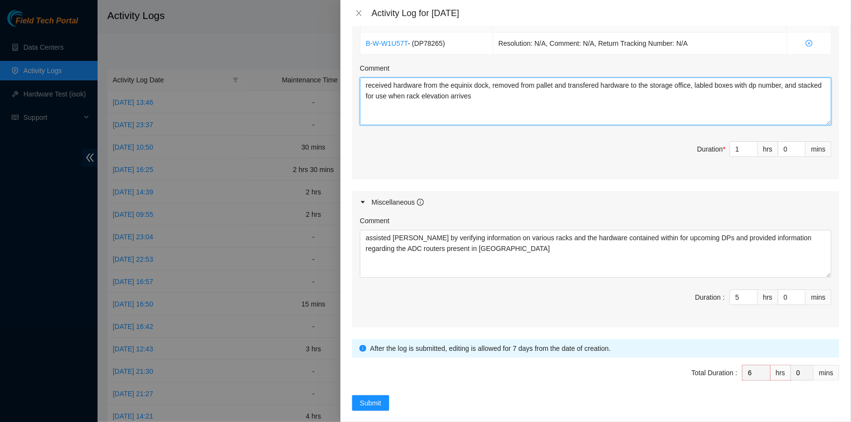
scroll to position [385, 0]
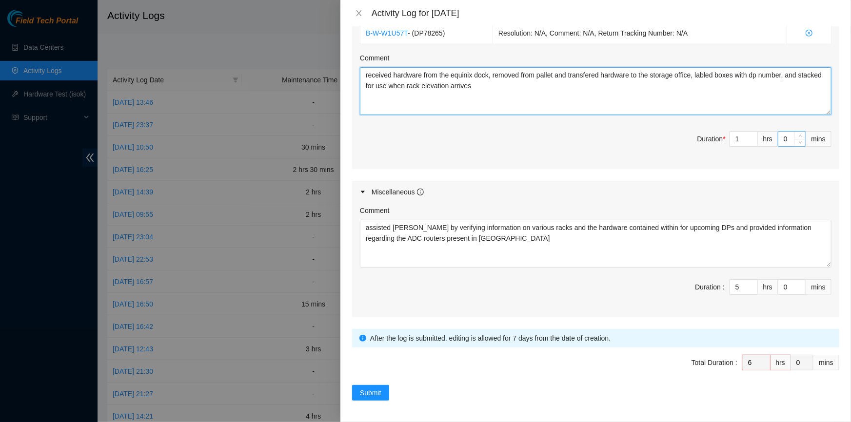
type textarea "received hardware from the equinix dock, removed from pallet and transfered har…"
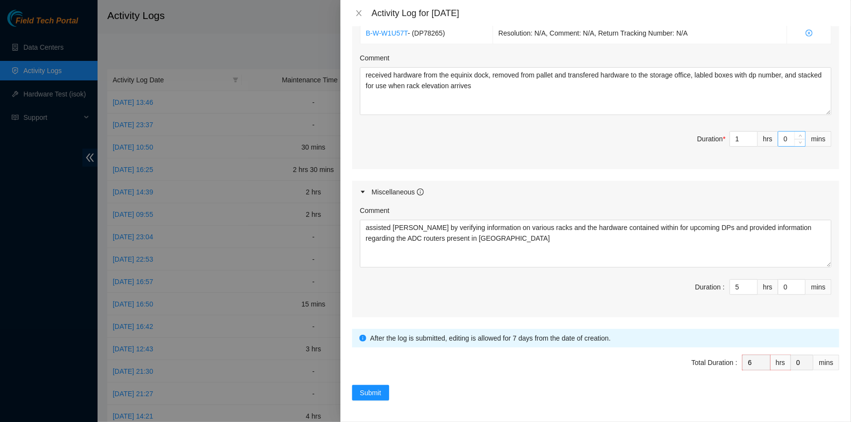
click at [780, 135] on input "0" at bounding box center [792, 139] width 27 height 15
type input "30"
click at [664, 200] on div "Miscellaneous" at bounding box center [595, 192] width 487 height 22
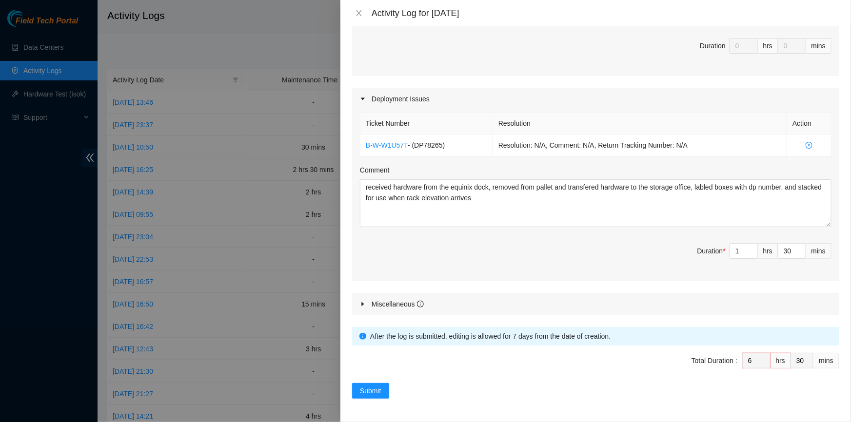
scroll to position [271, 0]
click at [524, 298] on div "Miscellaneous" at bounding box center [595, 306] width 487 height 22
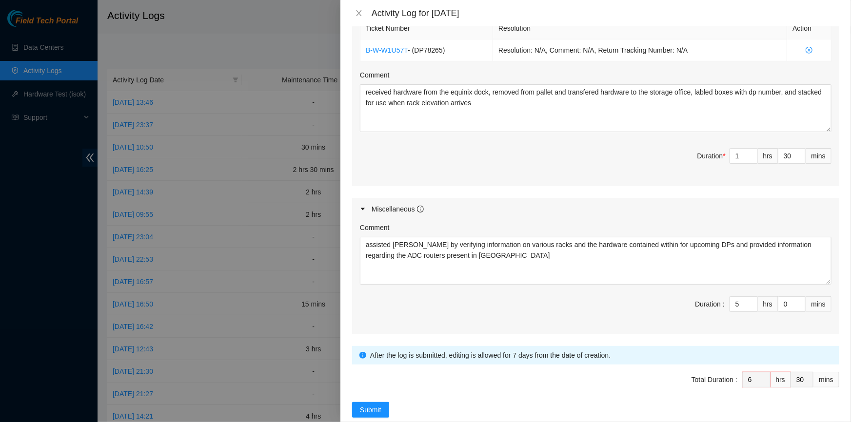
scroll to position [385, 0]
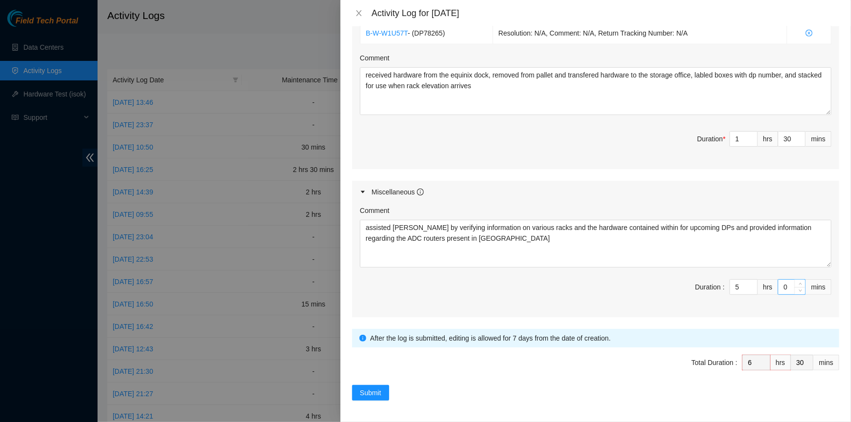
click at [779, 285] on input "0" at bounding box center [792, 287] width 27 height 15
type input "30"
type input "7"
type input "0"
type input "30"
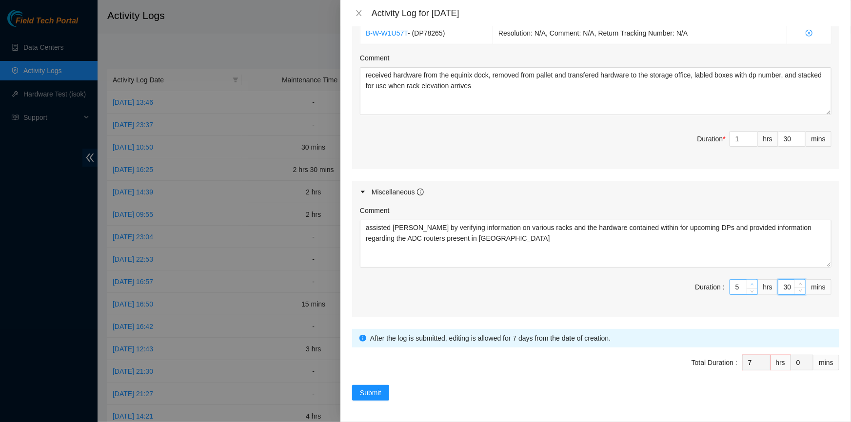
type input "6"
type input "8"
click at [751, 283] on icon "up" at bounding box center [752, 284] width 3 height 3
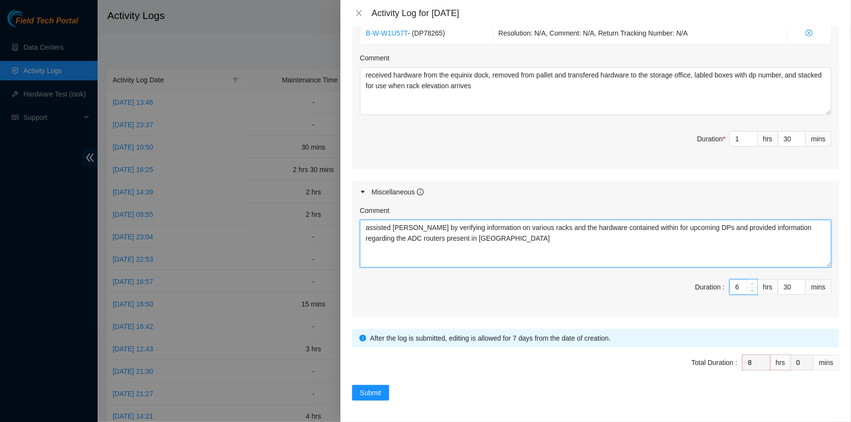
click at [488, 248] on textarea "assisted [PERSON_NAME] by verifying information on various racks and the hardwa…" at bounding box center [596, 244] width 472 height 48
type textarea "assisted [PERSON_NAME] by verifying information on various racks and the hardwa…"
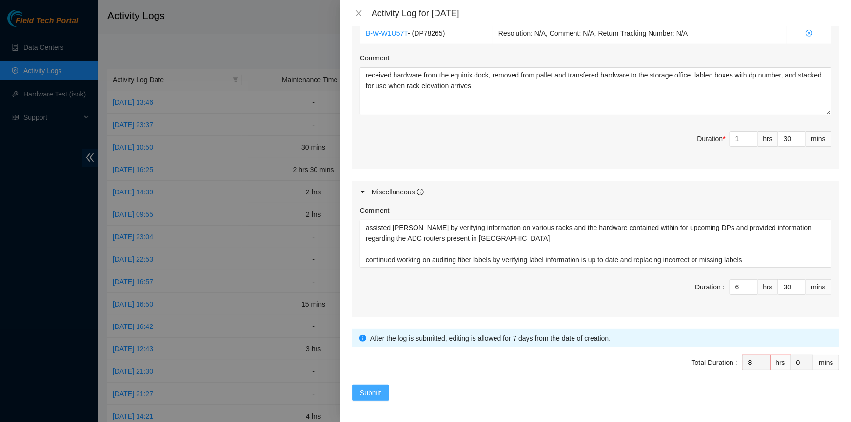
click at [360, 393] on span "Submit" at bounding box center [370, 393] width 21 height 11
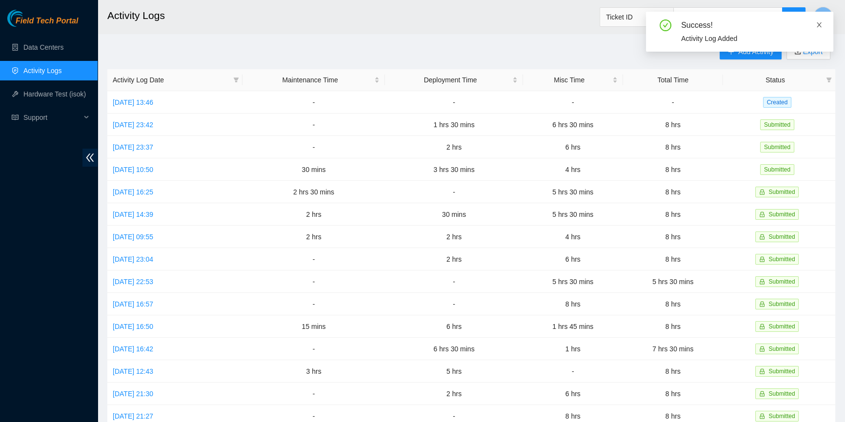
click at [821, 23] on icon "close" at bounding box center [819, 24] width 7 height 7
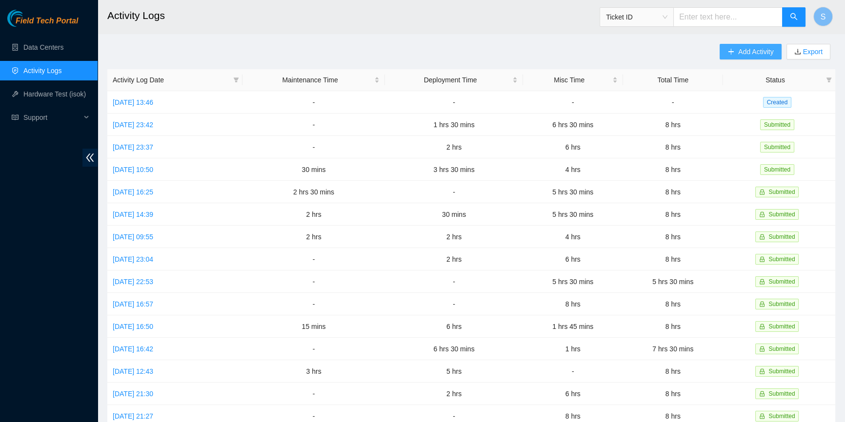
click at [732, 47] on button "Add Activity" at bounding box center [749, 52] width 61 height 16
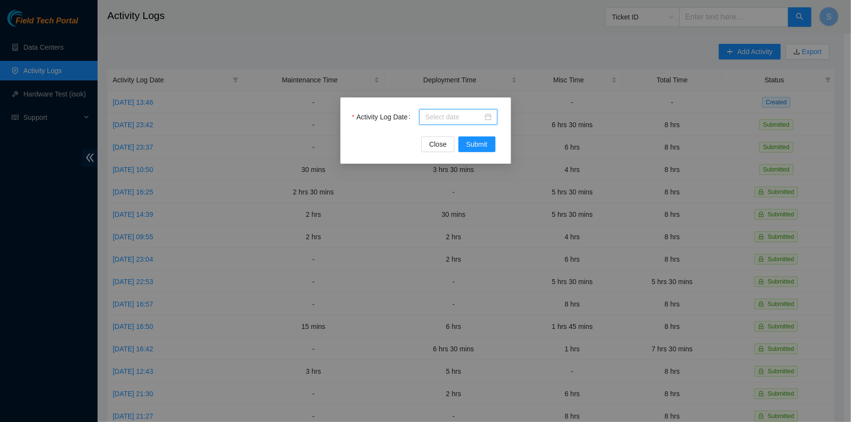
click at [469, 113] on input "Activity Log Date" at bounding box center [454, 117] width 58 height 11
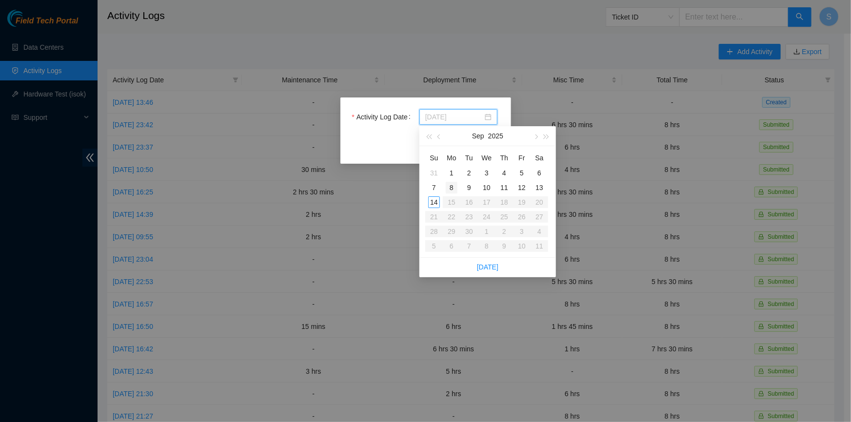
type input "[DATE]"
click at [500, 188] on div "11" at bounding box center [505, 188] width 12 height 12
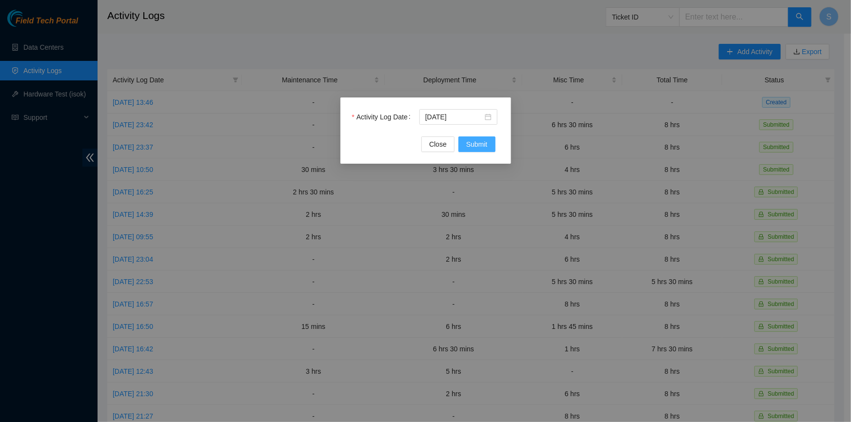
click at [485, 142] on span "Submit" at bounding box center [476, 144] width 21 height 11
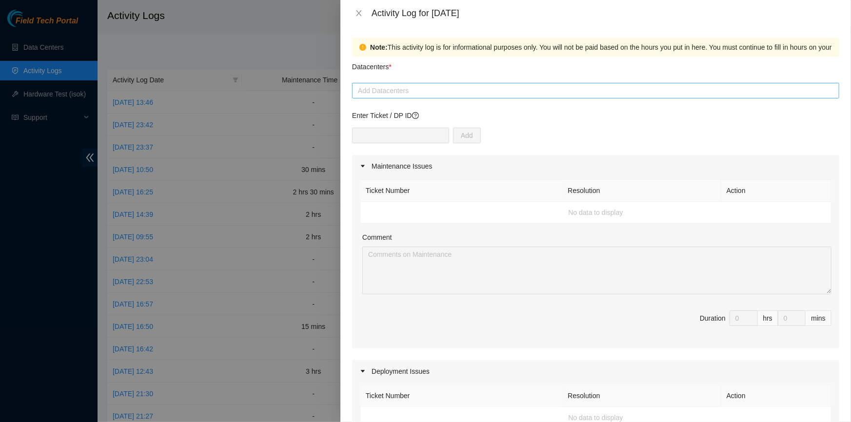
click at [407, 90] on div at bounding box center [596, 91] width 482 height 12
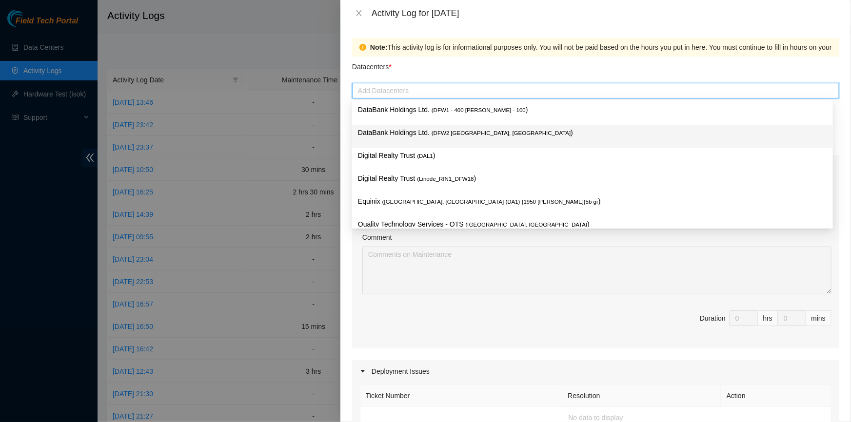
click at [457, 137] on p "DataBank Holdings Ltd. ( DFW2 [GEOGRAPHIC_DATA], [GEOGRAPHIC_DATA] )" at bounding box center [592, 132] width 469 height 11
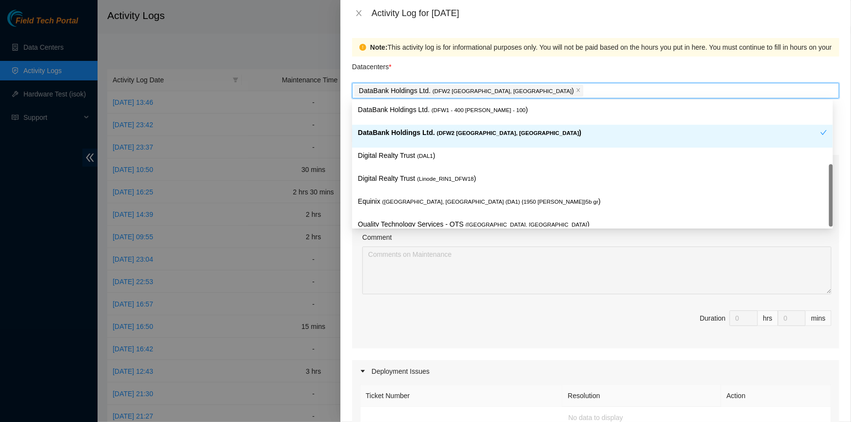
scroll to position [35, 0]
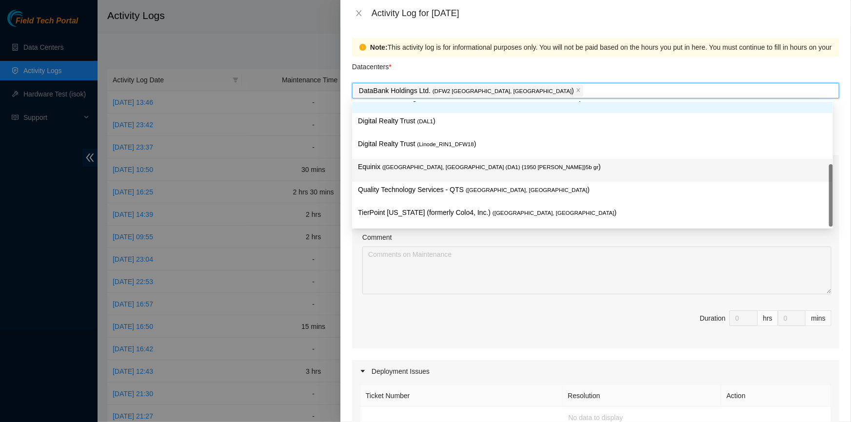
click at [479, 170] on p "Equinix ( [GEOGRAPHIC_DATA], [GEOGRAPHIC_DATA] (DA1) {1950 [PERSON_NAME]}5b gr )" at bounding box center [592, 166] width 469 height 11
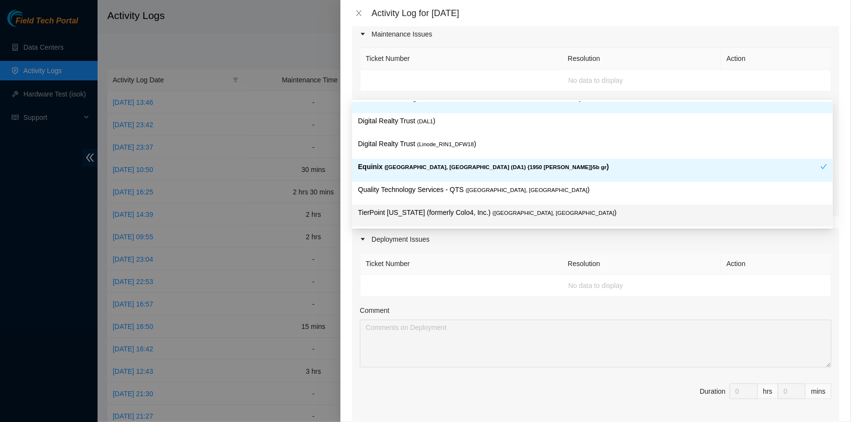
scroll to position [177, 0]
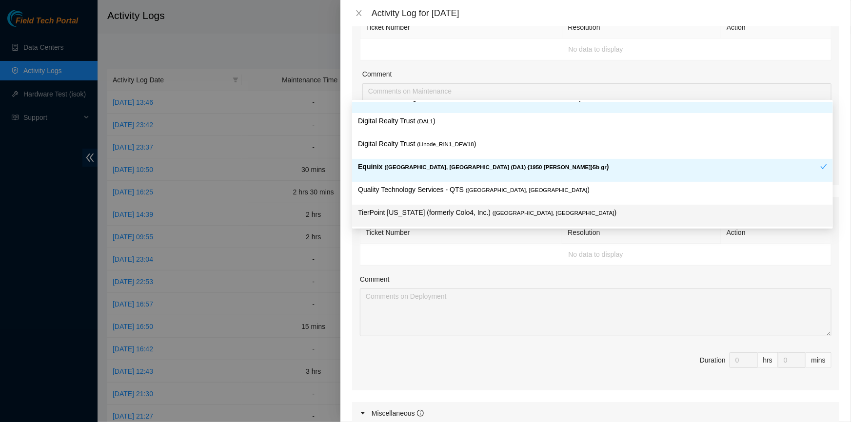
click at [666, 274] on div "Comment" at bounding box center [596, 281] width 472 height 15
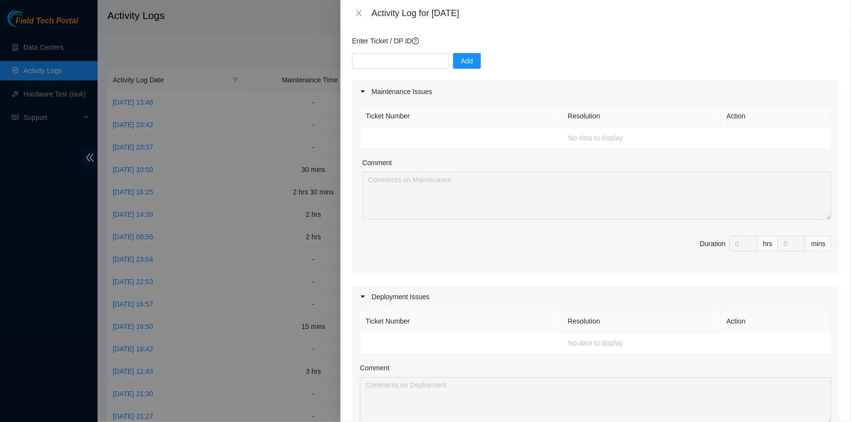
scroll to position [0, 0]
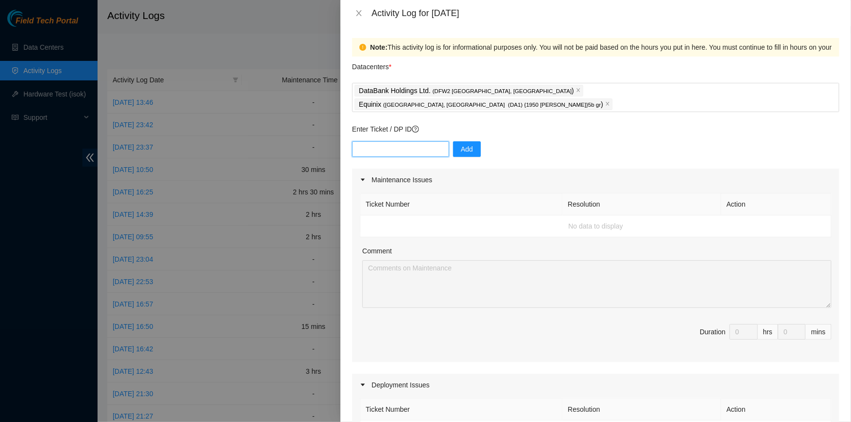
click at [386, 142] on input "text" at bounding box center [400, 149] width 97 height 16
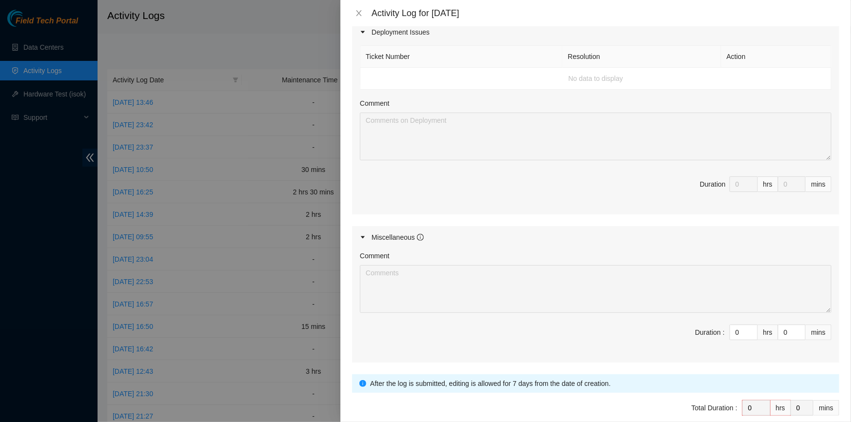
scroll to position [355, 0]
type input "1"
click at [751, 327] on icon "up" at bounding box center [752, 328] width 3 height 3
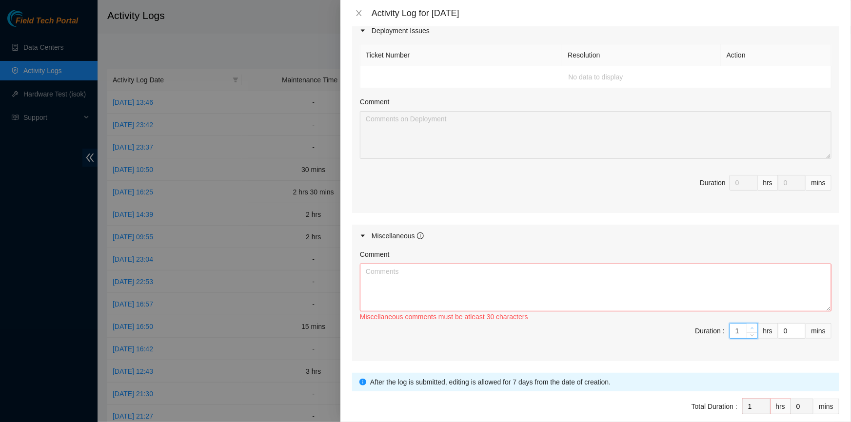
type input "2"
click at [751, 327] on icon "up" at bounding box center [752, 328] width 3 height 3
paste textarea "assisted [PERSON_NAME] by verifying information on various racks and the hardwa…"
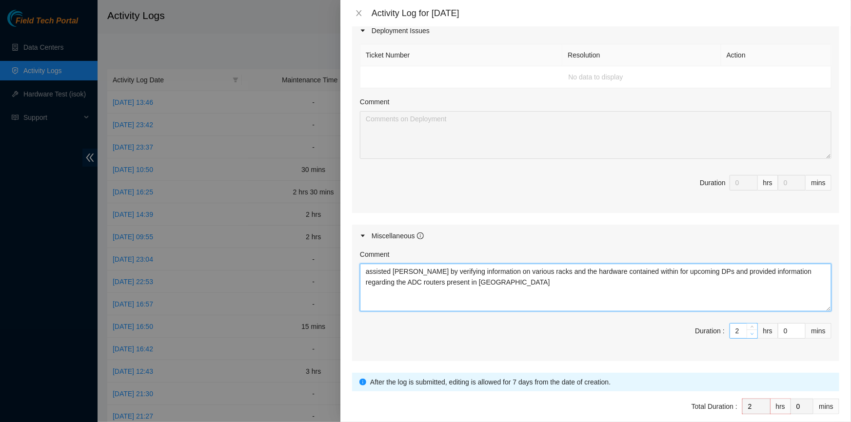
type textarea "assisted [PERSON_NAME] by verifying information on various racks and the hardwa…"
type input "1"
click at [750, 331] on span "down" at bounding box center [753, 334] width 6 height 6
click at [525, 273] on textarea "assisted [PERSON_NAME] by verifying information on various racks and the hardwa…" at bounding box center [596, 288] width 472 height 48
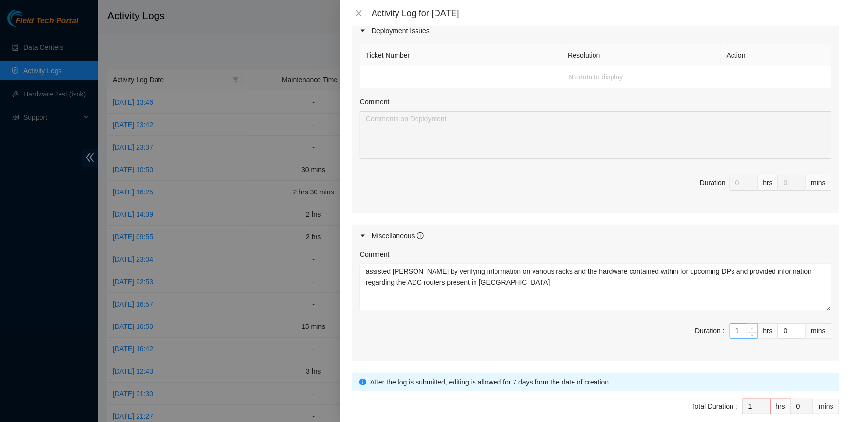
type input "2"
click at [751, 324] on span "Increase Value" at bounding box center [752, 328] width 11 height 9
click at [505, 277] on textarea "assisted [PERSON_NAME] by verifying information on various racks and the hardwa…" at bounding box center [596, 288] width 472 height 48
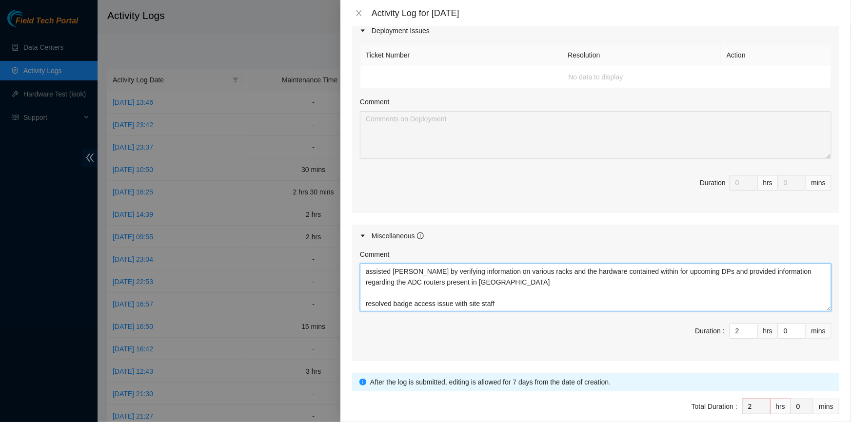
type textarea "assisted [PERSON_NAME] by verifying information on various racks and the hardwa…"
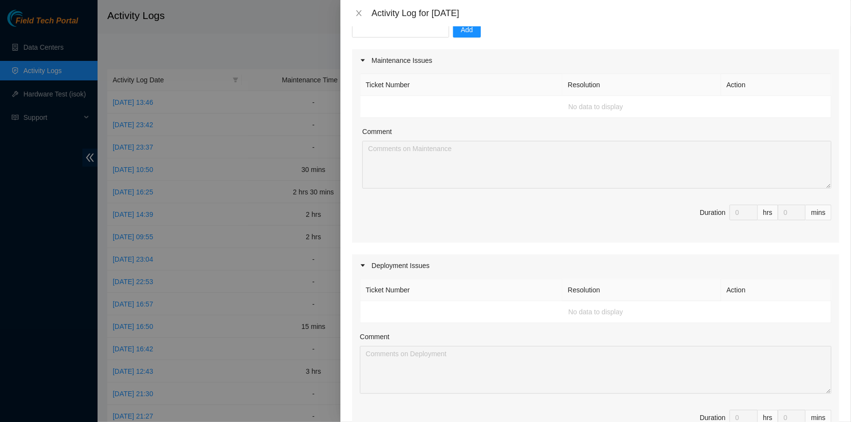
scroll to position [44, 0]
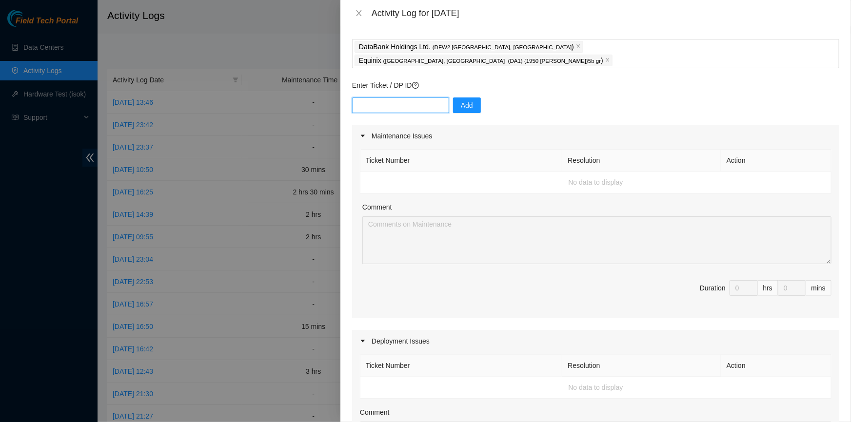
click at [405, 98] on input "text" at bounding box center [400, 106] width 97 height 16
paste input "DP80405"
type input "DP80405"
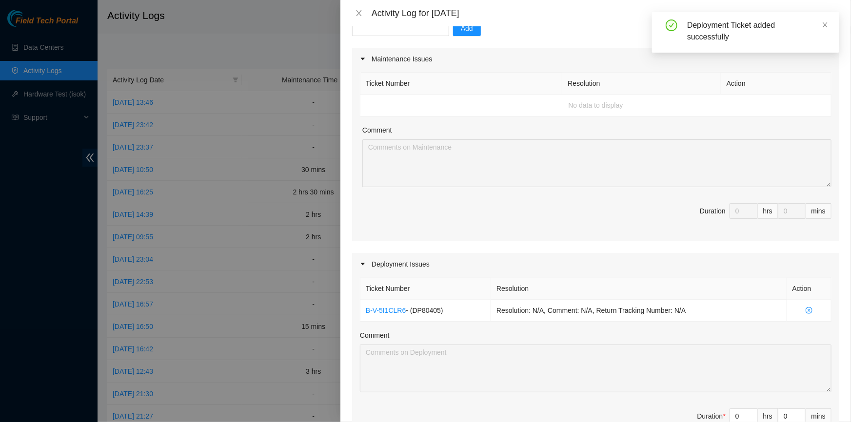
scroll to position [177, 0]
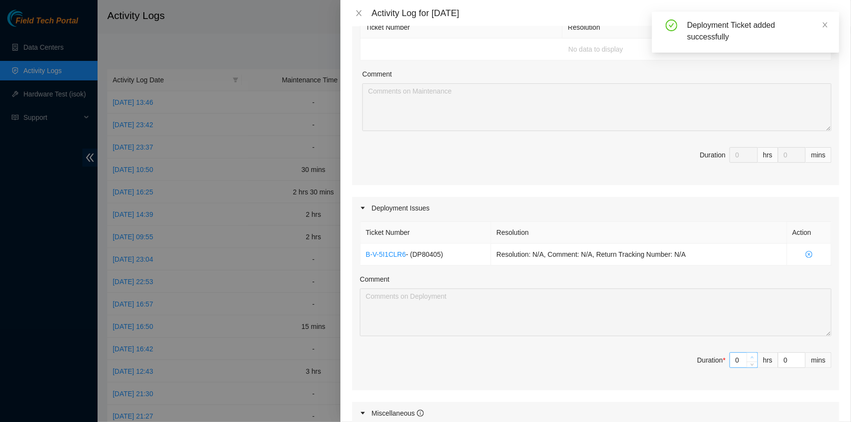
type input "1"
type input "3"
click at [751, 356] on icon "up" at bounding box center [752, 357] width 3 height 3
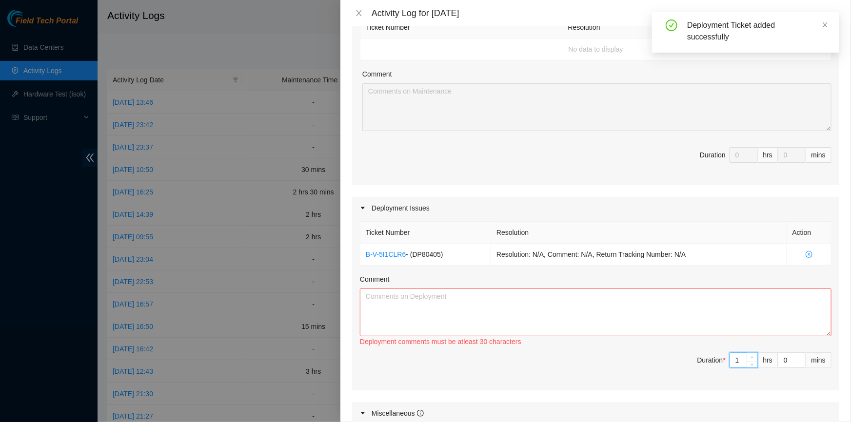
type input "2"
type input "4"
click at [751, 356] on icon "up" at bounding box center [752, 357] width 3 height 3
type input "3"
type input "5"
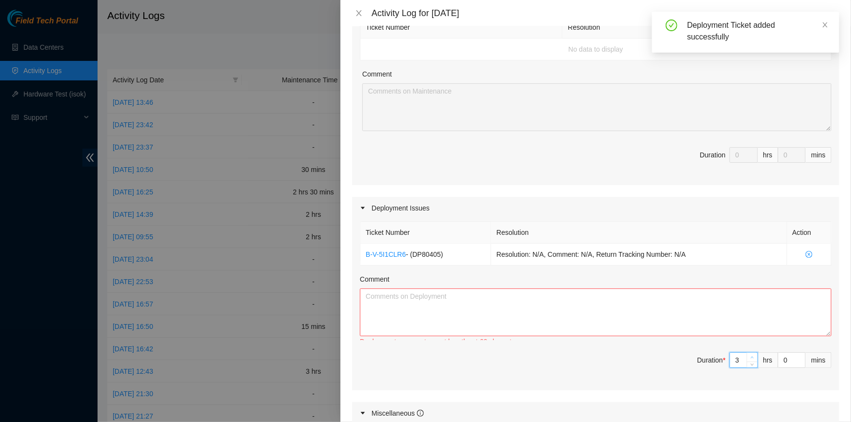
click at [751, 356] on icon "up" at bounding box center [752, 357] width 3 height 3
type input "4"
type input "6"
click at [751, 356] on icon "up" at bounding box center [752, 357] width 3 height 3
type input "5"
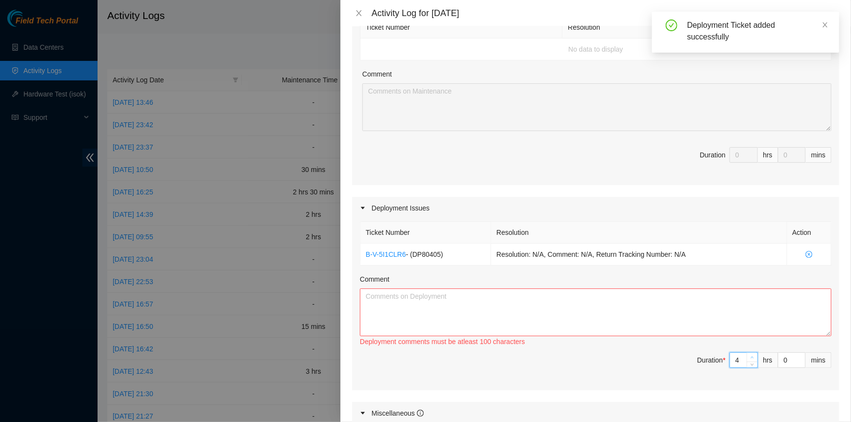
type input "7"
click at [751, 356] on icon "up" at bounding box center [752, 357] width 3 height 3
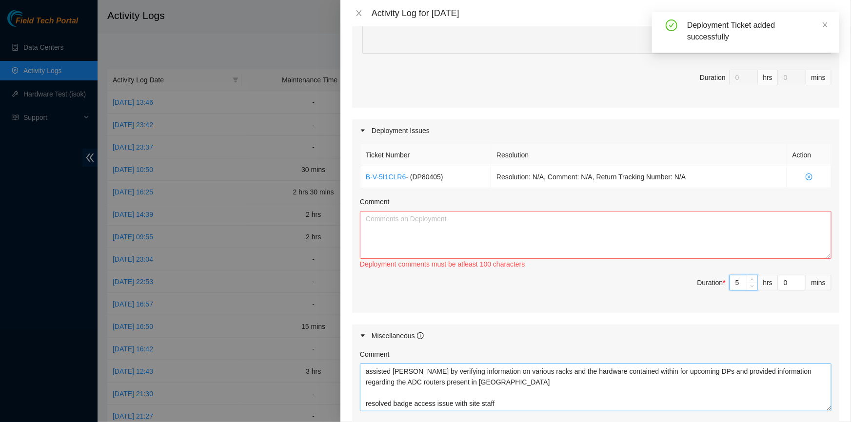
scroll to position [310, 0]
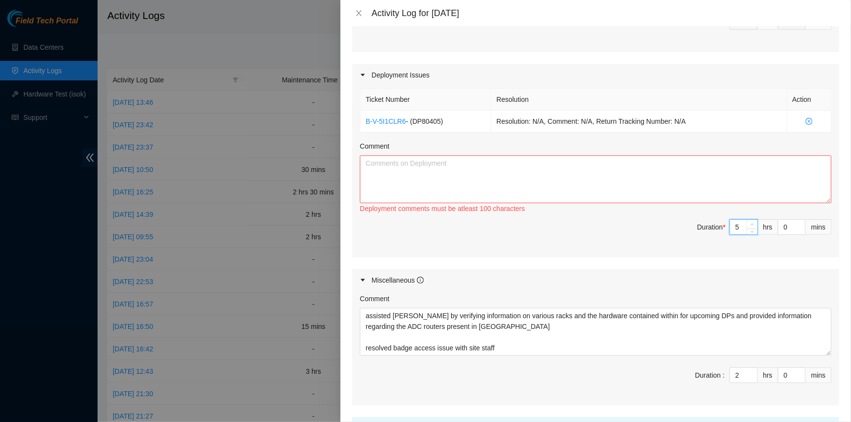
type input "6"
type input "8"
click at [751, 223] on icon "up" at bounding box center [752, 224] width 3 height 3
click at [596, 176] on textarea "Comment" at bounding box center [596, 180] width 472 height 48
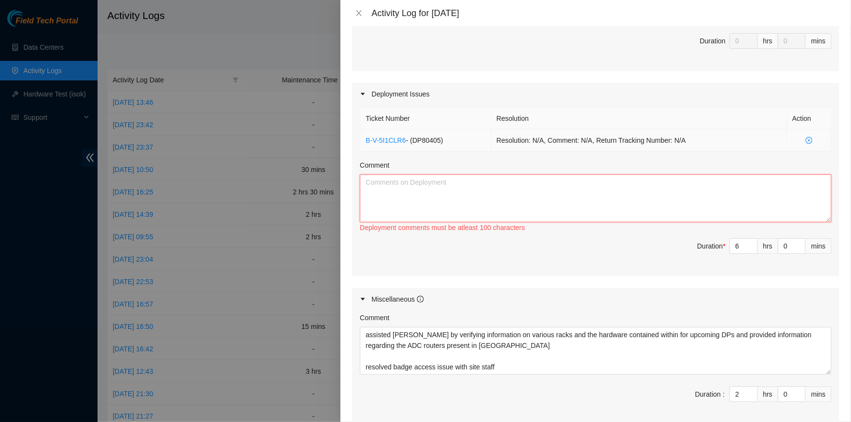
scroll to position [207, 0]
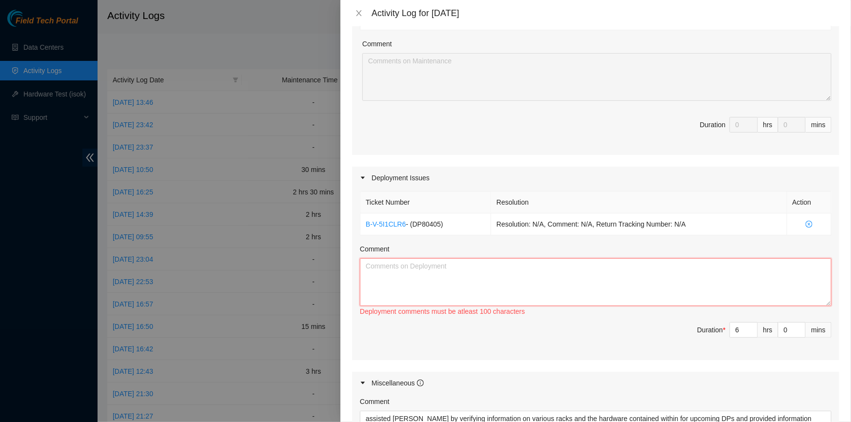
click at [428, 275] on textarea "Comment" at bounding box center [596, 283] width 472 height 48
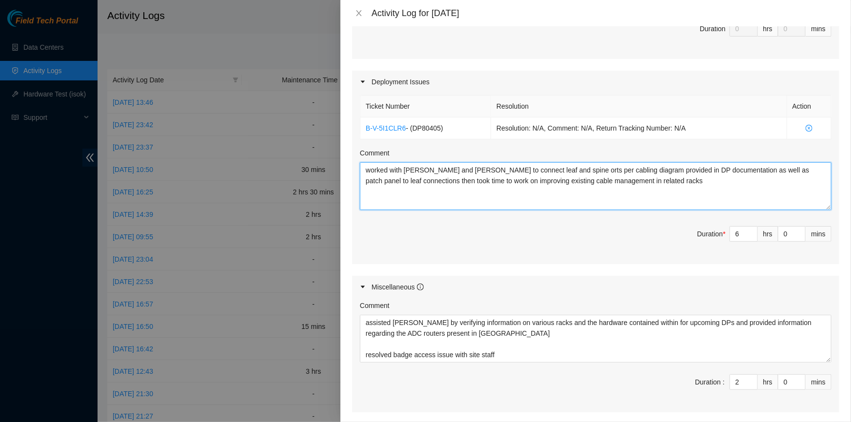
scroll to position [385, 0]
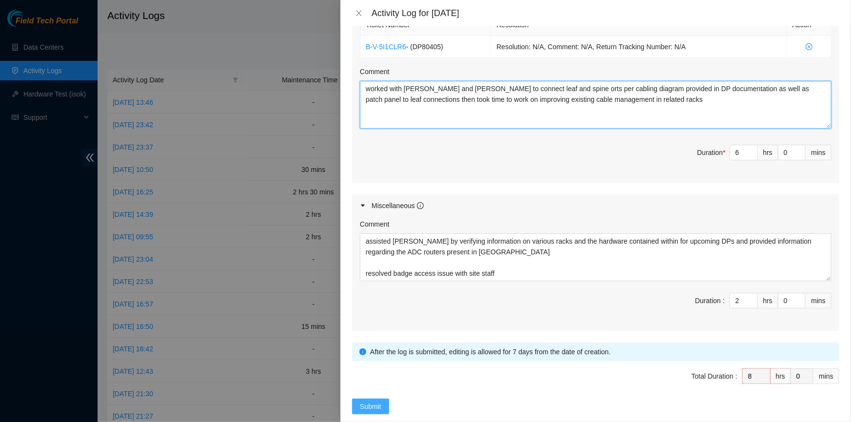
type textarea "worked with [PERSON_NAME] and [PERSON_NAME] to connect leaf and spine orts per …"
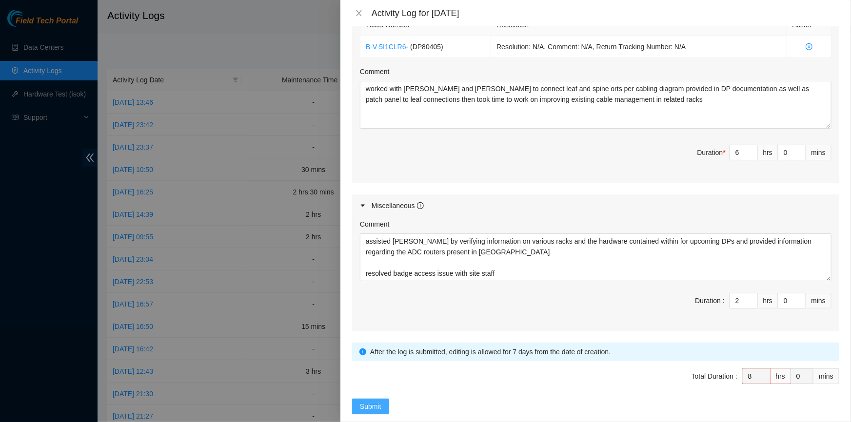
click at [380, 401] on span "Submit" at bounding box center [370, 406] width 21 height 11
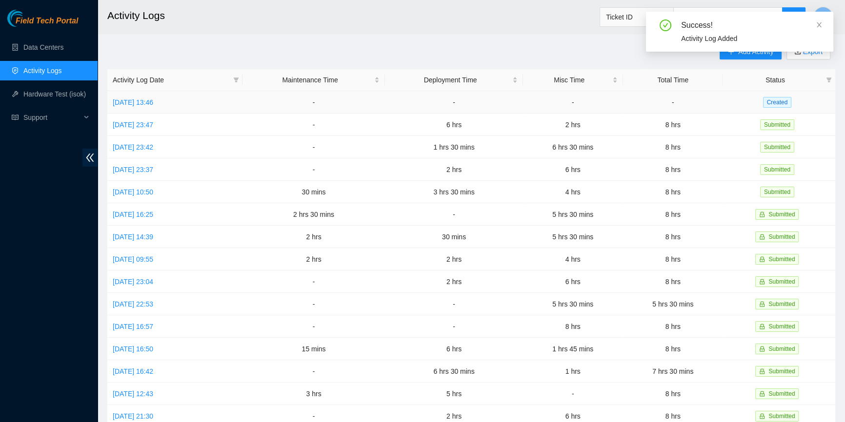
click at [144, 109] on td "[DATE] 13:46" at bounding box center [174, 102] width 135 height 22
click at [144, 100] on link "[DATE] 13:46" at bounding box center [133, 103] width 40 height 8
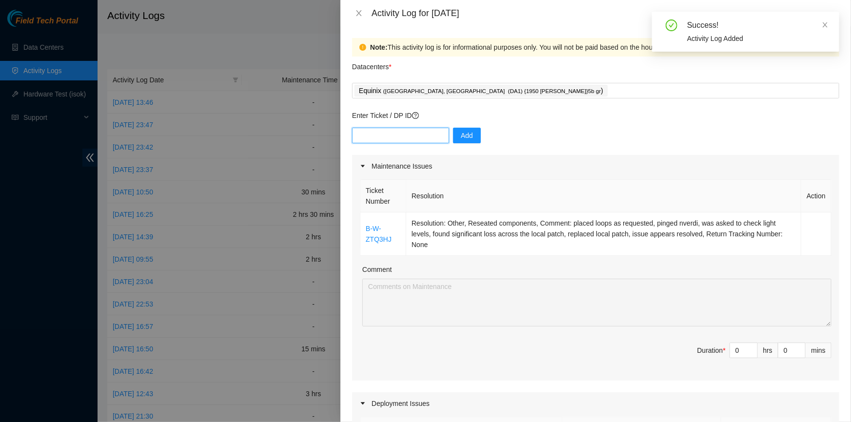
click at [404, 133] on input "text" at bounding box center [400, 136] width 97 height 16
paste input "DP80405"
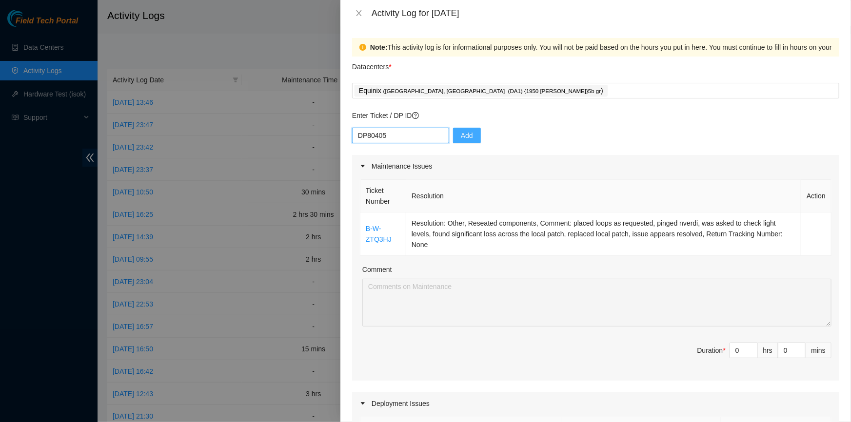
type input "DP80405"
click at [453, 136] on button "Add" at bounding box center [467, 136] width 28 height 16
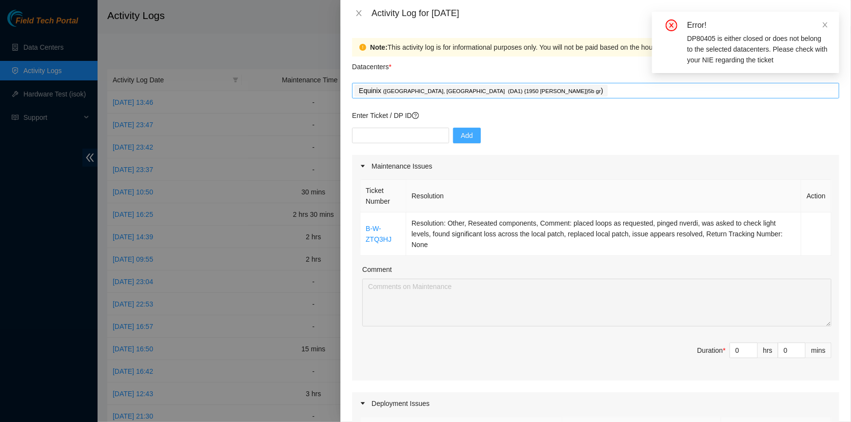
click at [545, 95] on div "Equinix ( [GEOGRAPHIC_DATA], [GEOGRAPHIC_DATA] (DA1) {1950 [PERSON_NAME]}5b gr )" at bounding box center [596, 91] width 482 height 14
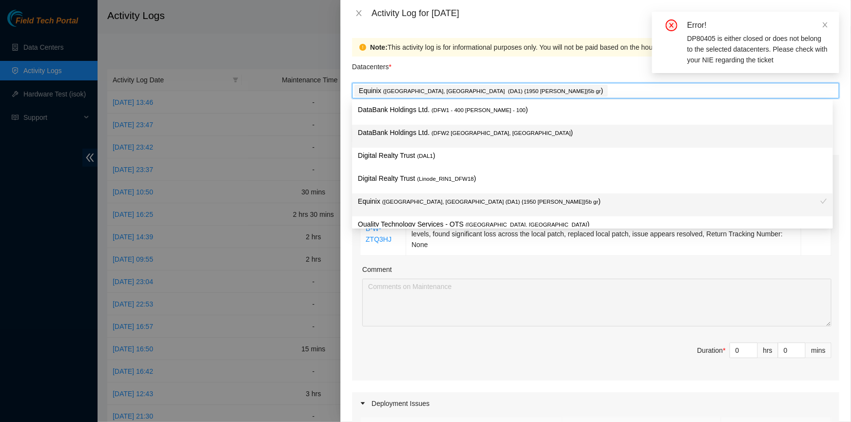
click at [470, 130] on span "( DFW2 [GEOGRAPHIC_DATA], [GEOGRAPHIC_DATA]" at bounding box center [501, 133] width 139 height 6
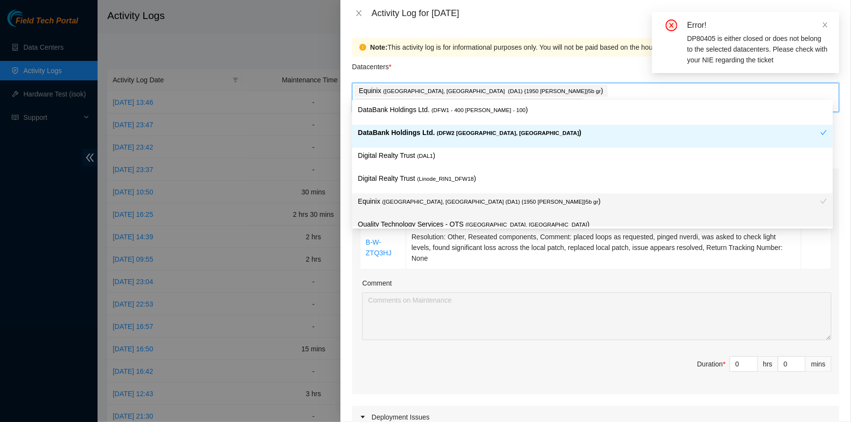
drag, startPoint x: 650, startPoint y: 379, endPoint x: 642, endPoint y: 372, distance: 10.7
click at [649, 380] on div "Ticket Number Resolution Action B-W-ZTQ3HJ Resolution: Other, Reseated componen…" at bounding box center [595, 292] width 487 height 203
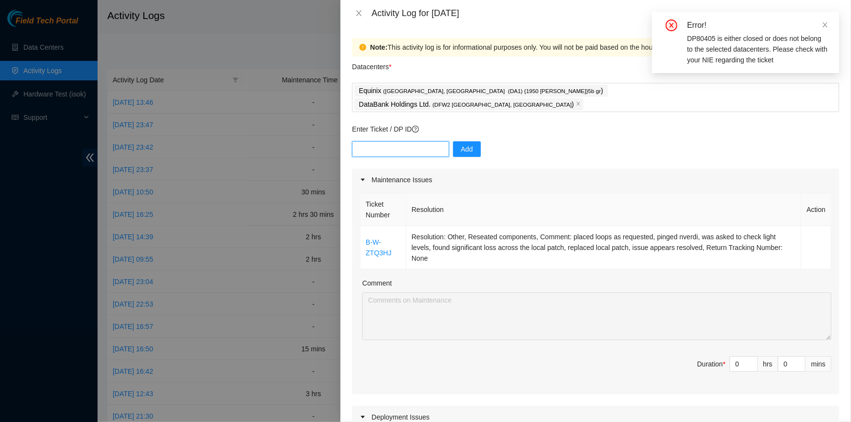
click at [411, 141] on input "text" at bounding box center [400, 149] width 97 height 16
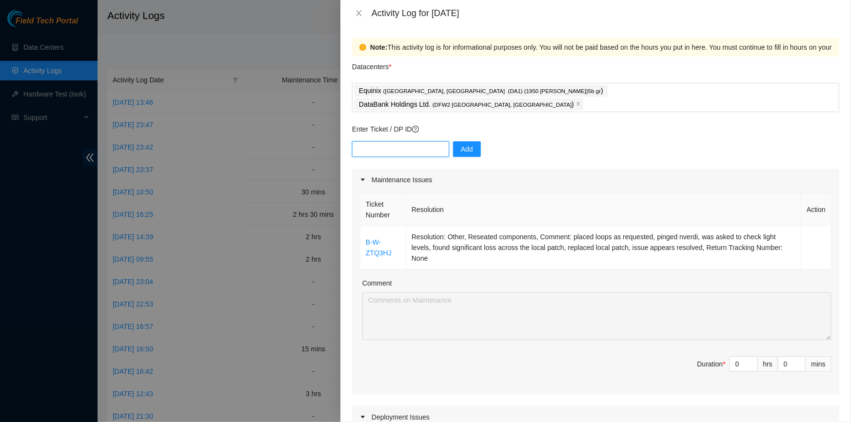
paste input "DP80405"
type input "DP80405"
click at [461, 144] on span "Add" at bounding box center [467, 149] width 12 height 11
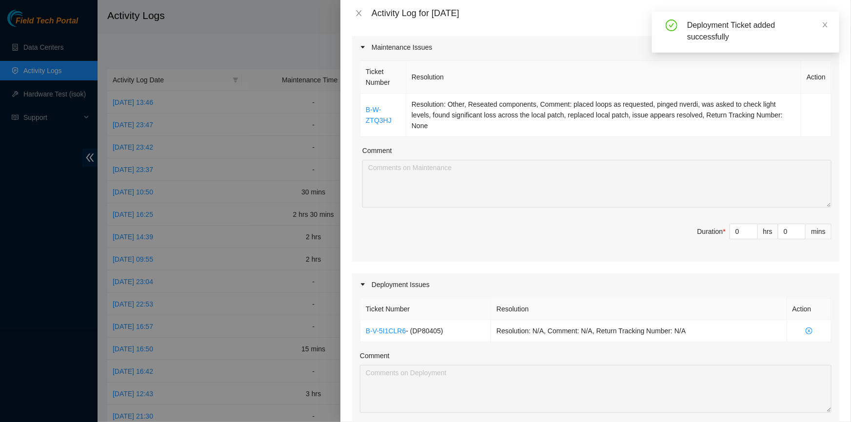
scroll to position [221, 0]
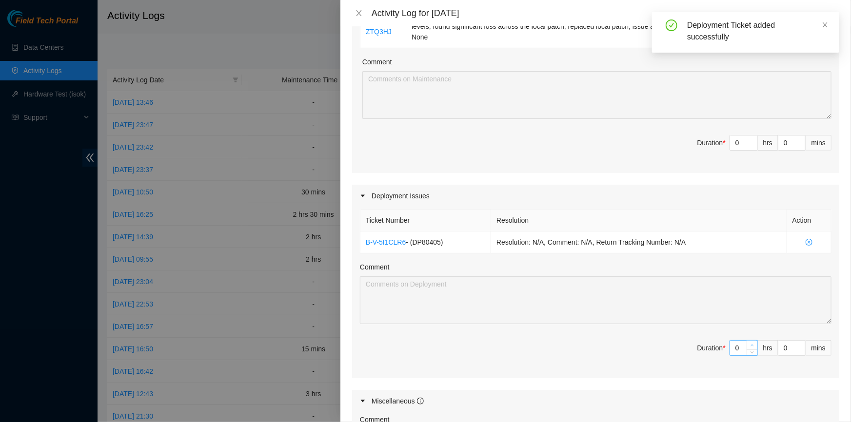
type input "1"
click at [750, 343] on span "up" at bounding box center [753, 346] width 6 height 6
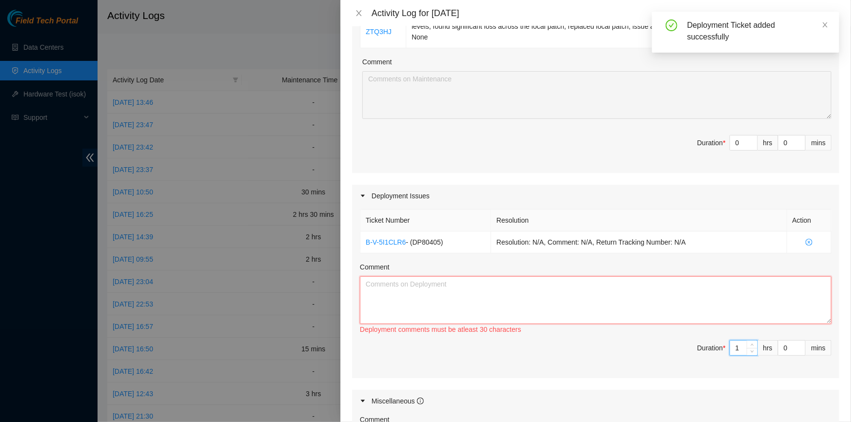
click at [580, 277] on textarea "Comment" at bounding box center [596, 301] width 472 height 48
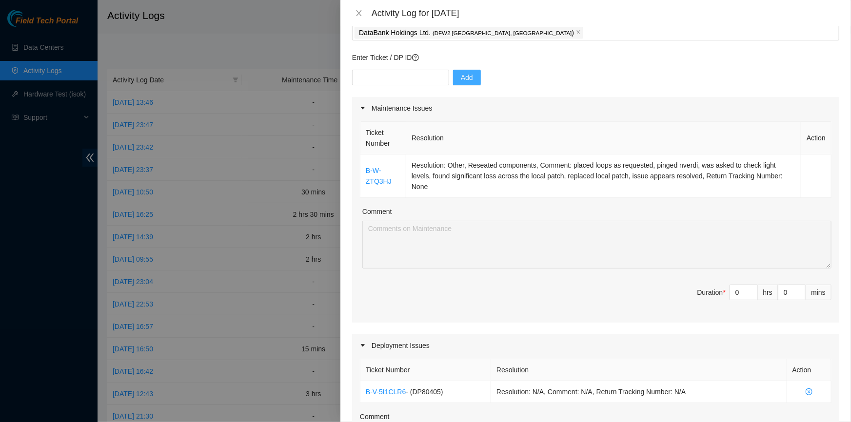
scroll to position [44, 0]
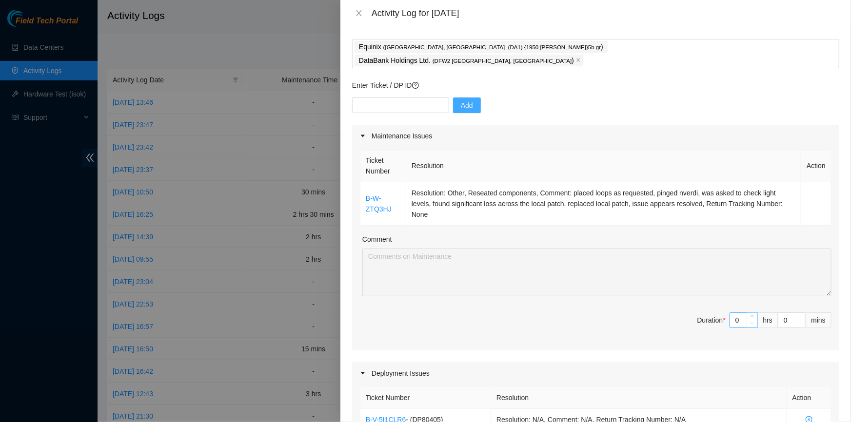
click at [748, 319] on span "Decrease Value" at bounding box center [752, 323] width 11 height 9
type textarea "created new bulk label printing file for patch panel to spine connections and p…"
type input "1"
type input "2"
click at [751, 316] on icon "up" at bounding box center [752, 317] width 3 height 3
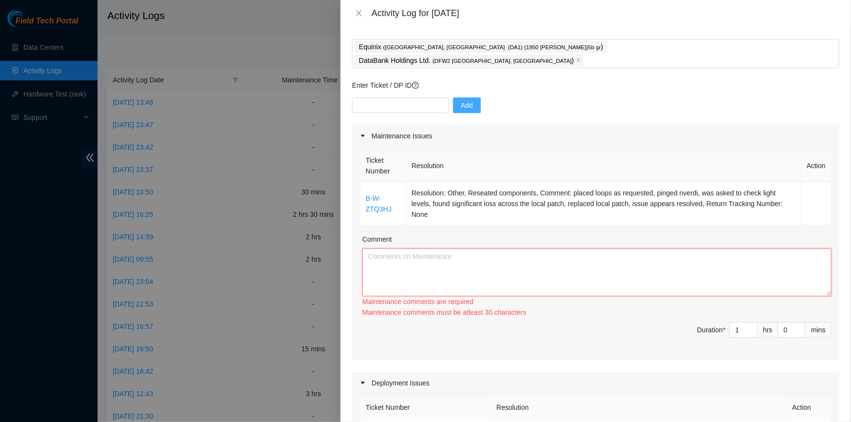
click at [505, 254] on textarea "Comment" at bounding box center [596, 273] width 469 height 48
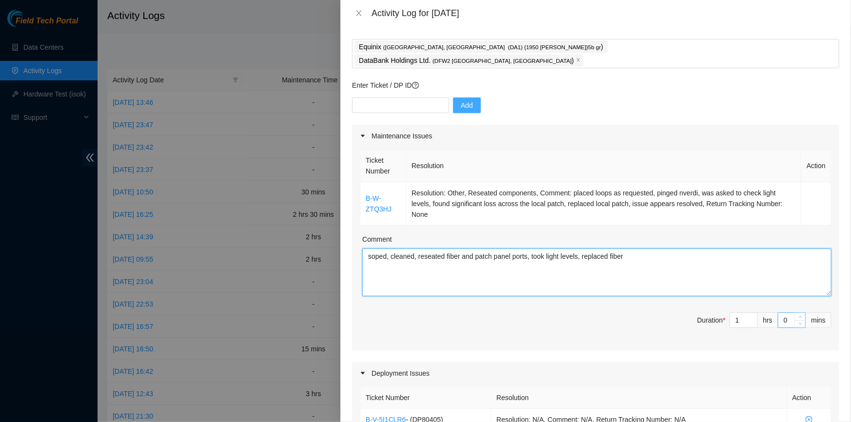
type textarea "soped, cleaned, reseated fiber and patch panel ports, took light levels, replac…"
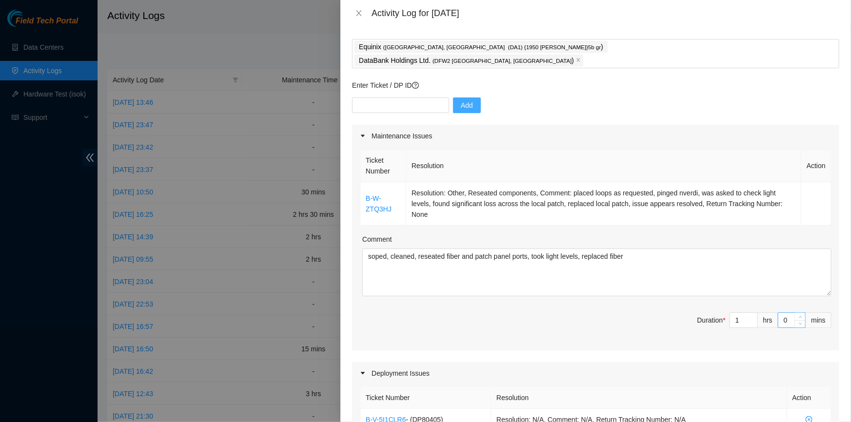
click at [779, 313] on input "0" at bounding box center [792, 320] width 27 height 15
type input "30"
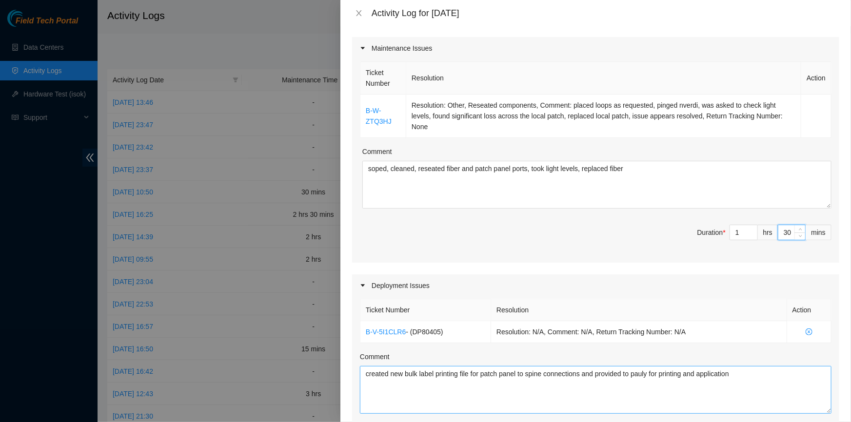
scroll to position [221, 0]
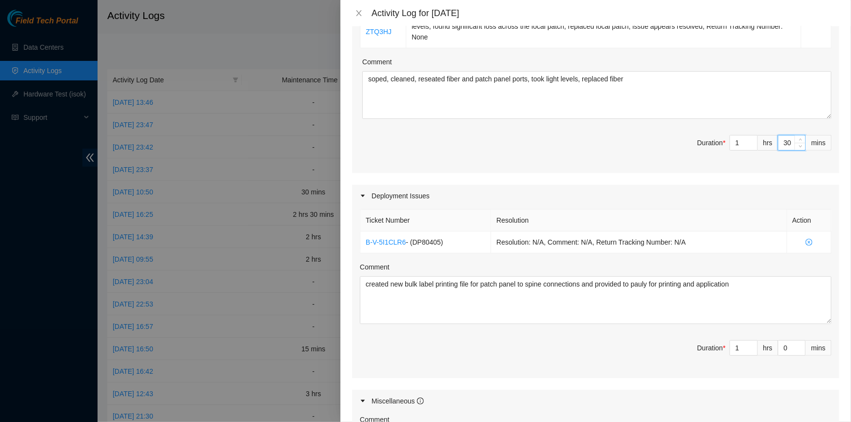
type input "30"
click at [683, 353] on span "Duration * 1 hrs 0 mins" at bounding box center [596, 353] width 472 height 27
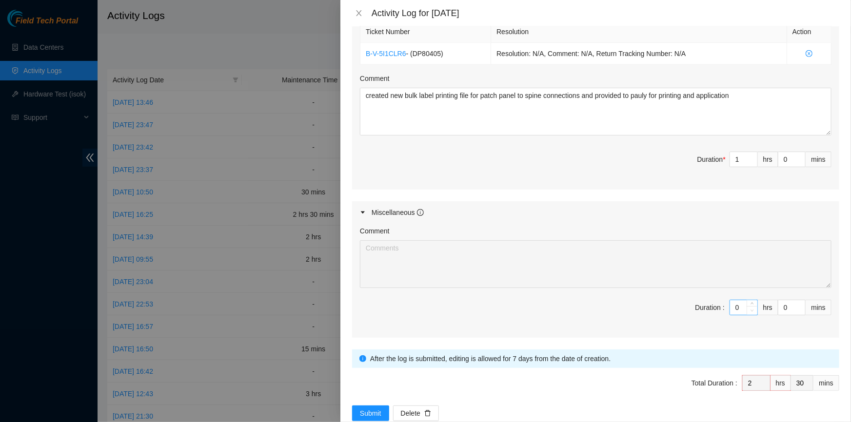
scroll to position [417, 0]
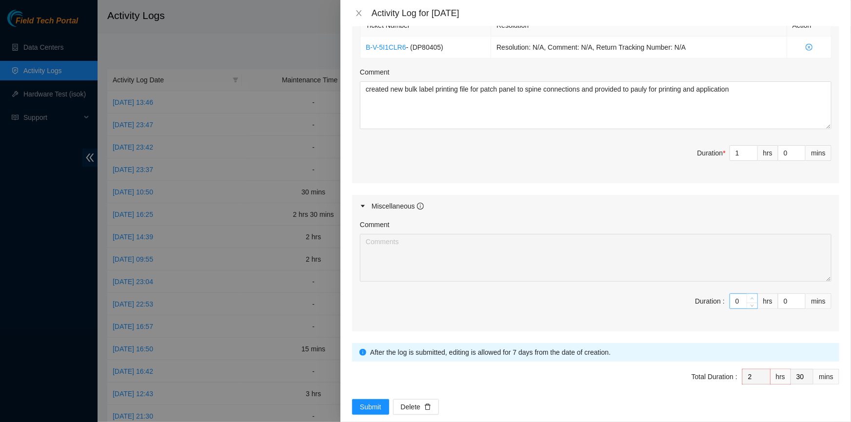
type input "1"
type input "3"
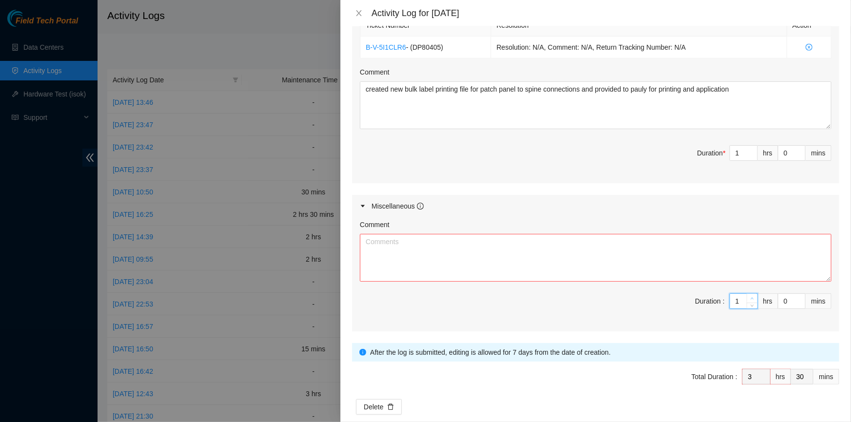
click at [751, 298] on icon "up" at bounding box center [752, 299] width 3 height 2
type input "2"
type input "4"
click at [751, 298] on icon "up" at bounding box center [752, 299] width 3 height 2
type input "3"
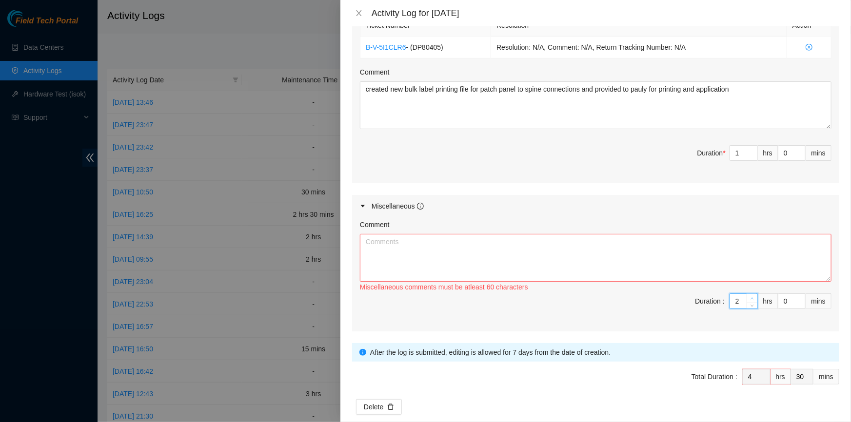
type input "5"
click at [751, 298] on icon "up" at bounding box center [752, 299] width 3 height 2
type input "4"
type input "6"
click at [751, 298] on icon "up" at bounding box center [752, 299] width 3 height 2
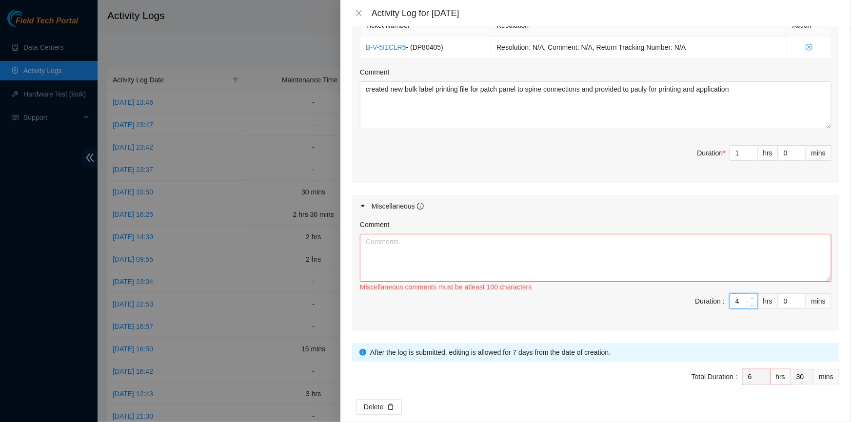
type input "5"
type input "7"
click at [751, 298] on icon "up" at bounding box center [752, 299] width 3 height 2
click at [779, 294] on input "0" at bounding box center [792, 301] width 27 height 15
type input "30"
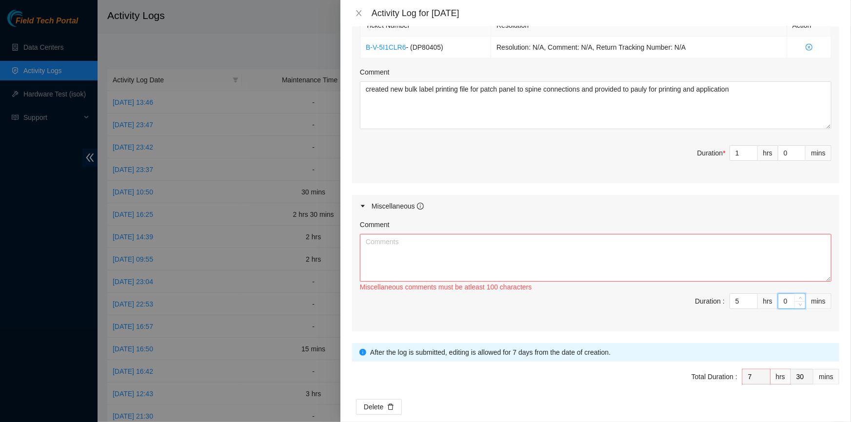
type input "8"
type input "0"
type input "30"
click at [529, 246] on textarea "Comment" at bounding box center [596, 258] width 472 height 48
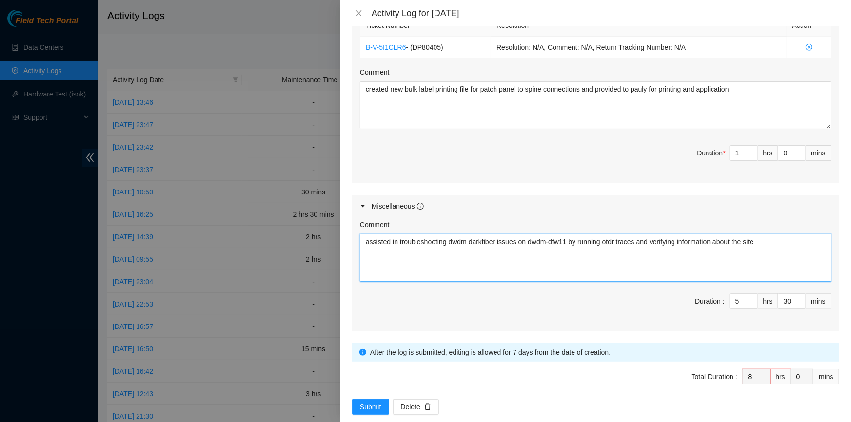
type textarea "assisted in troubleshooting dwdm darkfiber issues on dwdm-dfw11 by running otdr…"
click at [477, 244] on textarea "assisted in troubleshooting dwdm darkfiber issues on dwdm-dfw11 by running otdr…" at bounding box center [596, 258] width 472 height 48
click at [795, 234] on textarea "assisted in troubleshooting dwdm darkfiber issues on dwdm-dfw11 by running otdr…" at bounding box center [596, 258] width 472 height 48
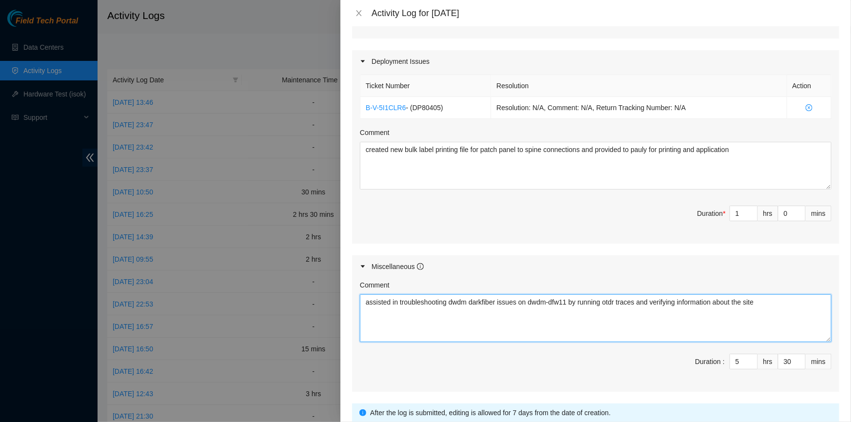
scroll to position [372, 0]
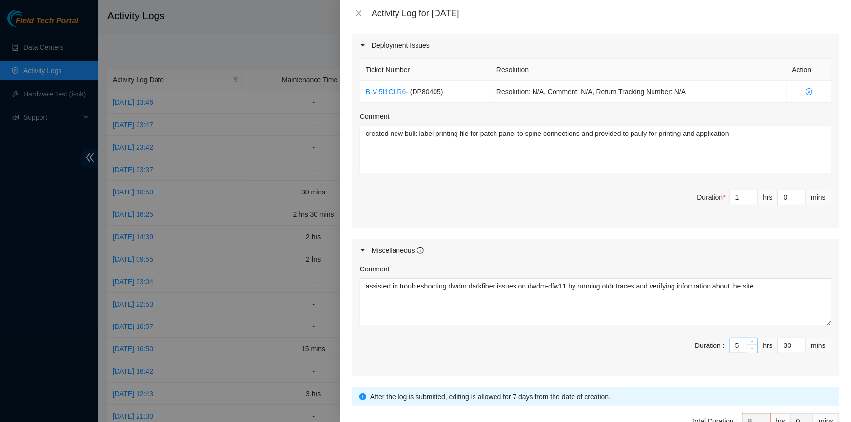
type input "4"
type input "7"
click at [750, 346] on span "down" at bounding box center [753, 349] width 6 height 6
type input "3"
type input "6"
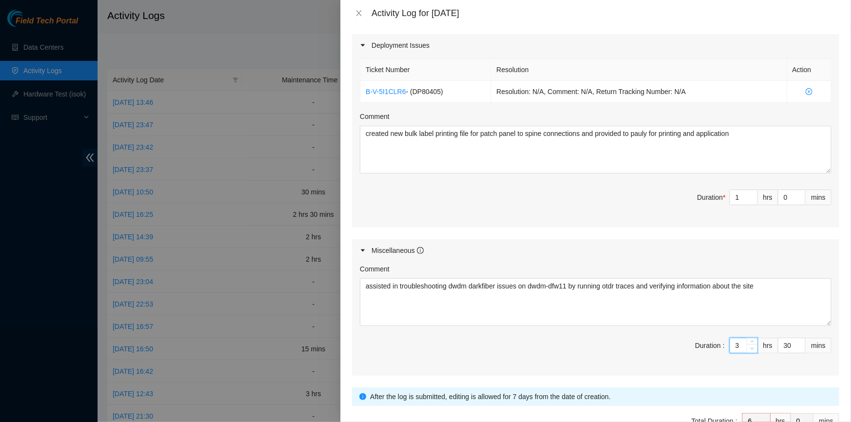
click at [750, 346] on span "down" at bounding box center [753, 349] width 6 height 6
type input "2"
type input "7"
click at [751, 193] on icon "up" at bounding box center [752, 194] width 3 height 3
type input "3"
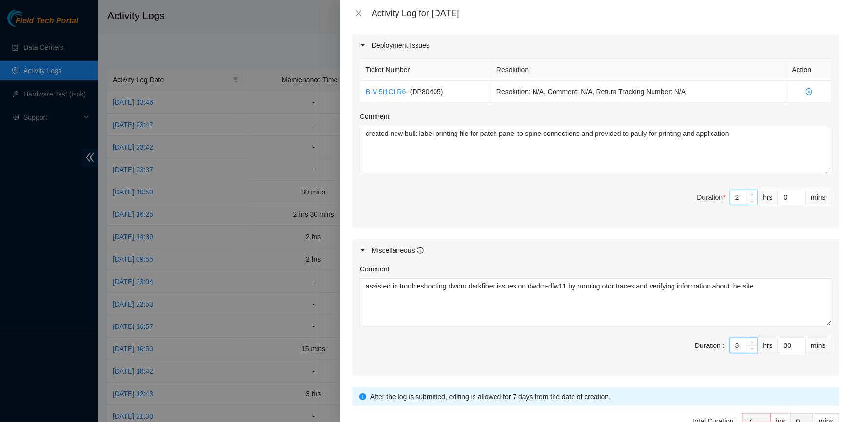
type input "8"
click at [751, 193] on icon "up" at bounding box center [752, 194] width 3 height 3
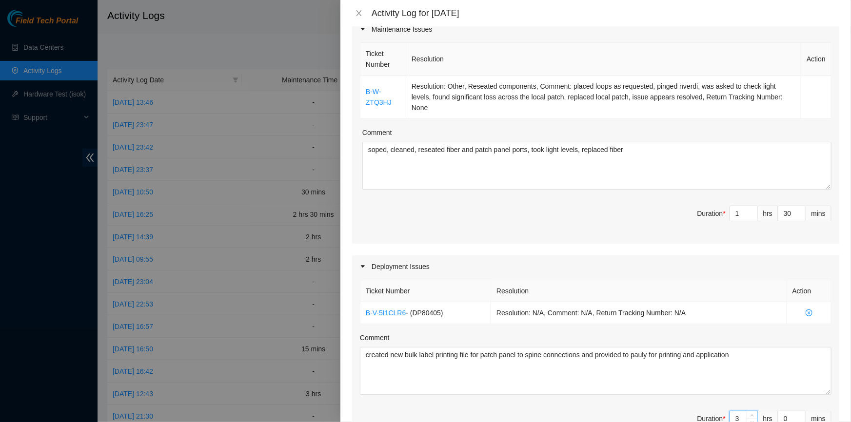
scroll to position [0, 0]
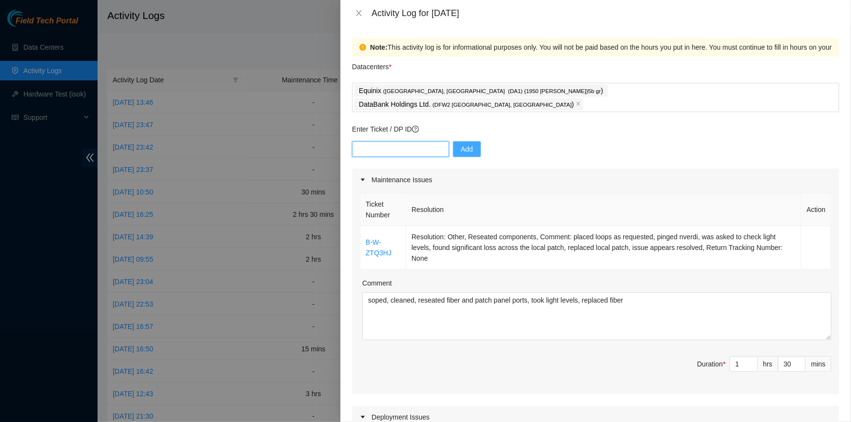
click at [384, 141] on input "text" at bounding box center [400, 149] width 97 height 16
paste input "DP83435"
type input "DP83435"
click at [465, 144] on span "Add" at bounding box center [467, 149] width 12 height 11
click at [406, 141] on input "text" at bounding box center [400, 149] width 97 height 16
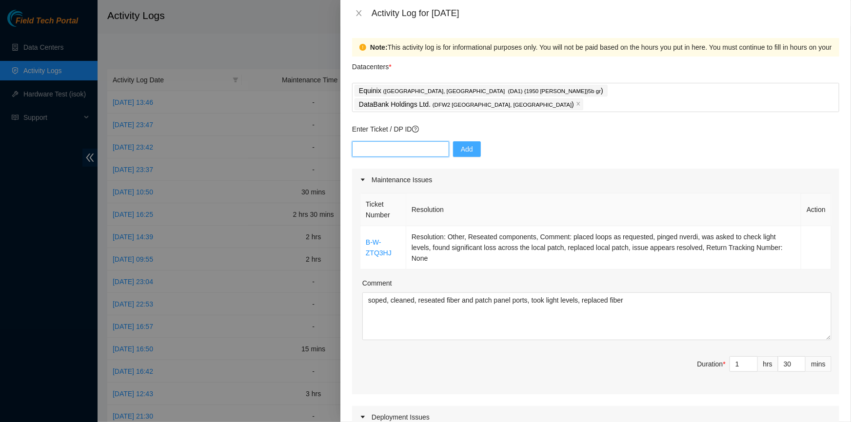
paste input "DP74132"
click at [453, 141] on button "Add" at bounding box center [467, 149] width 28 height 16
click at [386, 141] on input "text" at bounding box center [400, 149] width 97 height 16
paste input "DP60600"
click at [470, 141] on button "Add" at bounding box center [467, 149] width 28 height 16
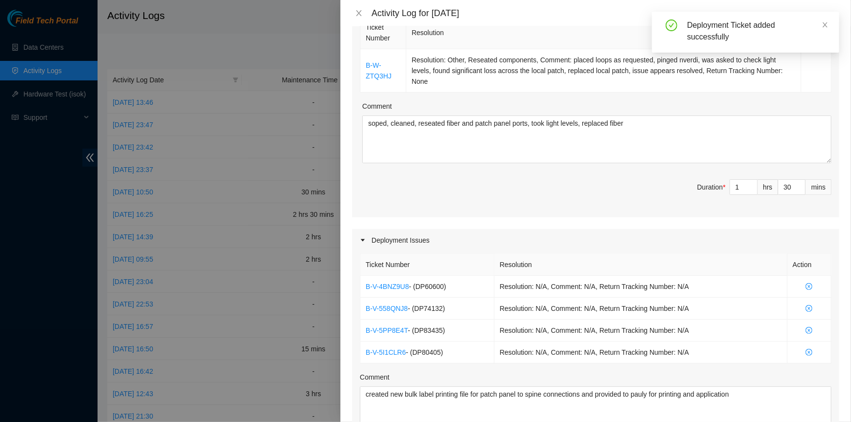
scroll to position [266, 0]
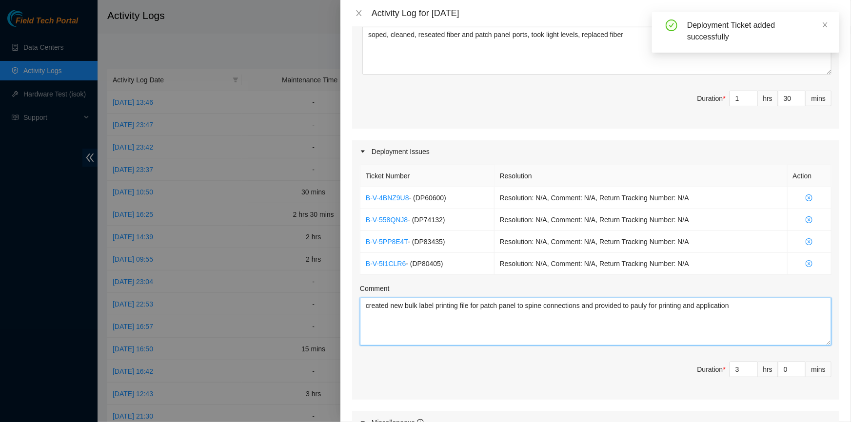
click at [761, 306] on textarea "created new bulk label printing file for patch panel to spine connections and p…" at bounding box center [596, 322] width 472 height 48
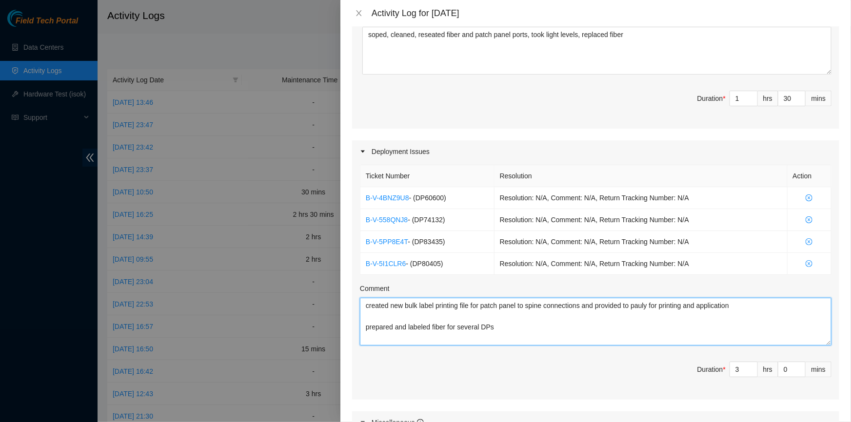
drag, startPoint x: 406, startPoint y: 312, endPoint x: 394, endPoint y: 315, distance: 12.4
click at [394, 315] on textarea "created new bulk label printing file for patch panel to spine connections and p…" at bounding box center [596, 322] width 472 height 48
drag, startPoint x: 570, startPoint y: 315, endPoint x: 506, endPoint y: 316, distance: 64.4
click at [506, 316] on textarea "created new bulk label printing file for patch panel to spine connections and p…" at bounding box center [596, 322] width 472 height 48
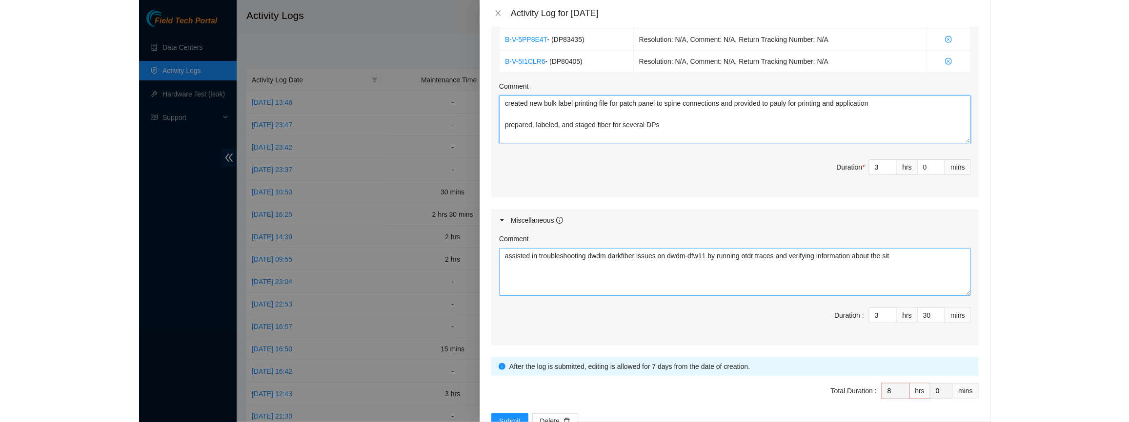
scroll to position [483, 0]
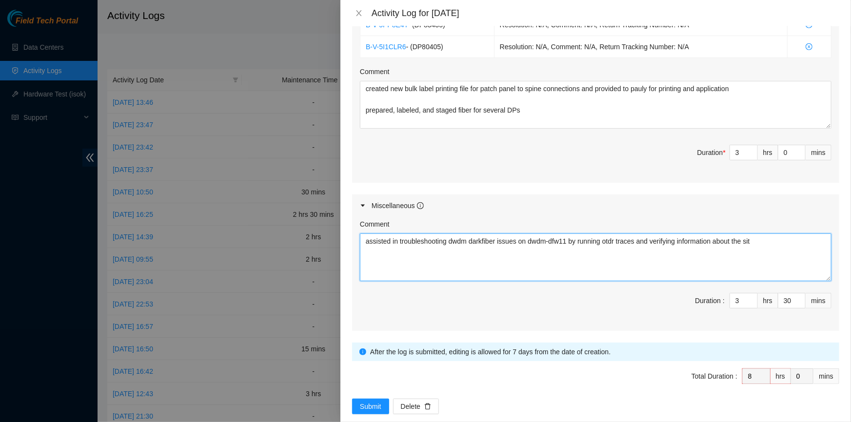
click at [779, 234] on textarea "assisted in troubleshooting dwdm darkfiber issues on dwdm-dfw11 by running otdr…" at bounding box center [596, 258] width 472 height 48
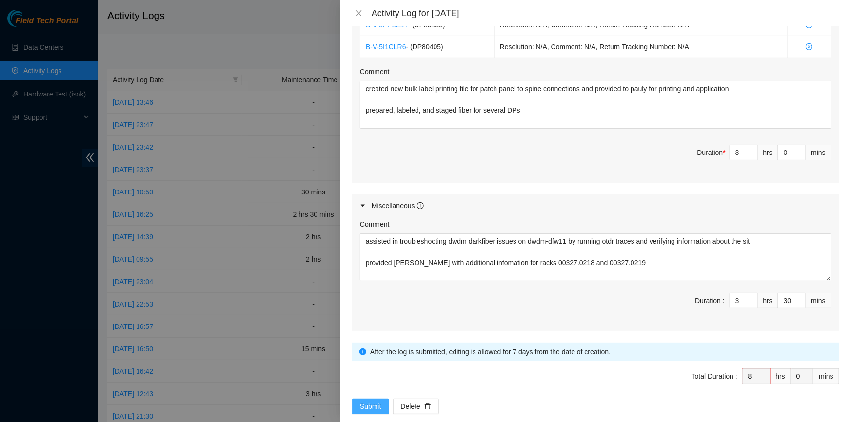
click at [372, 399] on button "Submit" at bounding box center [370, 407] width 37 height 16
